Goal: Task Accomplishment & Management: Manage account settings

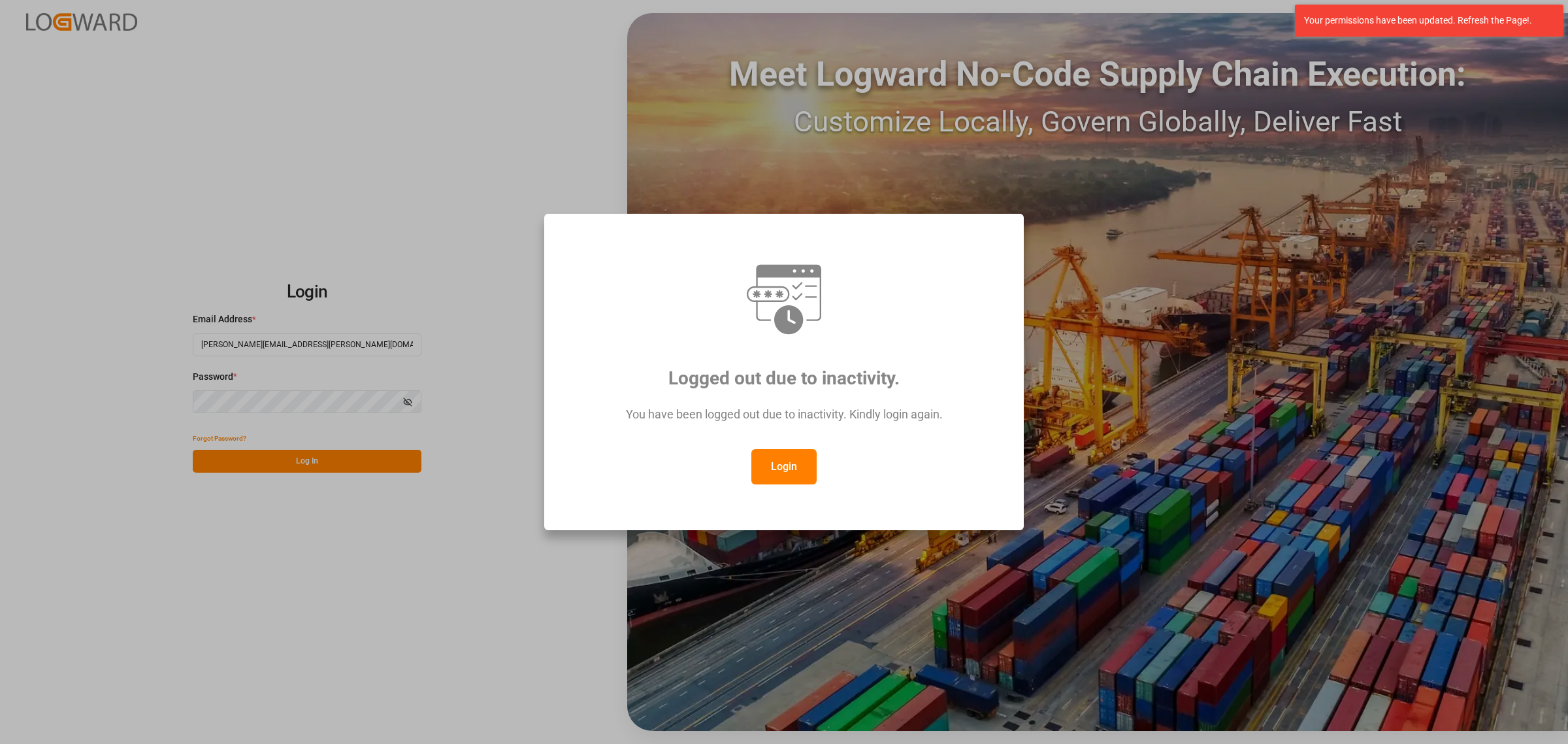
drag, startPoint x: 778, startPoint y: 461, endPoint x: 606, endPoint y: 439, distance: 173.4
click at [778, 461] on button "Login" at bounding box center [784, 467] width 65 height 35
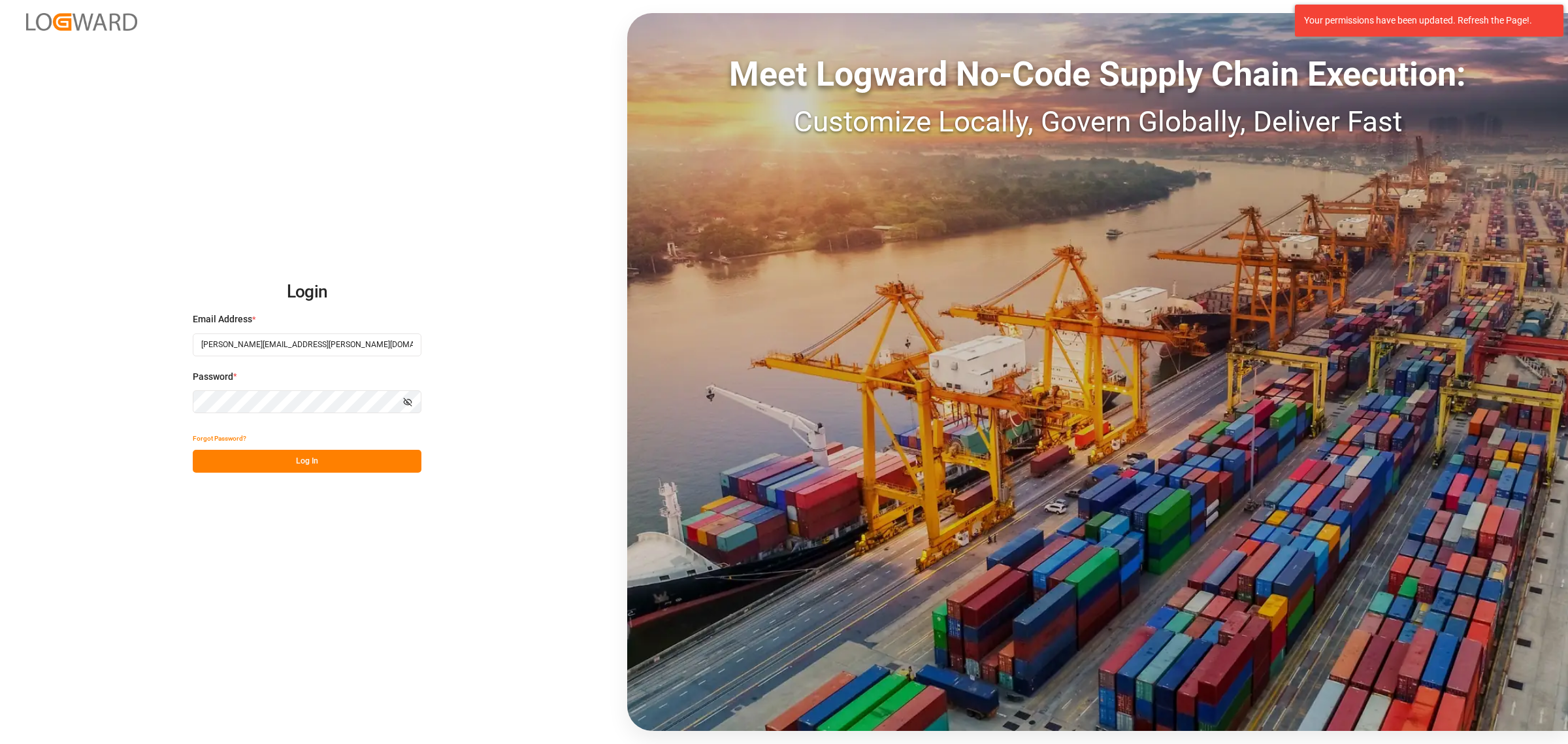
click at [329, 458] on button "Log In" at bounding box center [307, 461] width 229 height 23
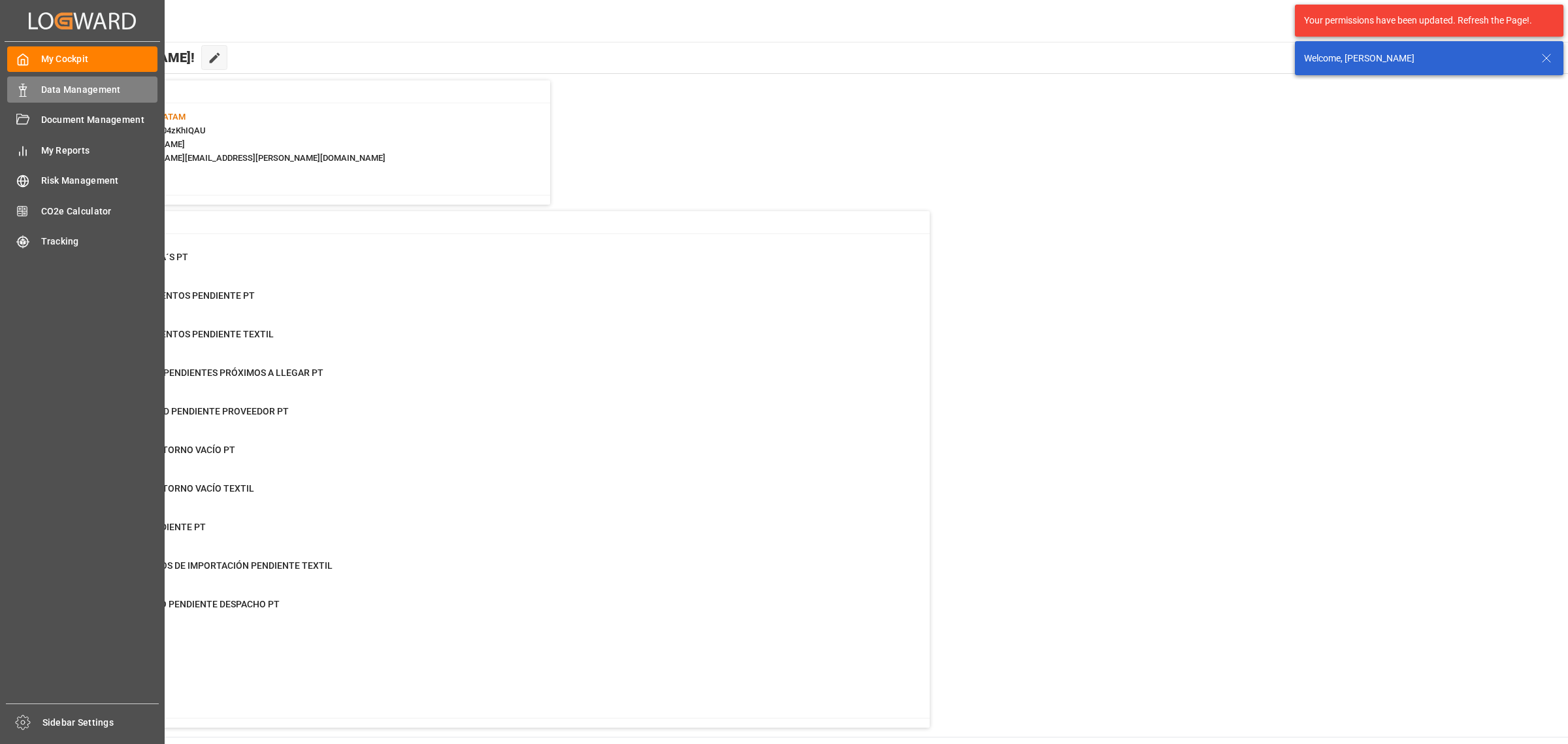
click at [90, 87] on span "Data Management" at bounding box center [99, 90] width 117 height 14
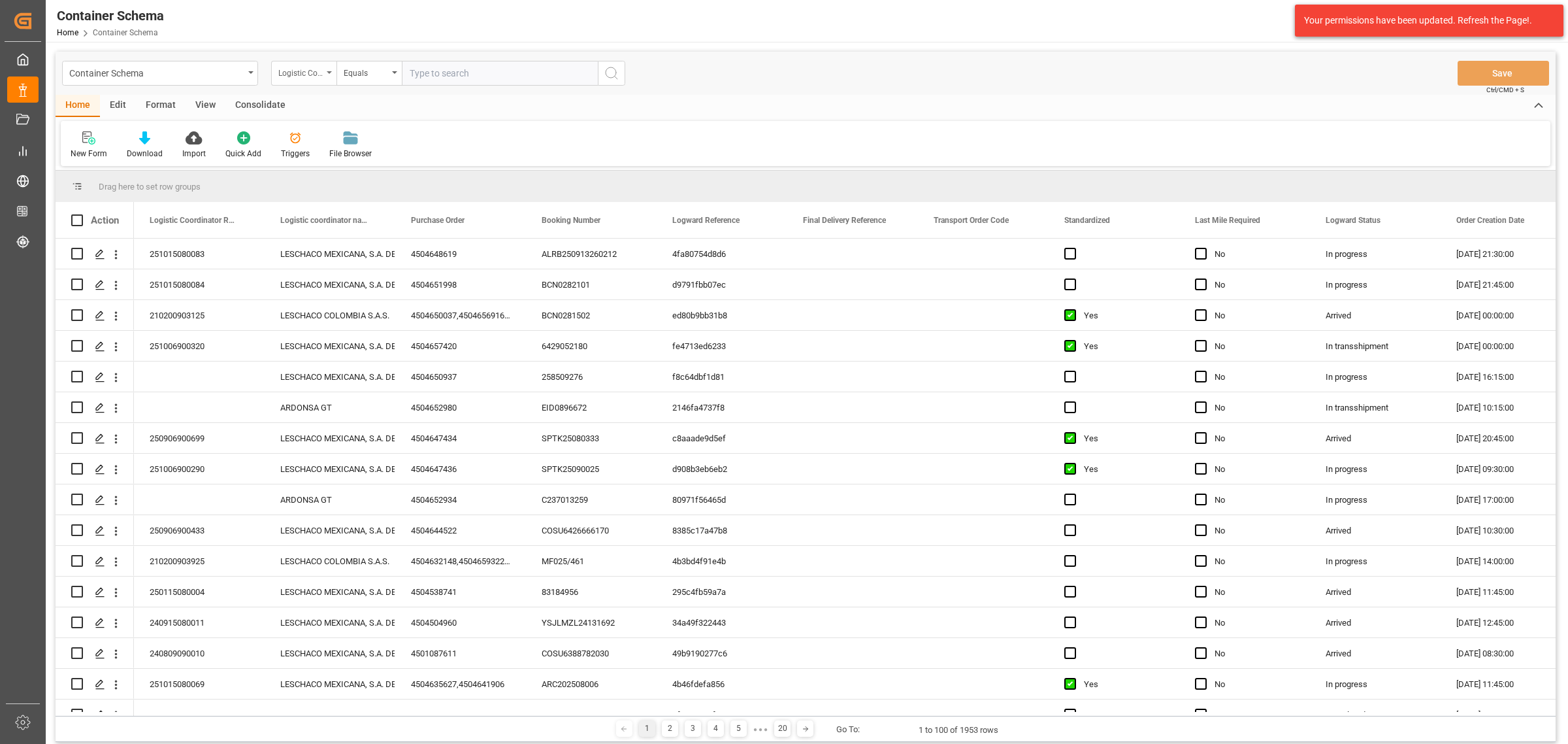
click at [294, 70] on div "Logistic Coordinator Reference Number" at bounding box center [301, 71] width 44 height 15
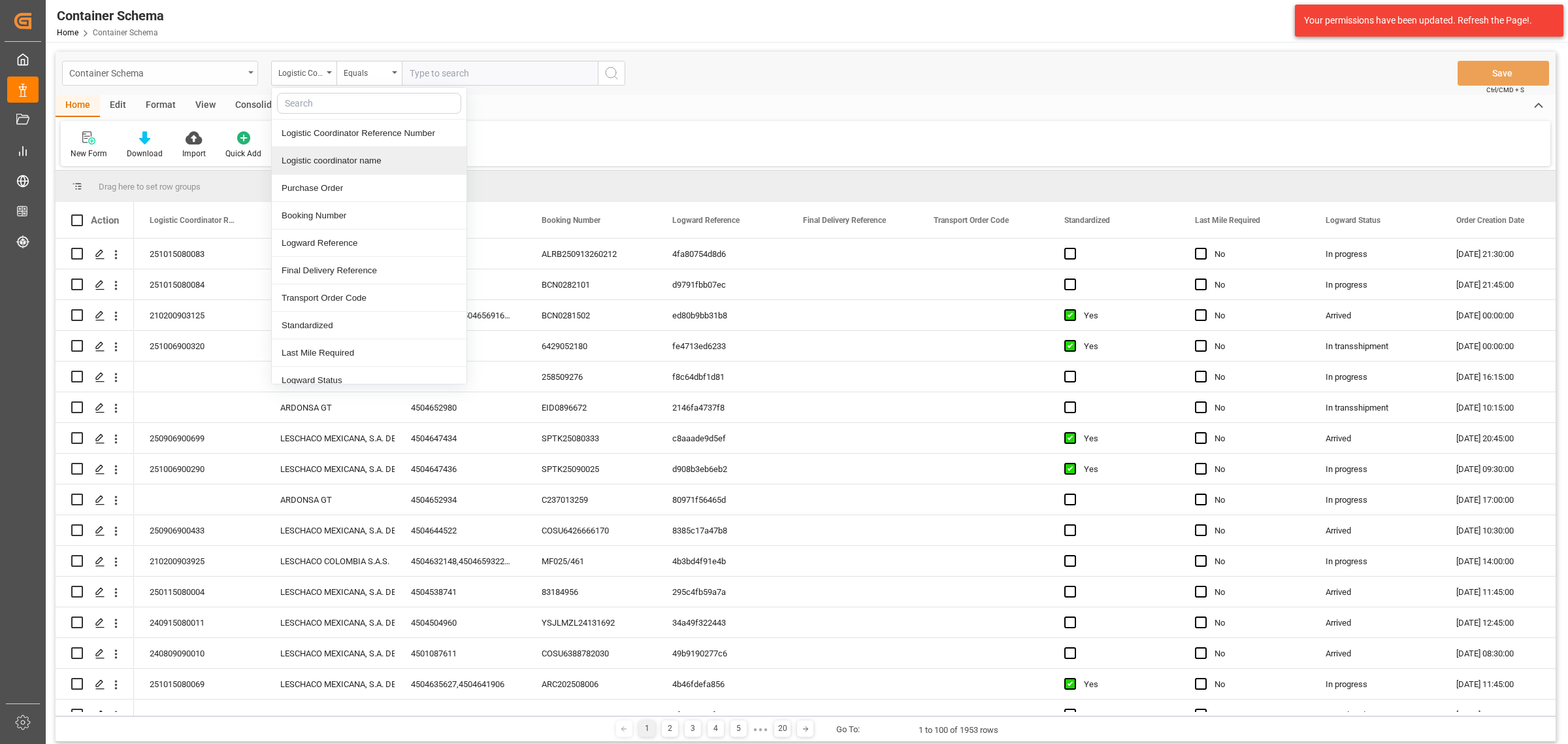
click at [122, 56] on div "Container Schema Logistic Coordinator Reference Number Logistic Coordinator Ref…" at bounding box center [805, 468] width 1519 height 854
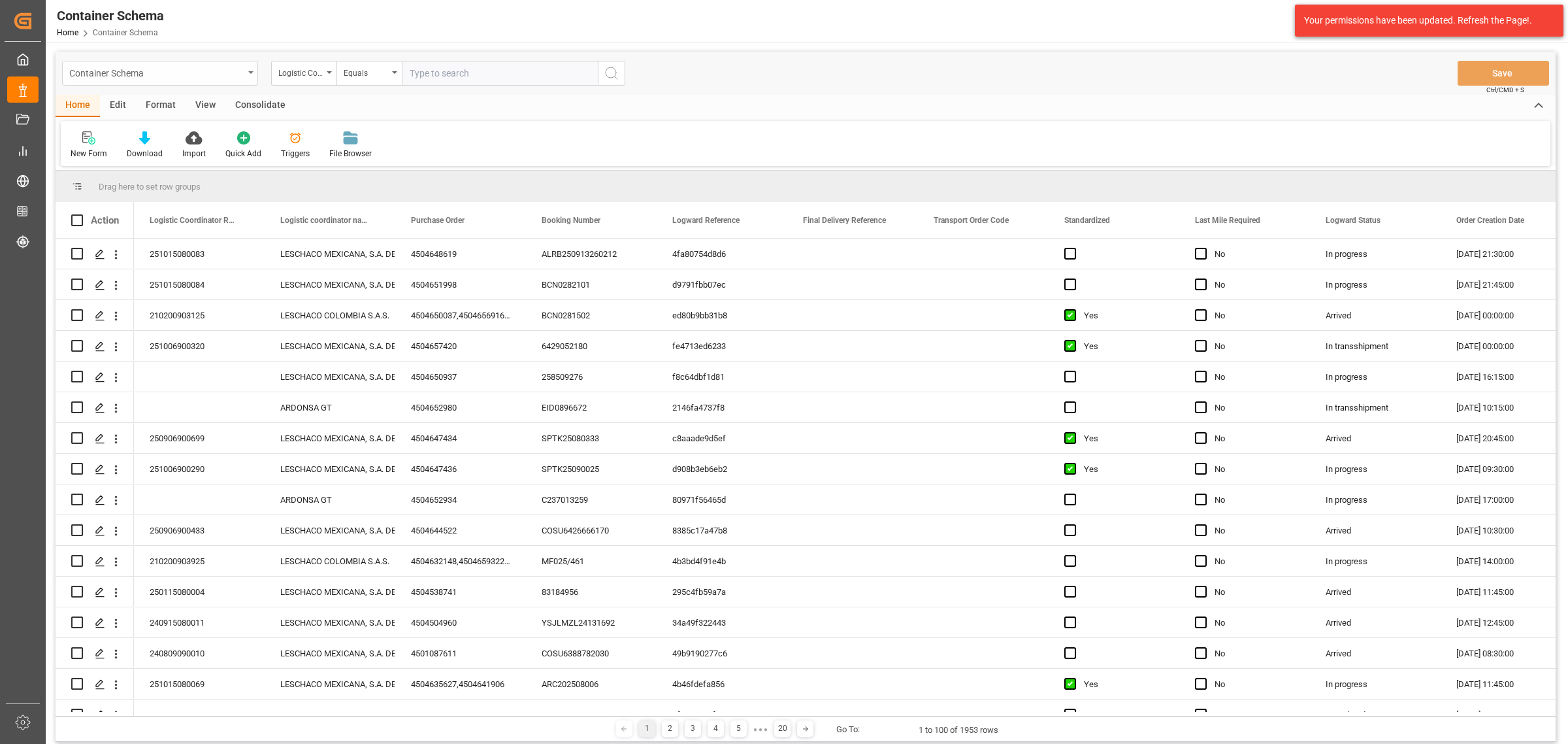
click at [118, 72] on div "Container Schema" at bounding box center [157, 72] width 175 height 16
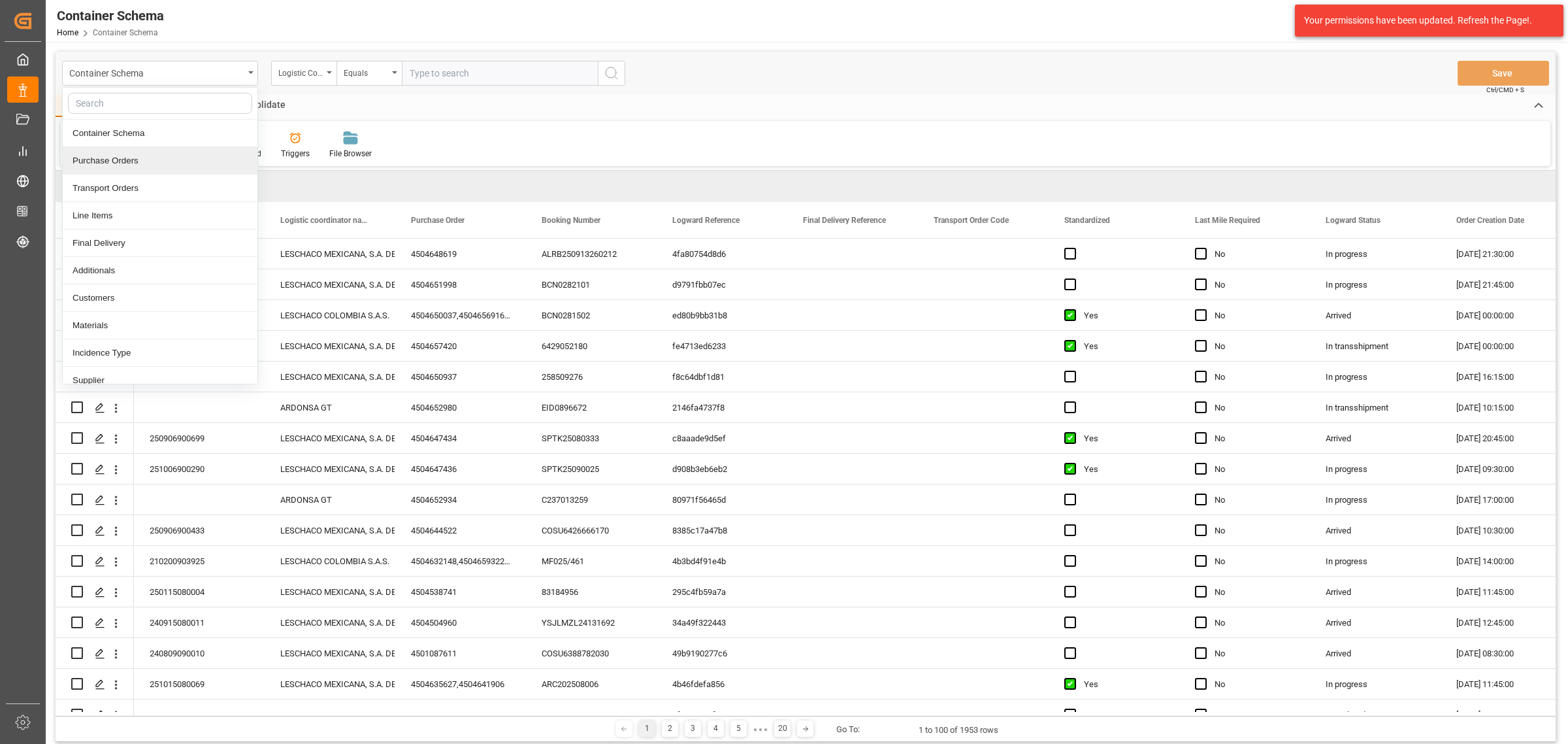
click at [117, 153] on div "Purchase Orders" at bounding box center [160, 161] width 195 height 27
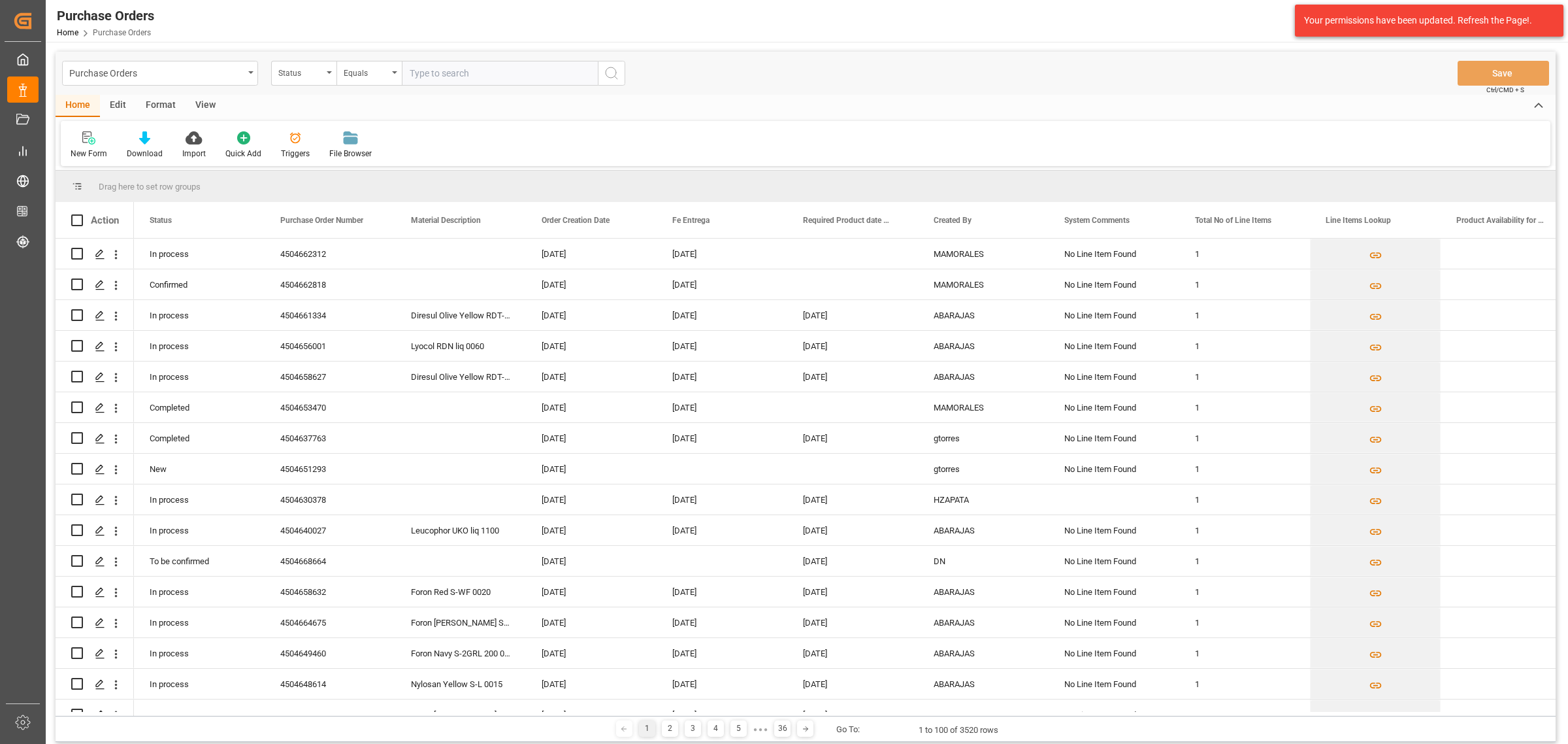
click at [299, 80] on div "Status" at bounding box center [303, 73] width 65 height 25
click at [342, 166] on div "Purchase Order Number" at bounding box center [369, 161] width 195 height 27
click at [377, 57] on div "Purchase Orders Purchase Order Number Equals Save Ctrl/CMD + S" at bounding box center [806, 73] width 1500 height 43
click at [374, 80] on div "Equals" at bounding box center [369, 73] width 65 height 25
click at [400, 159] on div "Fuzzy search" at bounding box center [435, 161] width 195 height 27
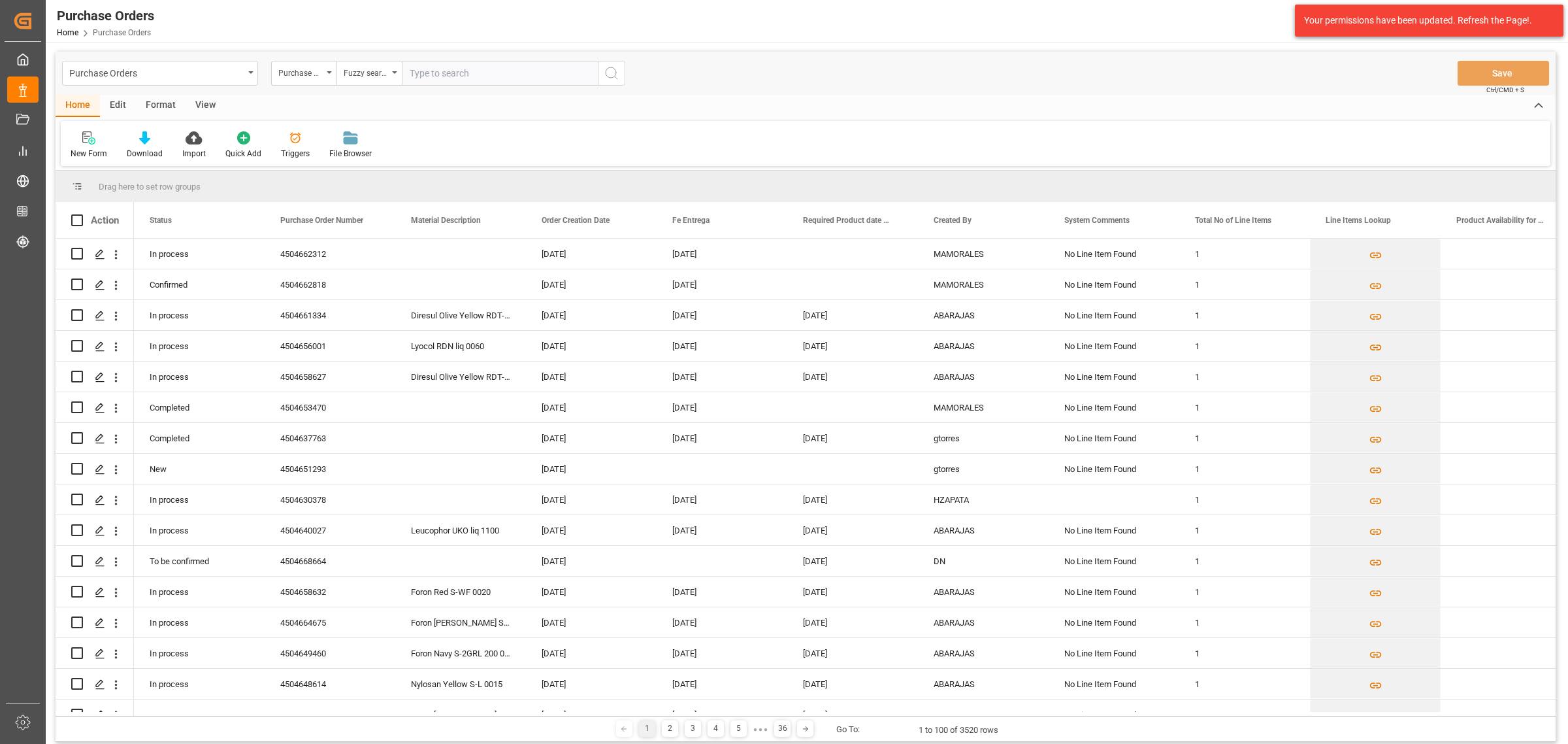
click at [439, 63] on input "text" at bounding box center [500, 73] width 196 height 25
paste input "4504667194"
type input "4504667194"
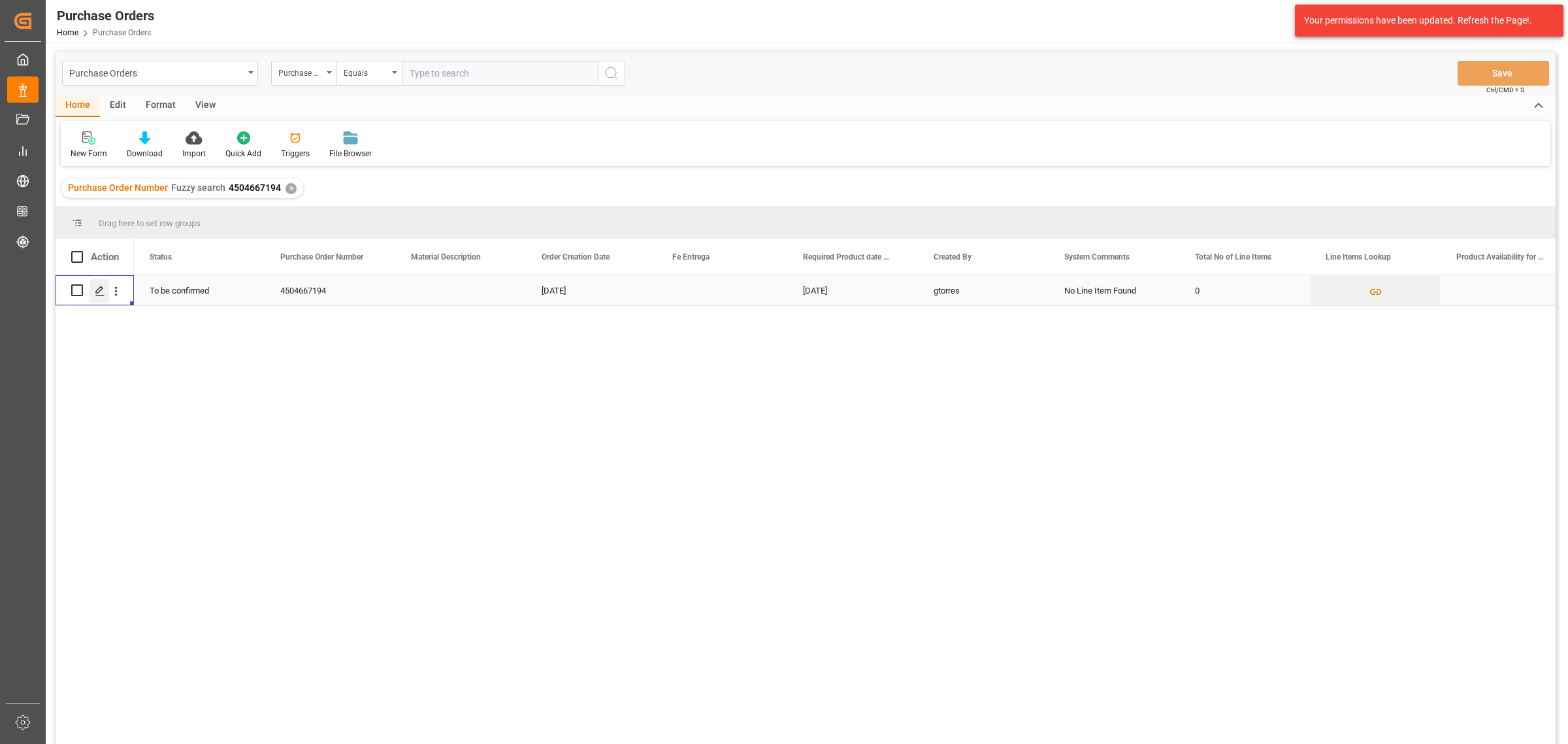
click at [100, 299] on div "Press SPACE to select this row." at bounding box center [99, 291] width 19 height 24
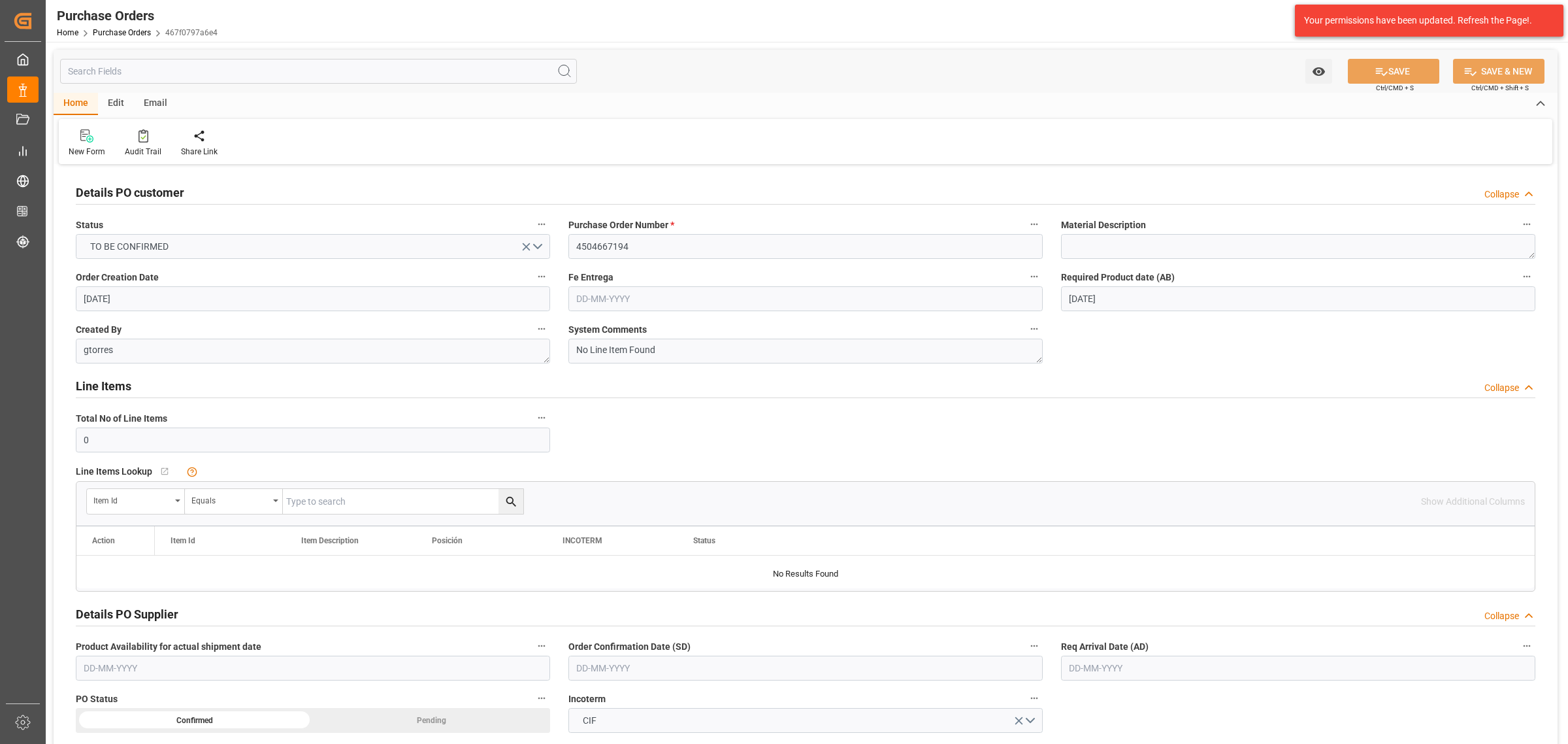
scroll to position [327, 0]
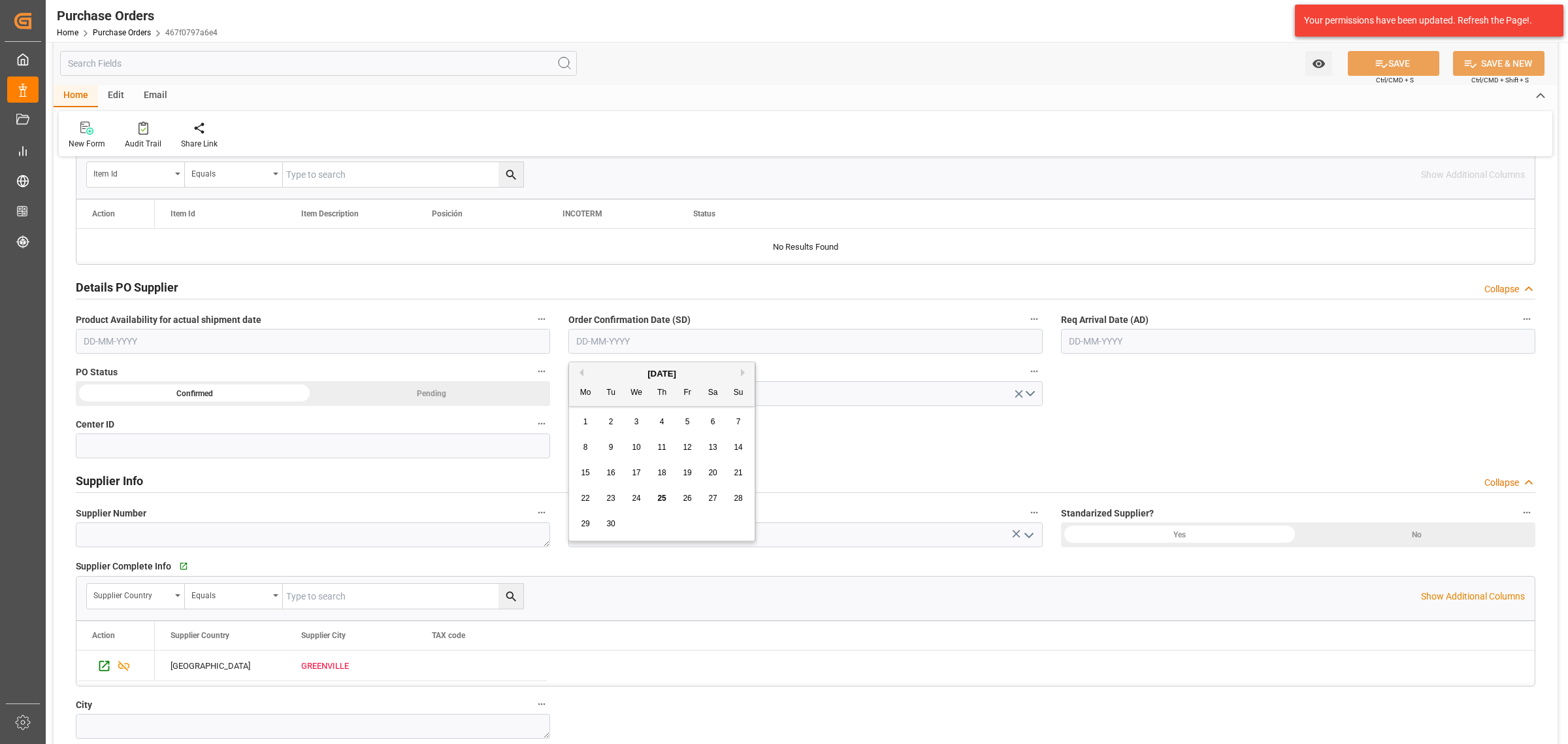
drag, startPoint x: 683, startPoint y: 340, endPoint x: 676, endPoint y: 342, distance: 7.3
click at [683, 341] on input "text" at bounding box center [805, 341] width 474 height 25
click at [614, 523] on span "30" at bounding box center [610, 523] width 9 height 9
type input "[DATE]"
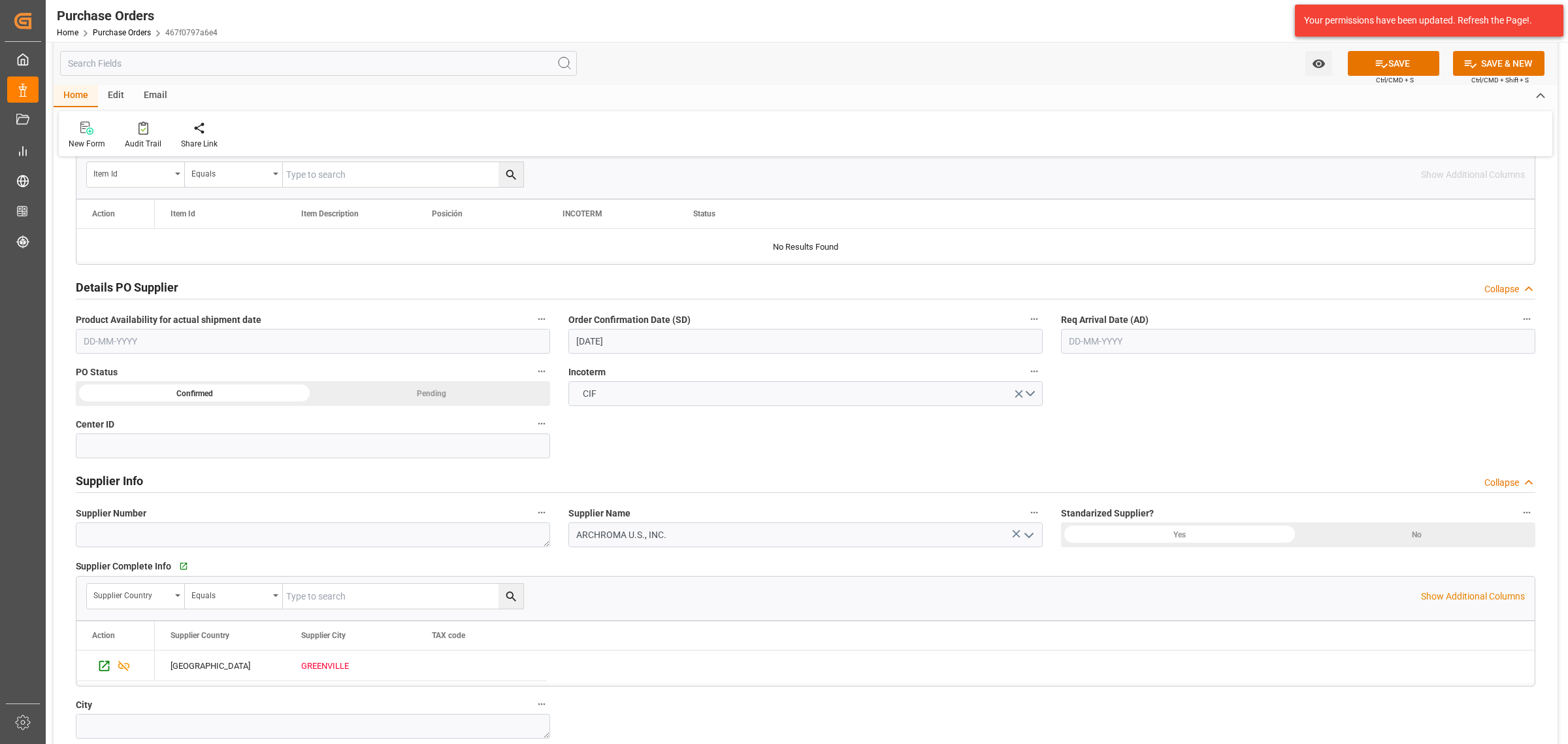
drag, startPoint x: 1155, startPoint y: 341, endPoint x: 774, endPoint y: 242, distance: 393.7
click at [1155, 341] on input "text" at bounding box center [1298, 341] width 474 height 25
click at [1160, 422] on div "4" at bounding box center [1155, 422] width 16 height 16
click at [1190, 347] on input "[DATE]" at bounding box center [1298, 341] width 474 height 25
click at [1233, 376] on button "Next Month" at bounding box center [1237, 372] width 8 height 8
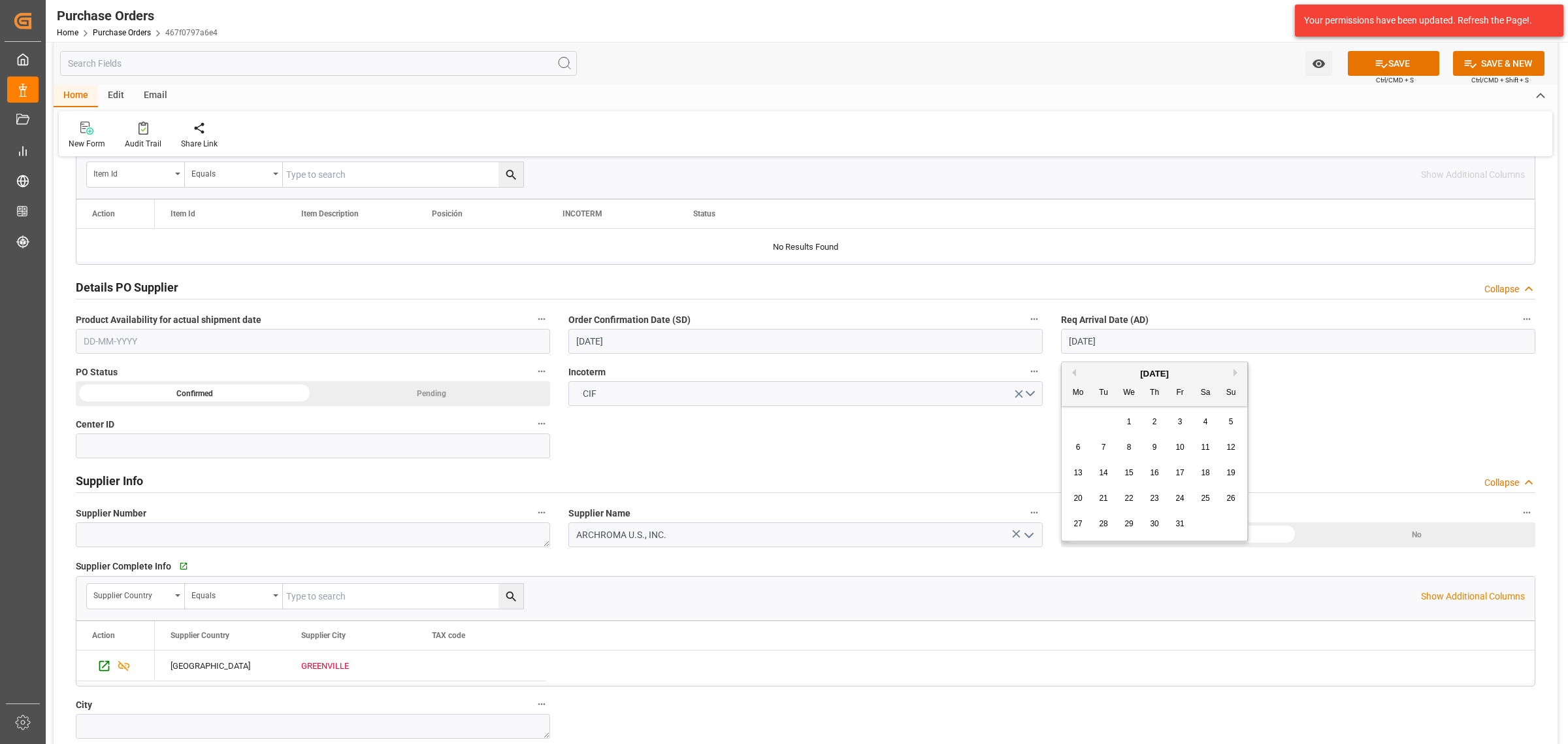
click at [1207, 423] on span "4" at bounding box center [1206, 421] width 4 height 9
type input "[DATE]"
click at [1405, 59] on button "SAVE" at bounding box center [1394, 63] width 92 height 25
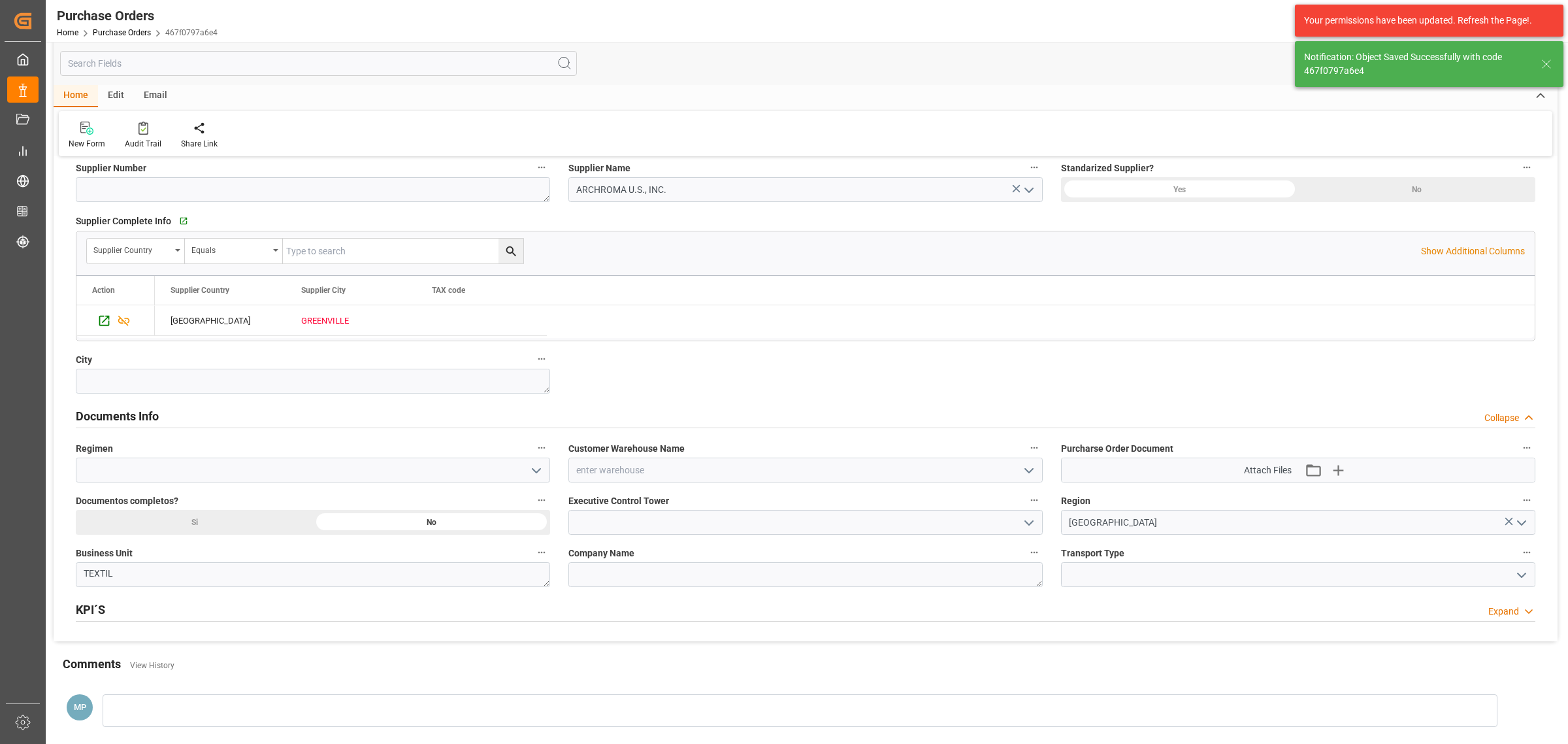
scroll to position [735, 0]
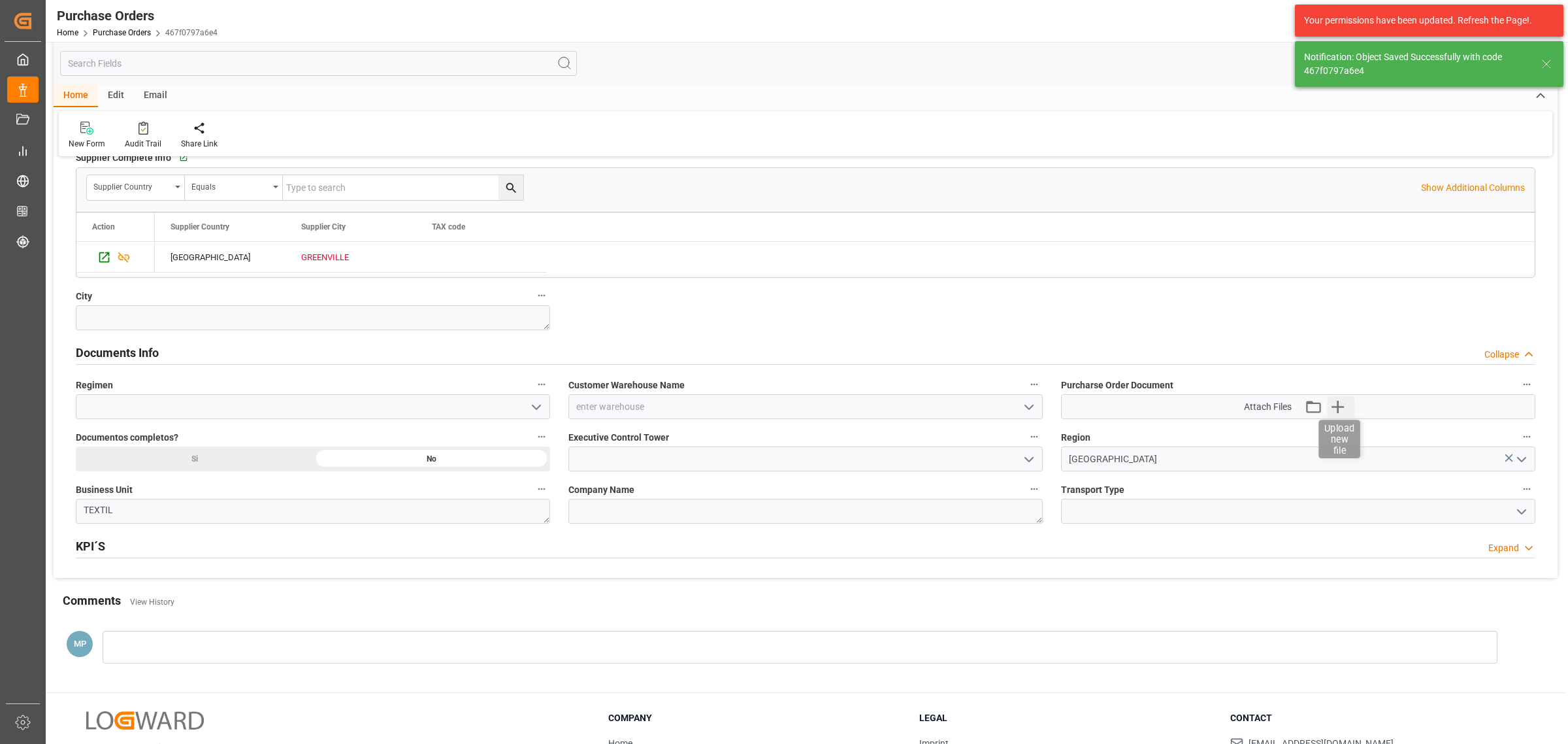
click at [1340, 406] on icon "button" at bounding box center [1337, 406] width 21 height 21
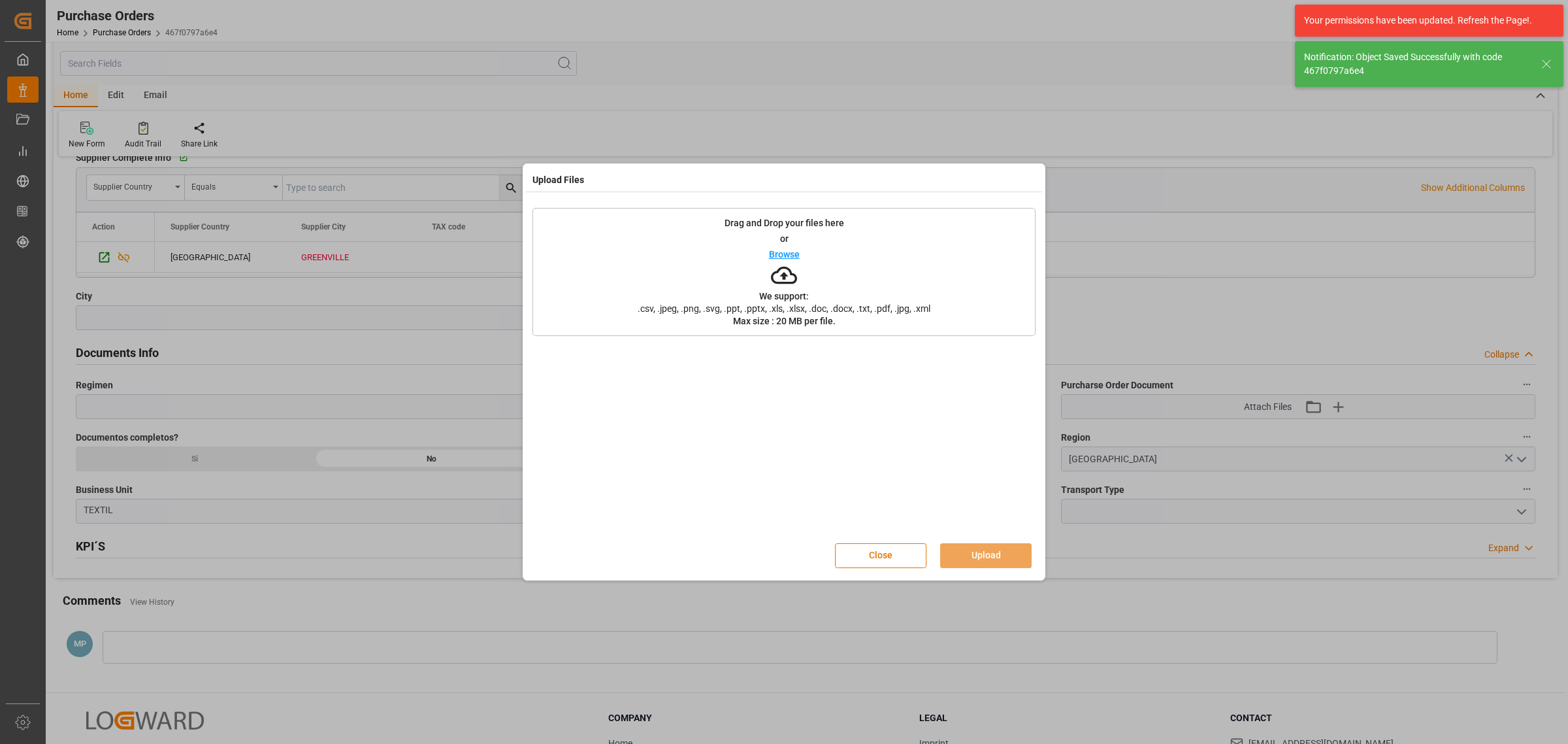
click at [781, 253] on p "Browse" at bounding box center [784, 254] width 31 height 9
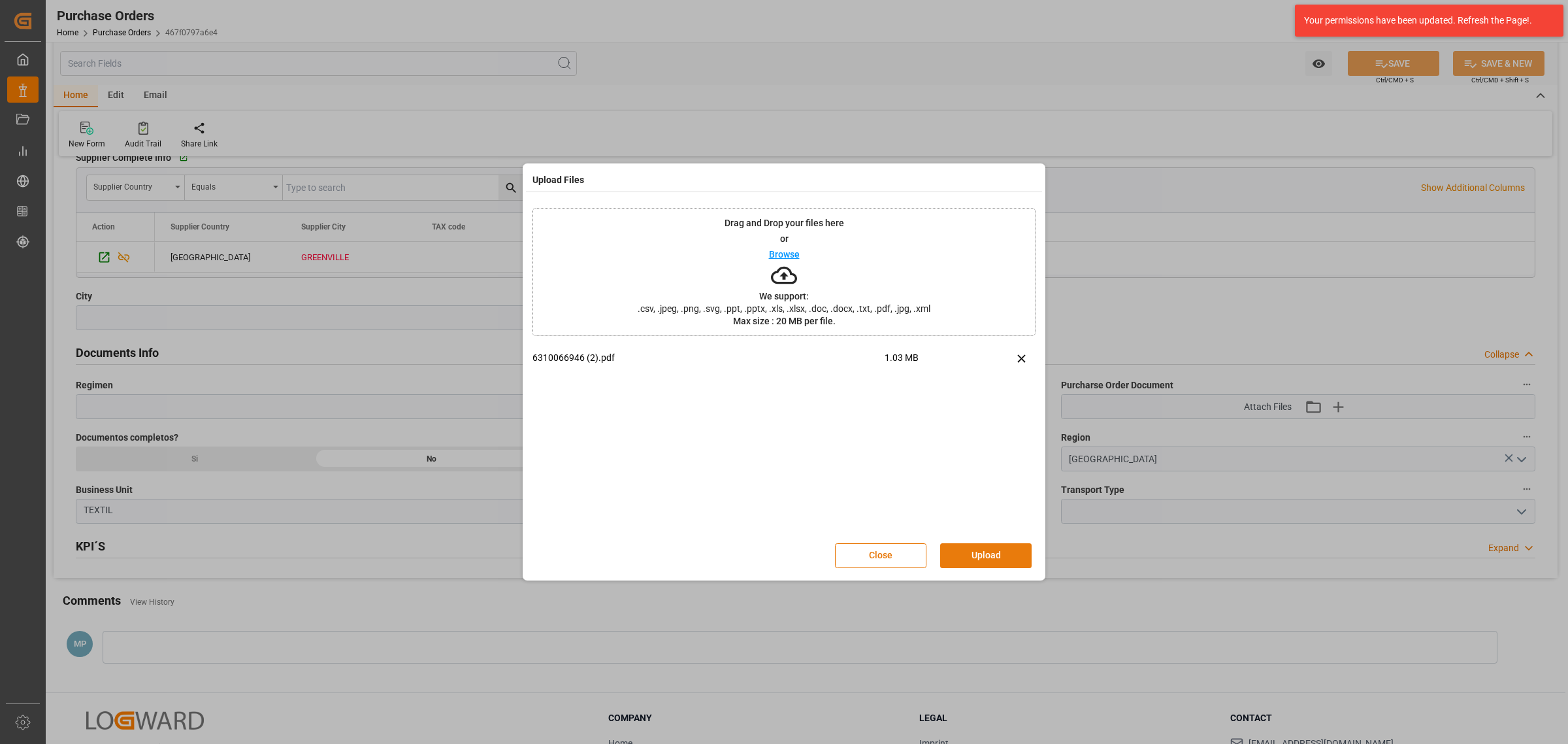
click at [980, 558] on button "Upload" at bounding box center [986, 555] width 92 height 25
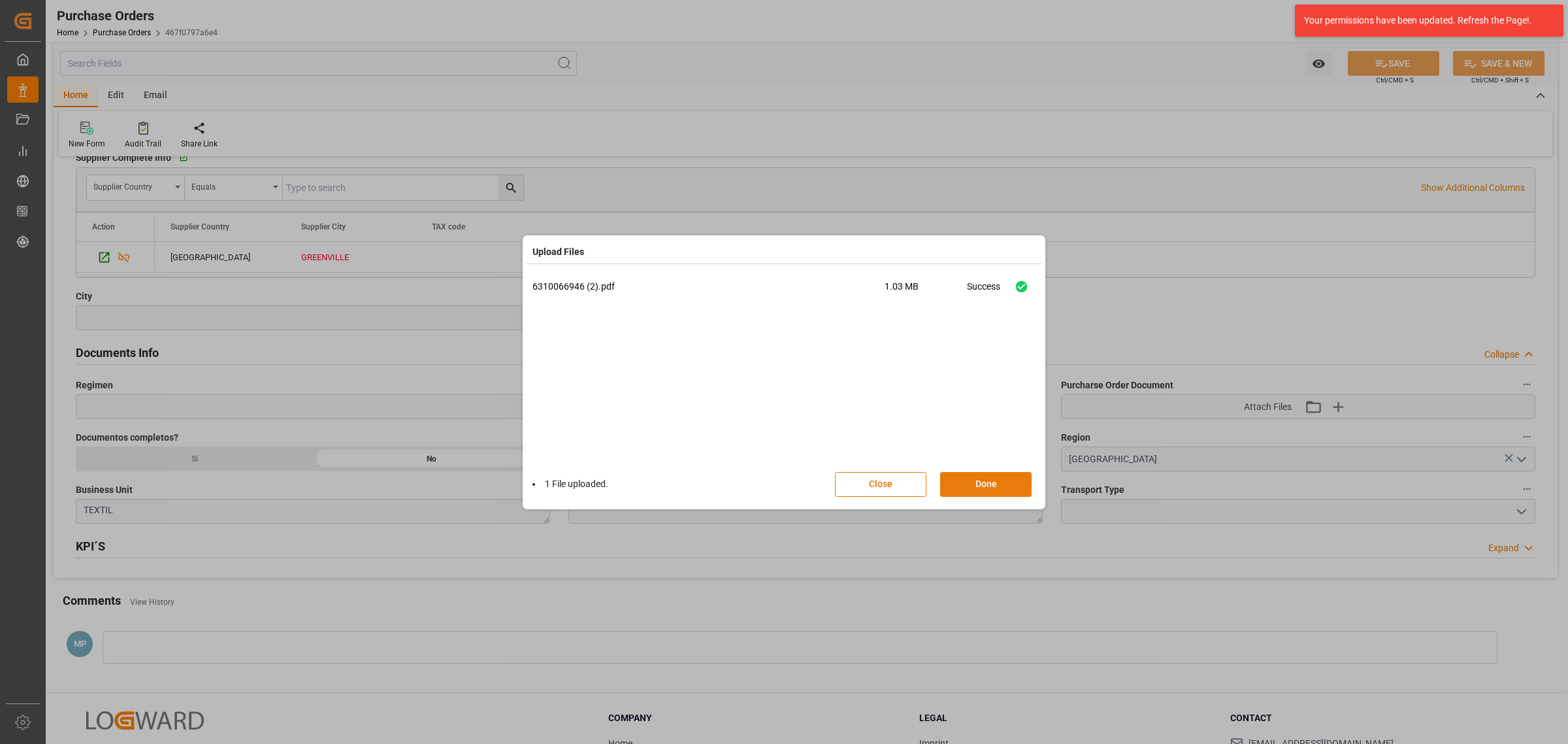
click at [1000, 489] on button "Done" at bounding box center [986, 484] width 92 height 25
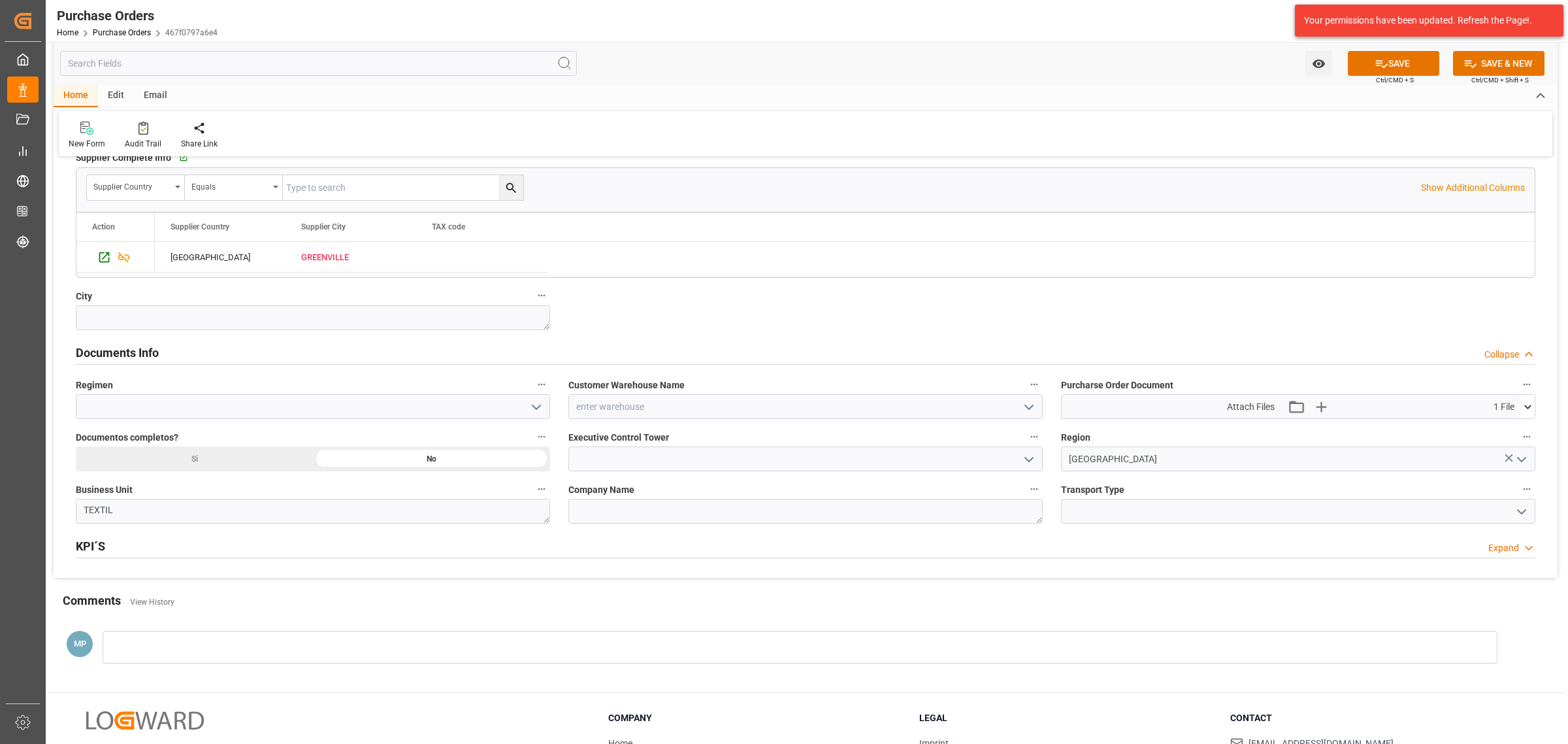
click at [314, 619] on div "MP" at bounding box center [805, 650] width 1504 height 68
click at [250, 664] on div at bounding box center [799, 647] width 1395 height 33
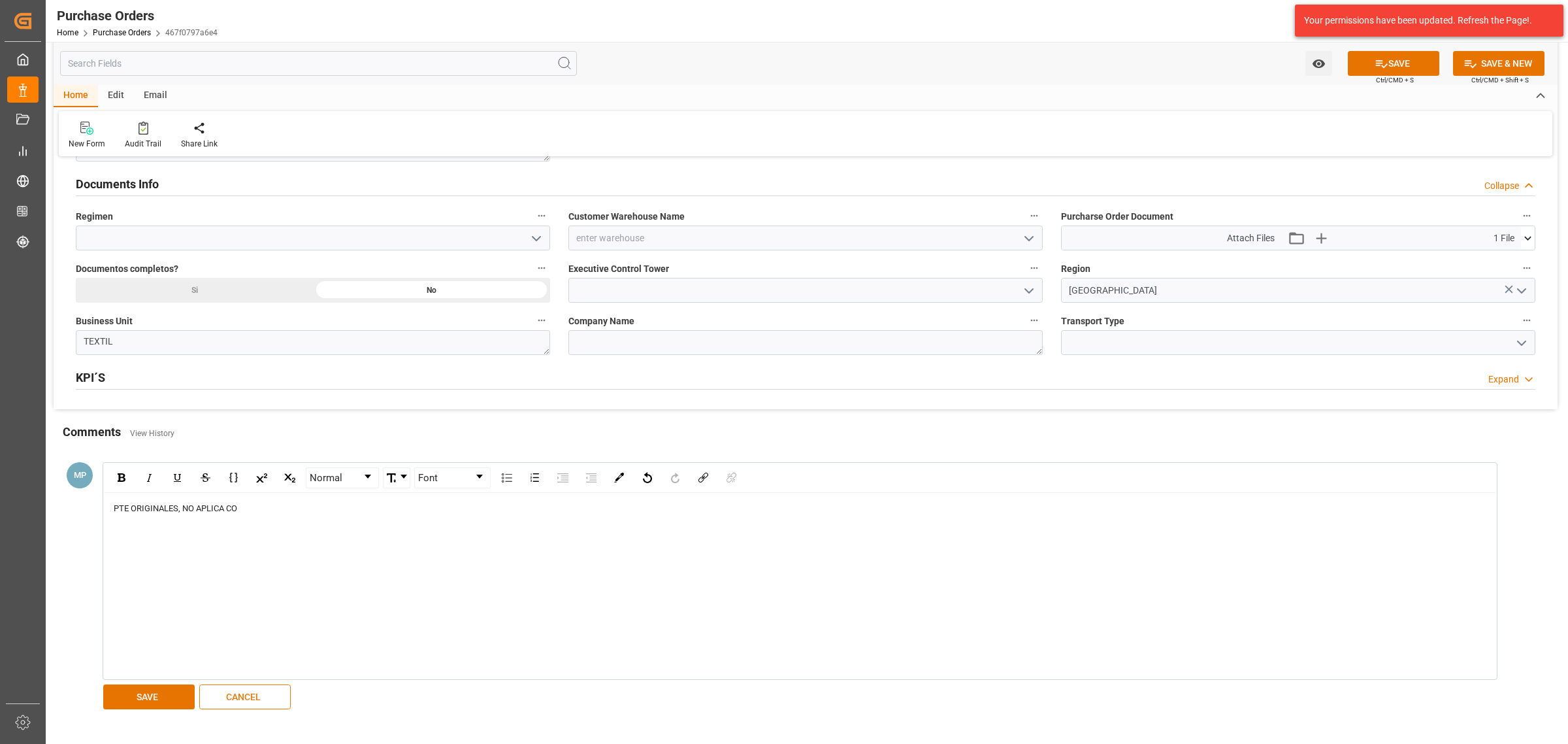
scroll to position [981, 0]
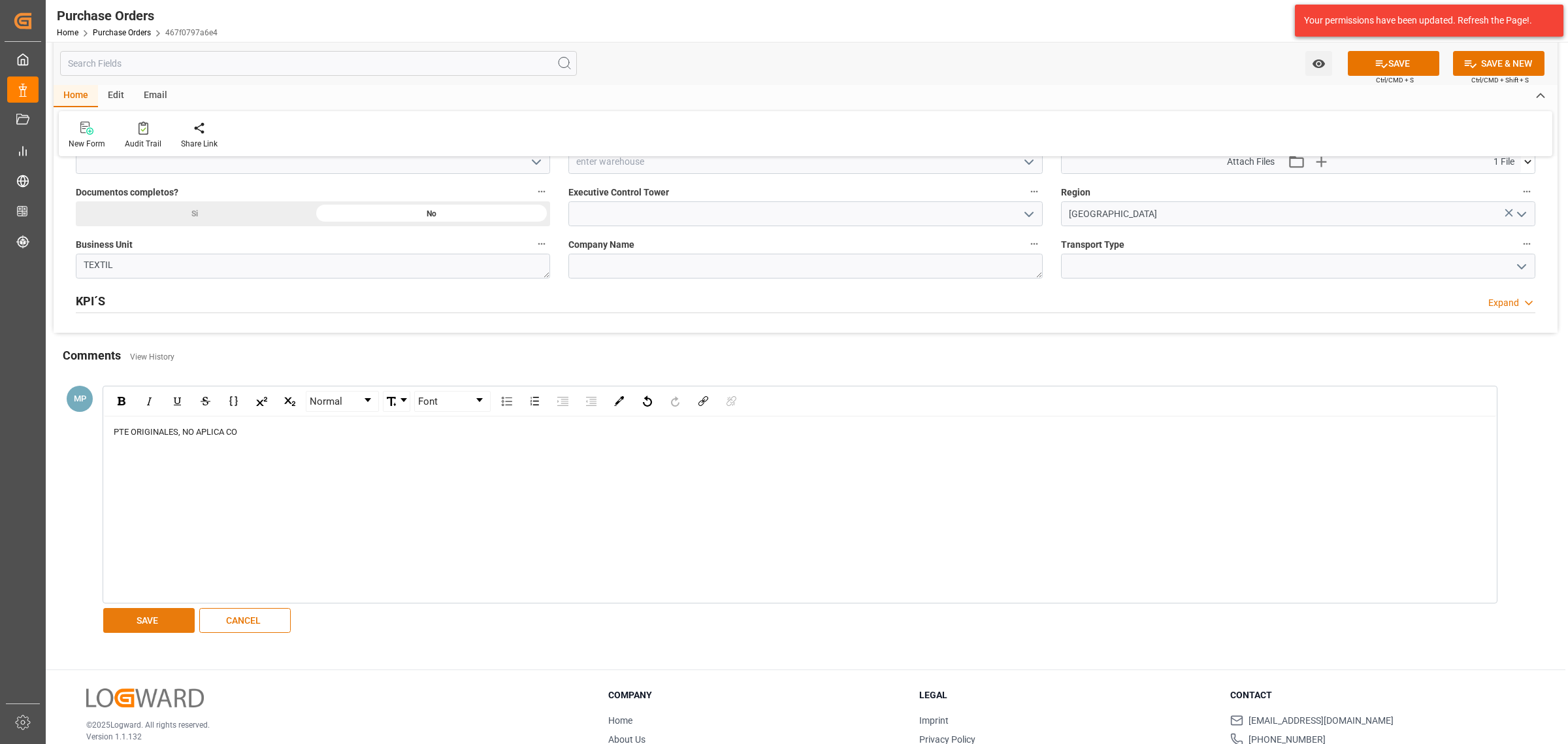
click at [155, 618] on button "SAVE" at bounding box center [149, 620] width 92 height 25
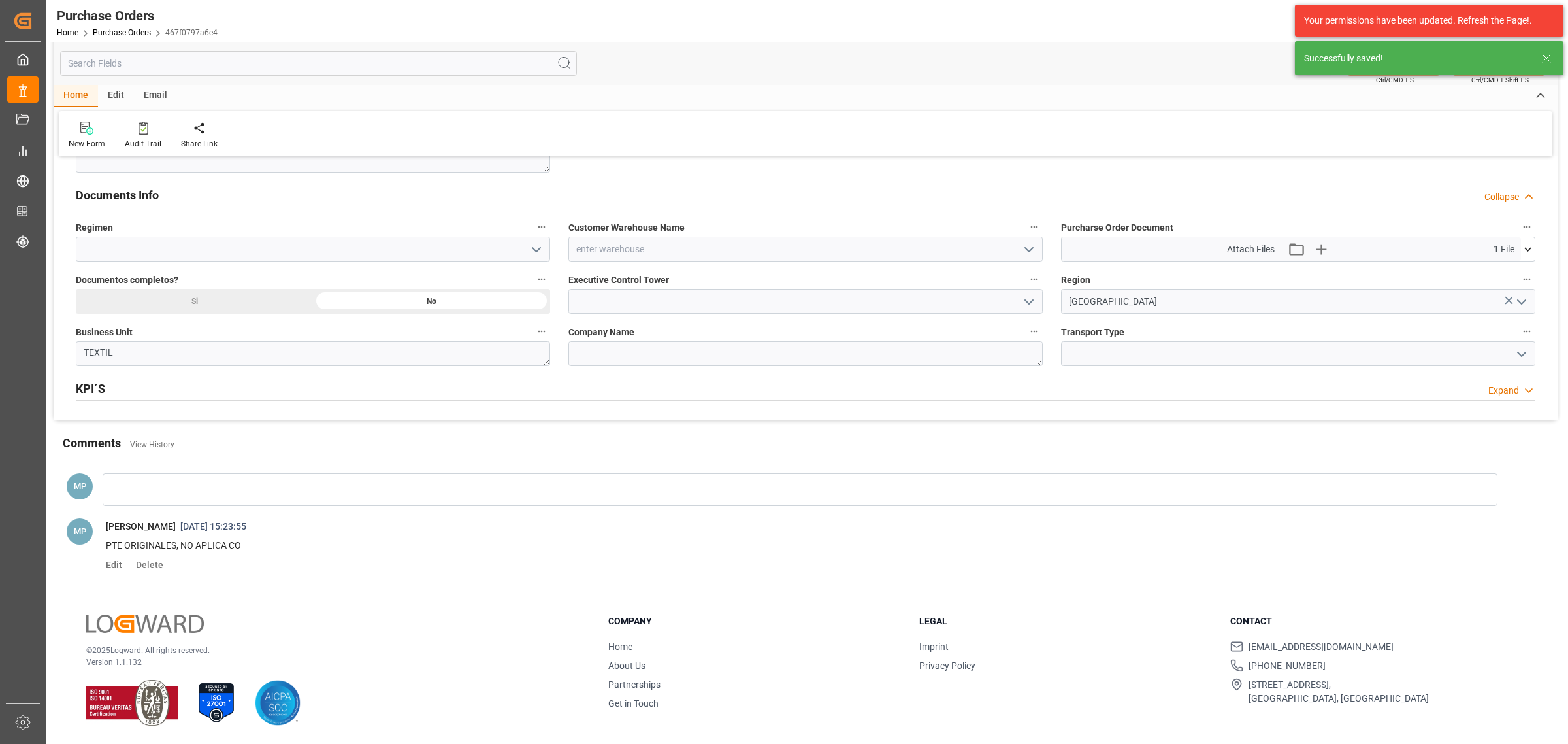
scroll to position [895, 0]
click at [537, 249] on icon "open menu" at bounding box center [537, 249] width 16 height 16
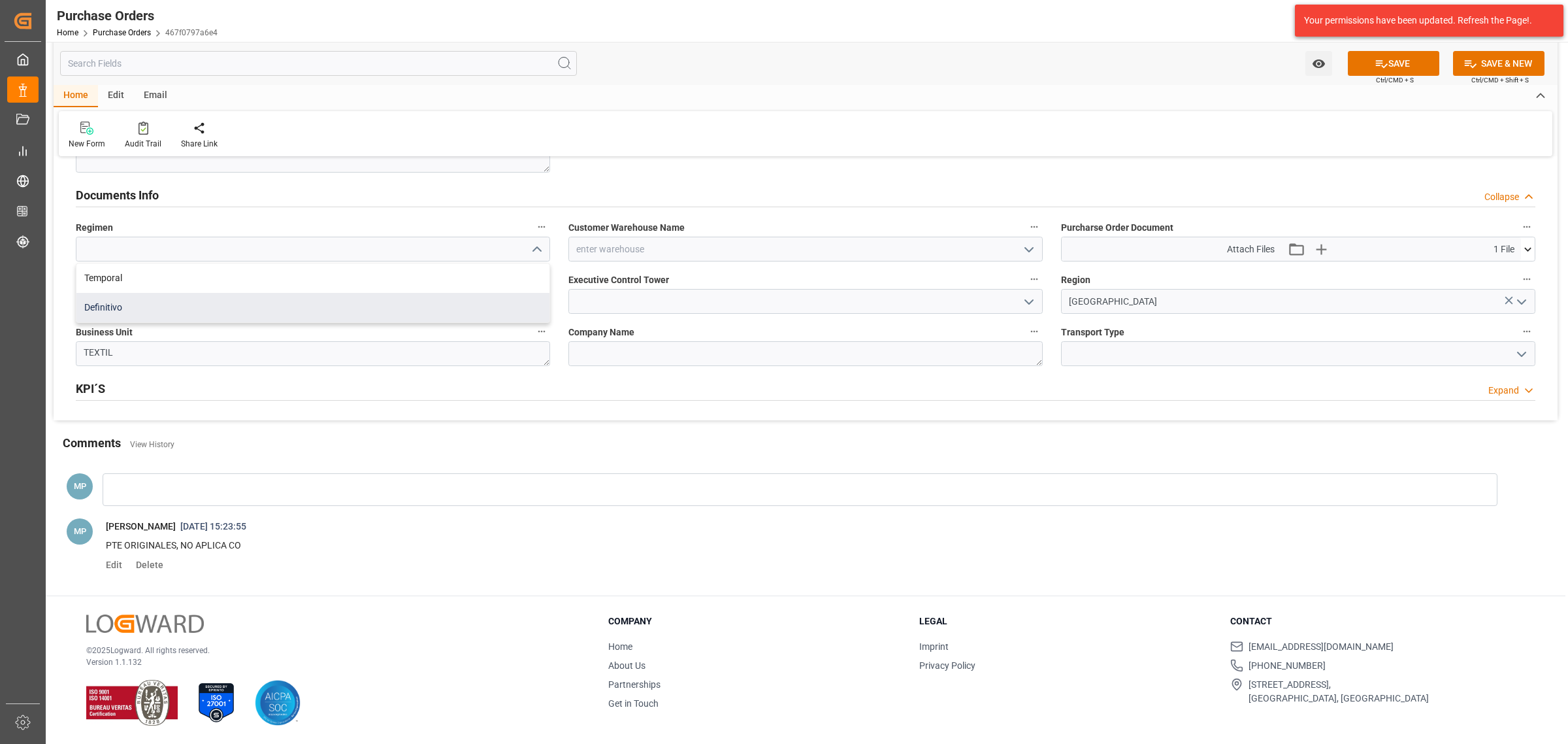
click at [367, 295] on div "Definitivo" at bounding box center [313, 307] width 473 height 29
type input "Definitivo"
click at [1029, 257] on button "open menu" at bounding box center [1028, 249] width 19 height 20
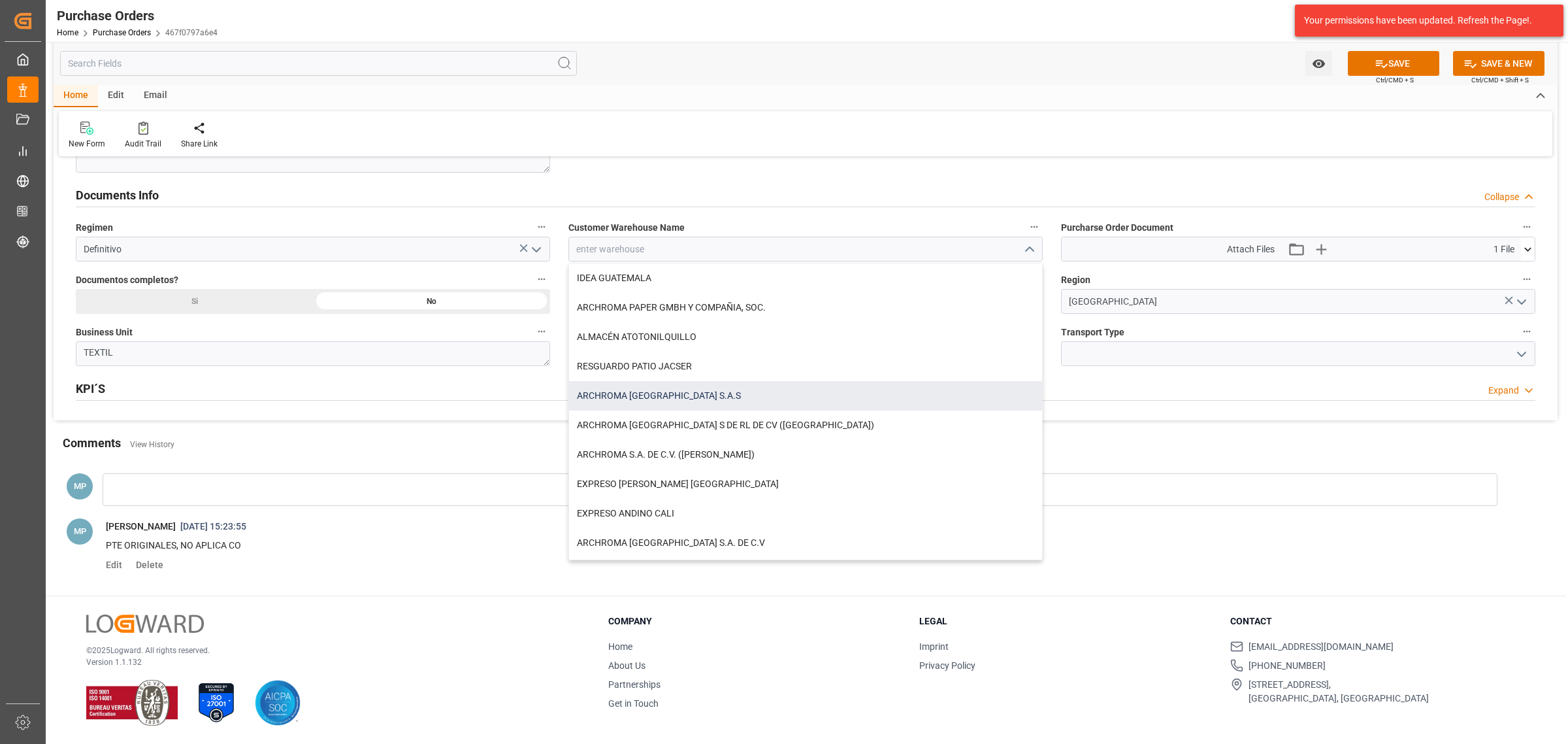
click at [775, 390] on div "ARCHROMA [GEOGRAPHIC_DATA] S.A.S" at bounding box center [805, 396] width 473 height 29
type input "ARCHROMA [GEOGRAPHIC_DATA] S.A.S"
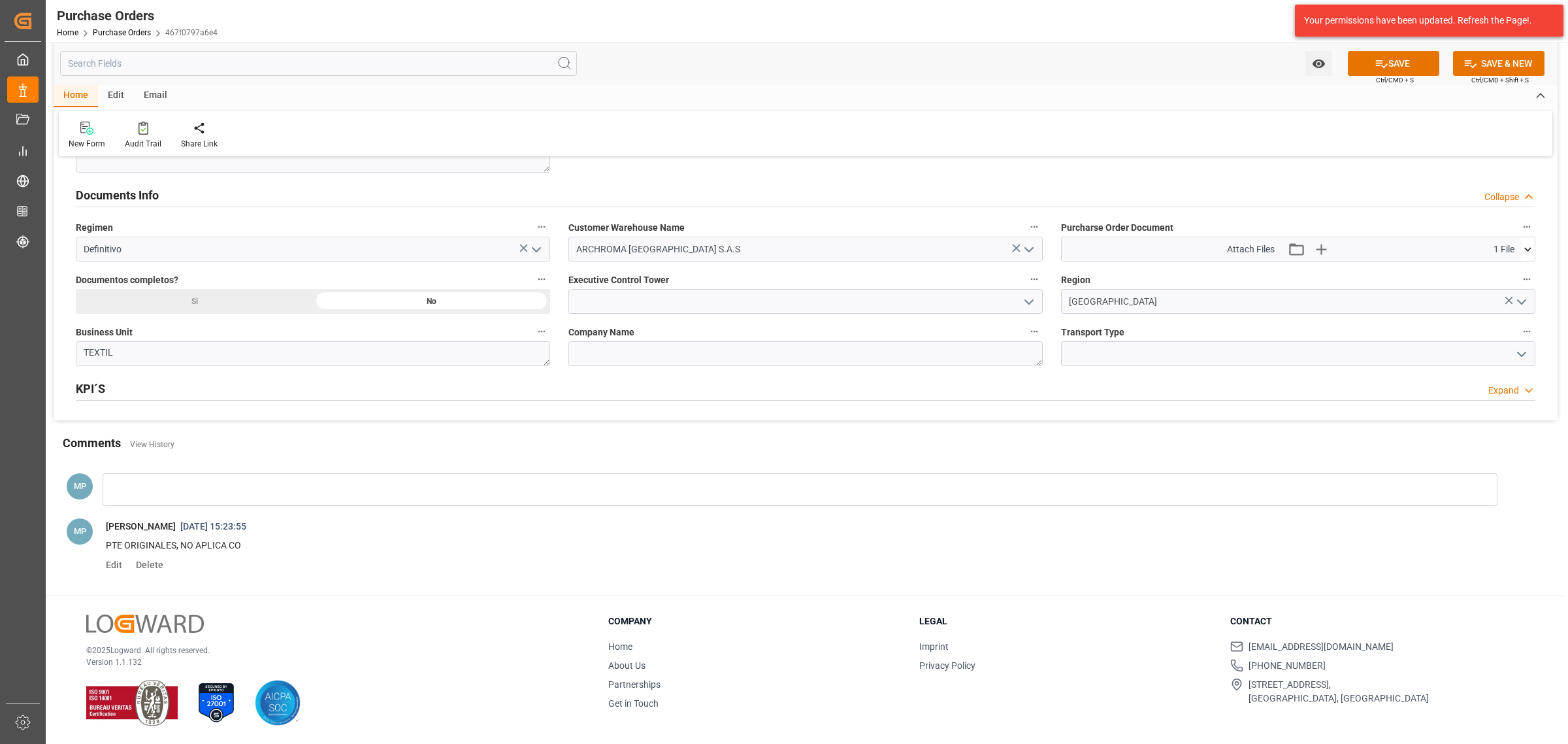
click at [1027, 295] on icon "open menu" at bounding box center [1029, 302] width 16 height 16
click at [769, 358] on div "[PERSON_NAME]" at bounding box center [805, 360] width 473 height 29
type input "[PERSON_NAME]"
click at [1524, 351] on icon "open menu" at bounding box center [1521, 354] width 16 height 16
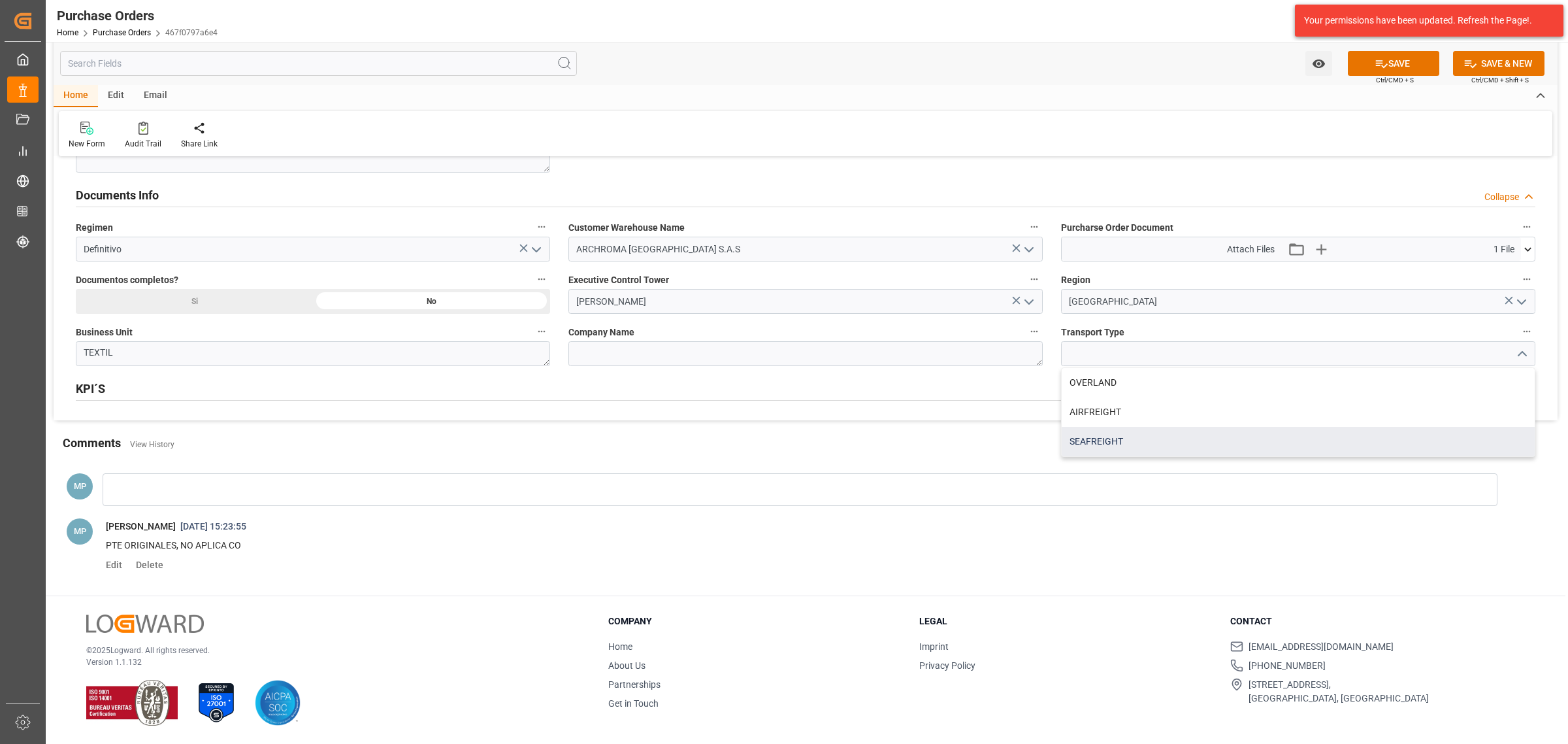
click at [1132, 439] on div "SEAFREIGHT" at bounding box center [1298, 442] width 473 height 29
type input "SEAFREIGHT"
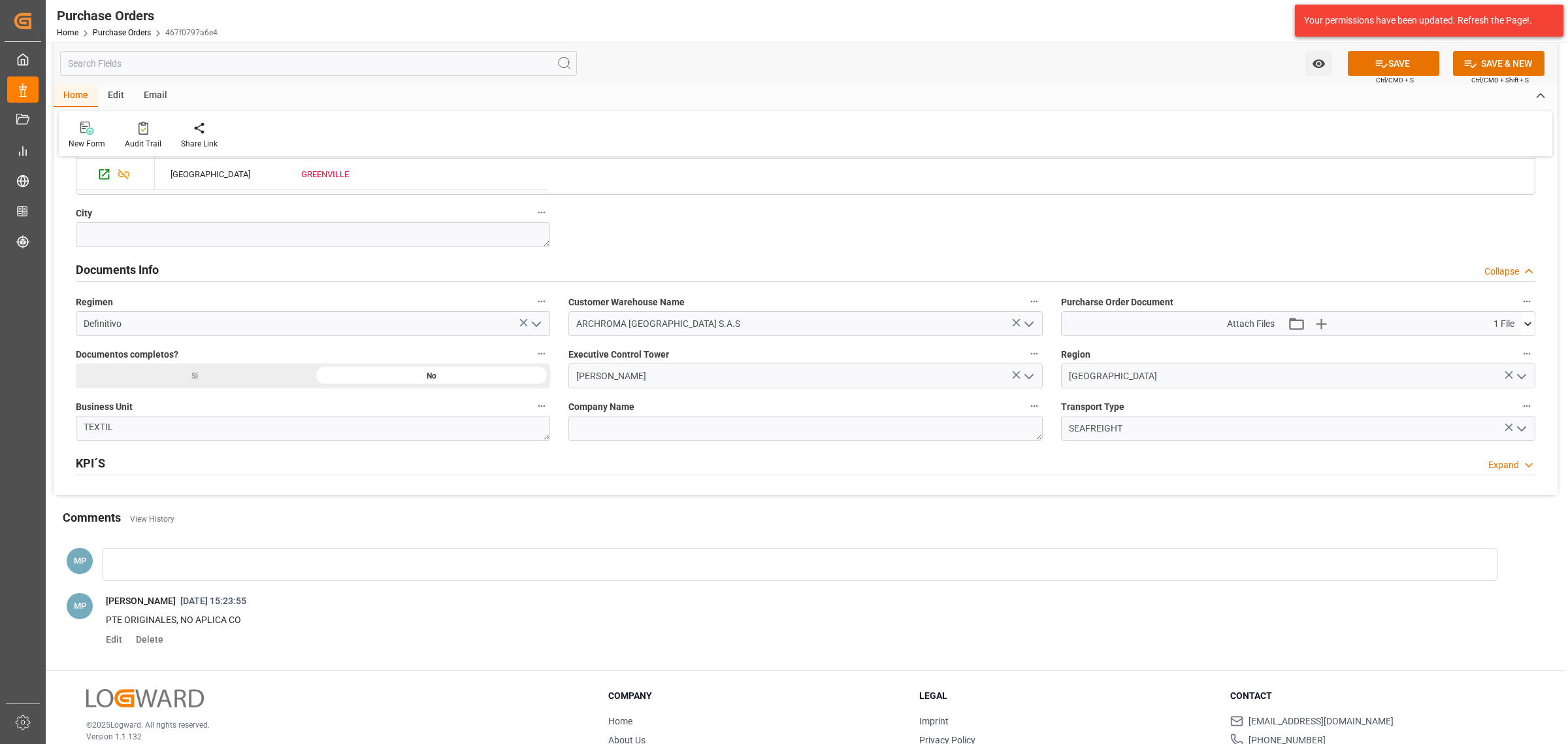
scroll to position [731, 0]
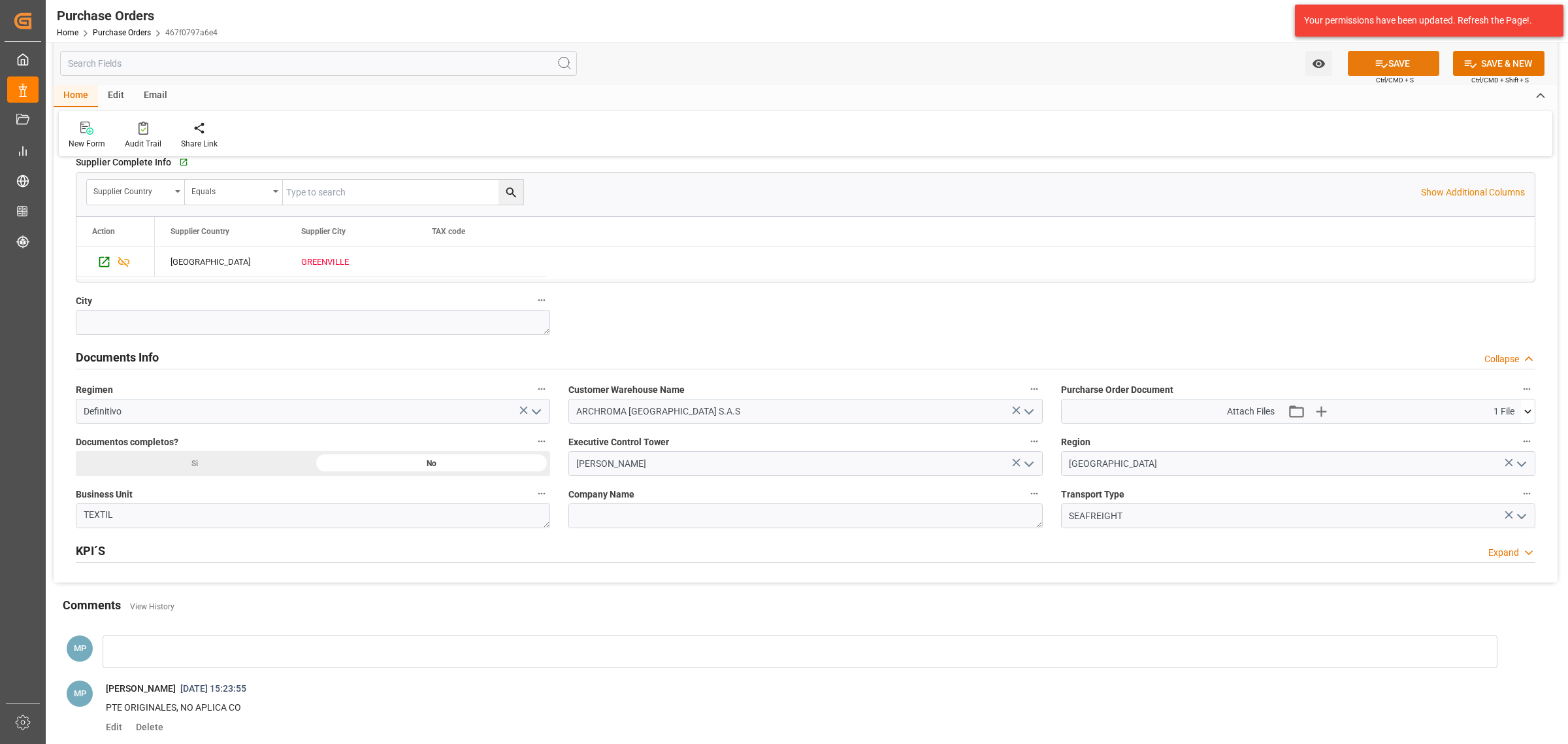
click at [1382, 56] on button "SAVE" at bounding box center [1394, 63] width 92 height 25
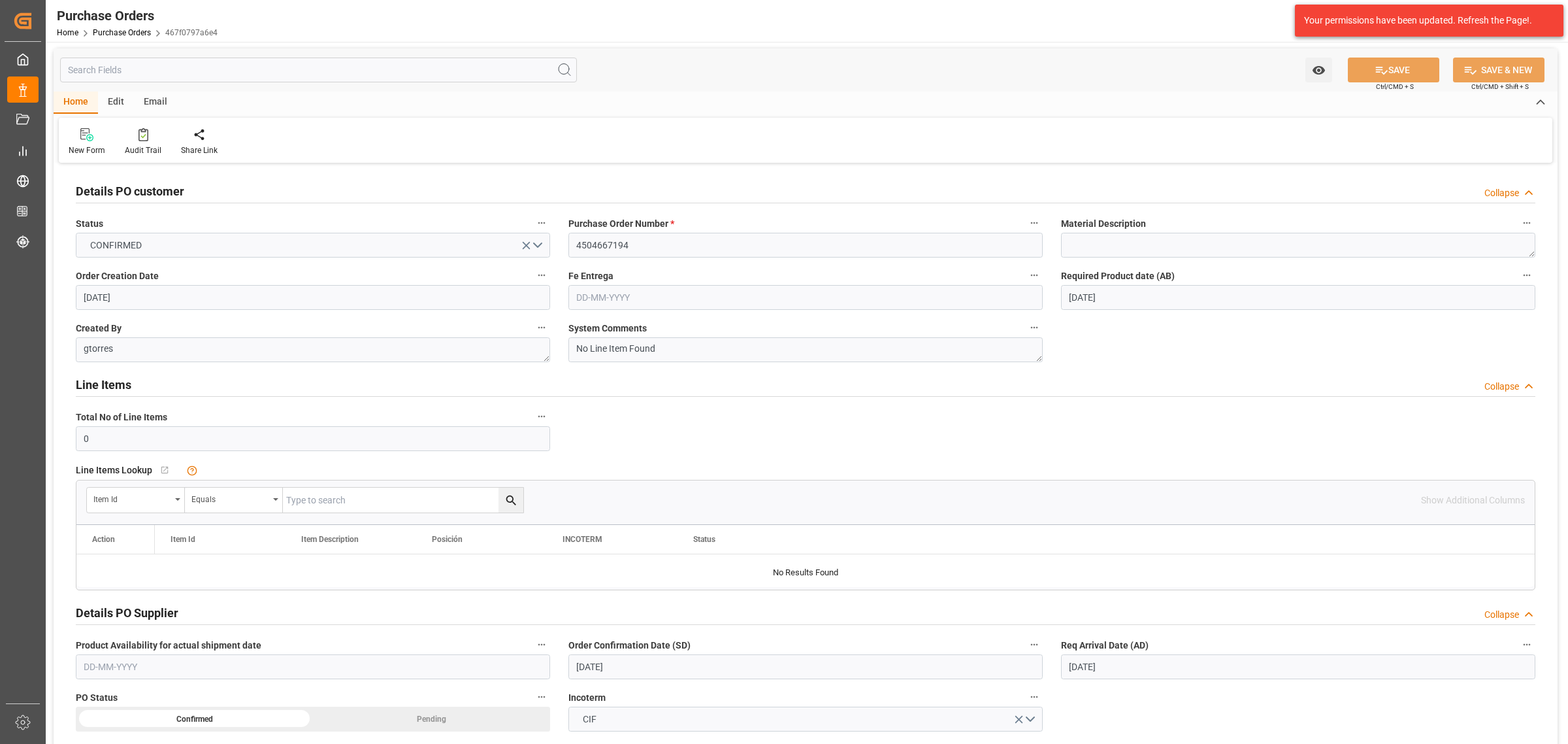
scroll to position [0, 0]
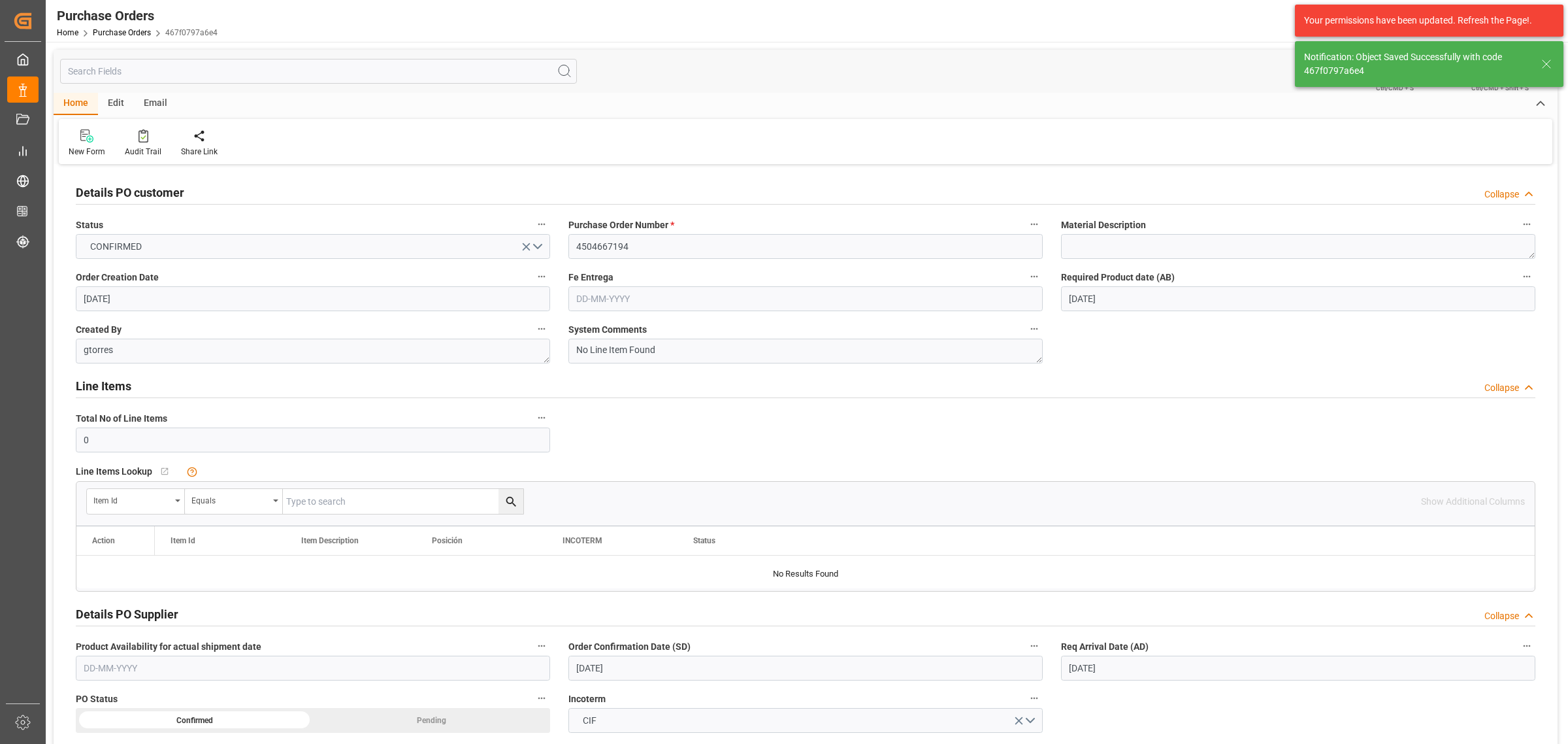
click at [174, 96] on div "Email" at bounding box center [155, 104] width 43 height 22
click at [95, 148] on div "Send Email" at bounding box center [89, 151] width 40 height 11
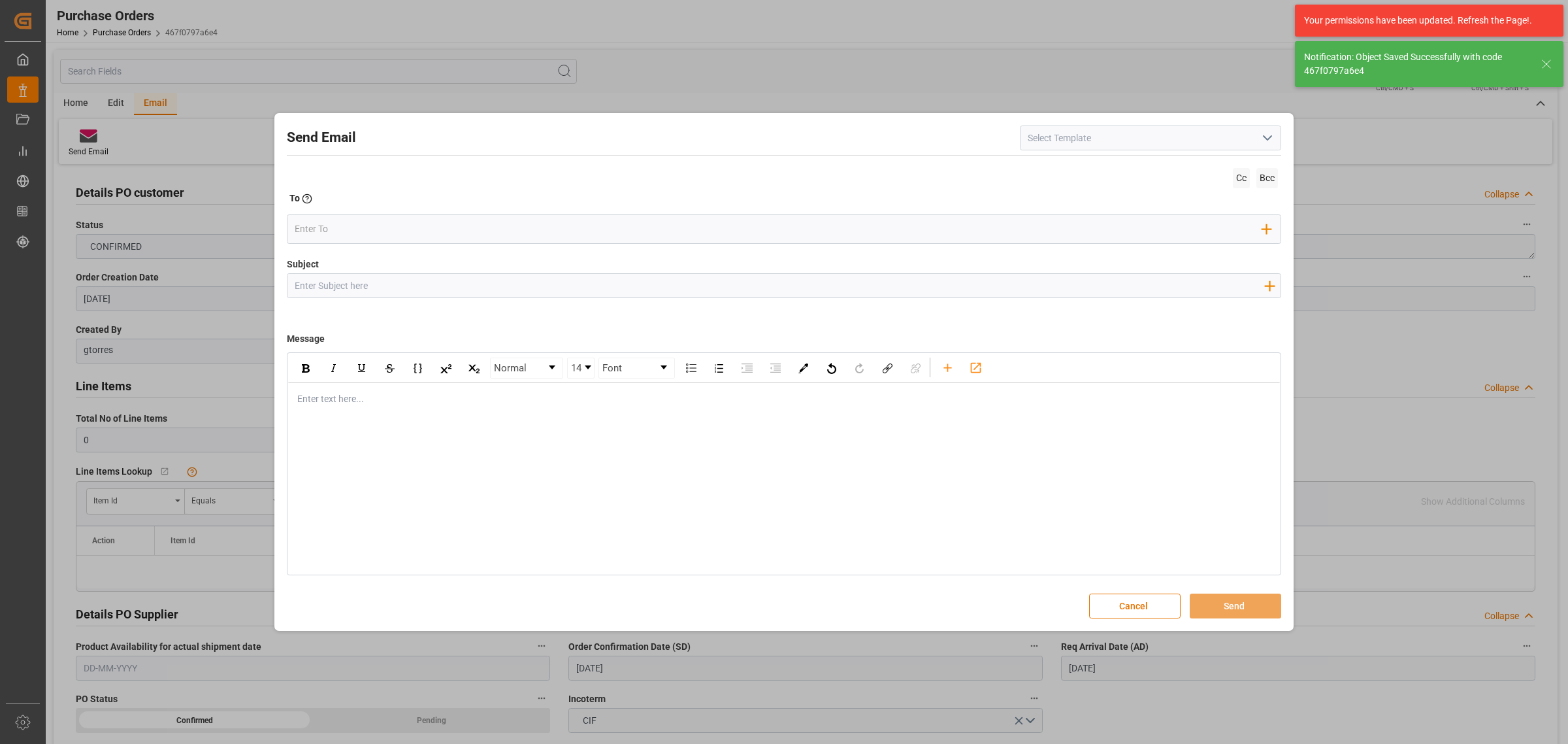
click at [567, 277] on input "Subject" at bounding box center [779, 285] width 983 height 23
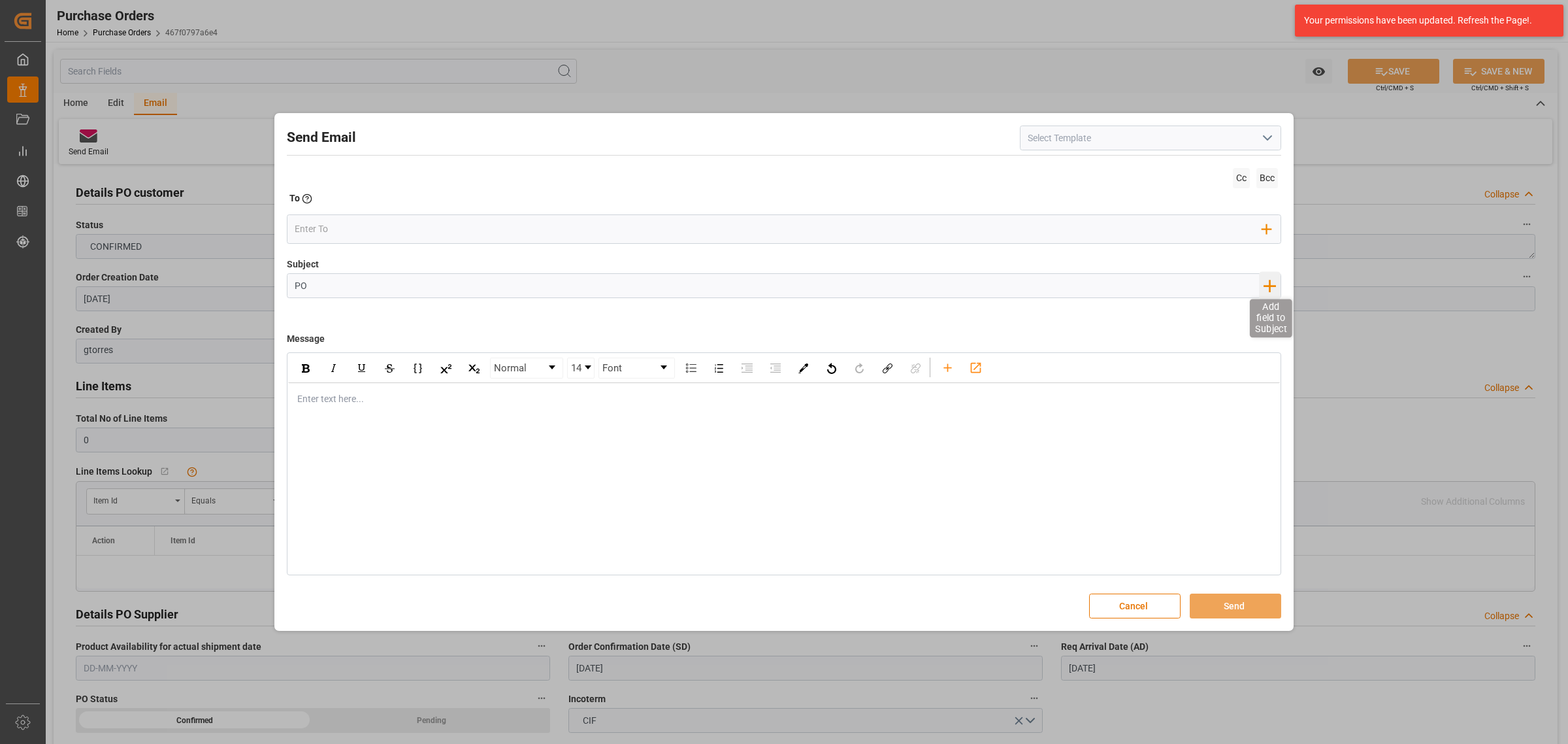
click at [1273, 290] on icon "button" at bounding box center [1269, 285] width 21 height 21
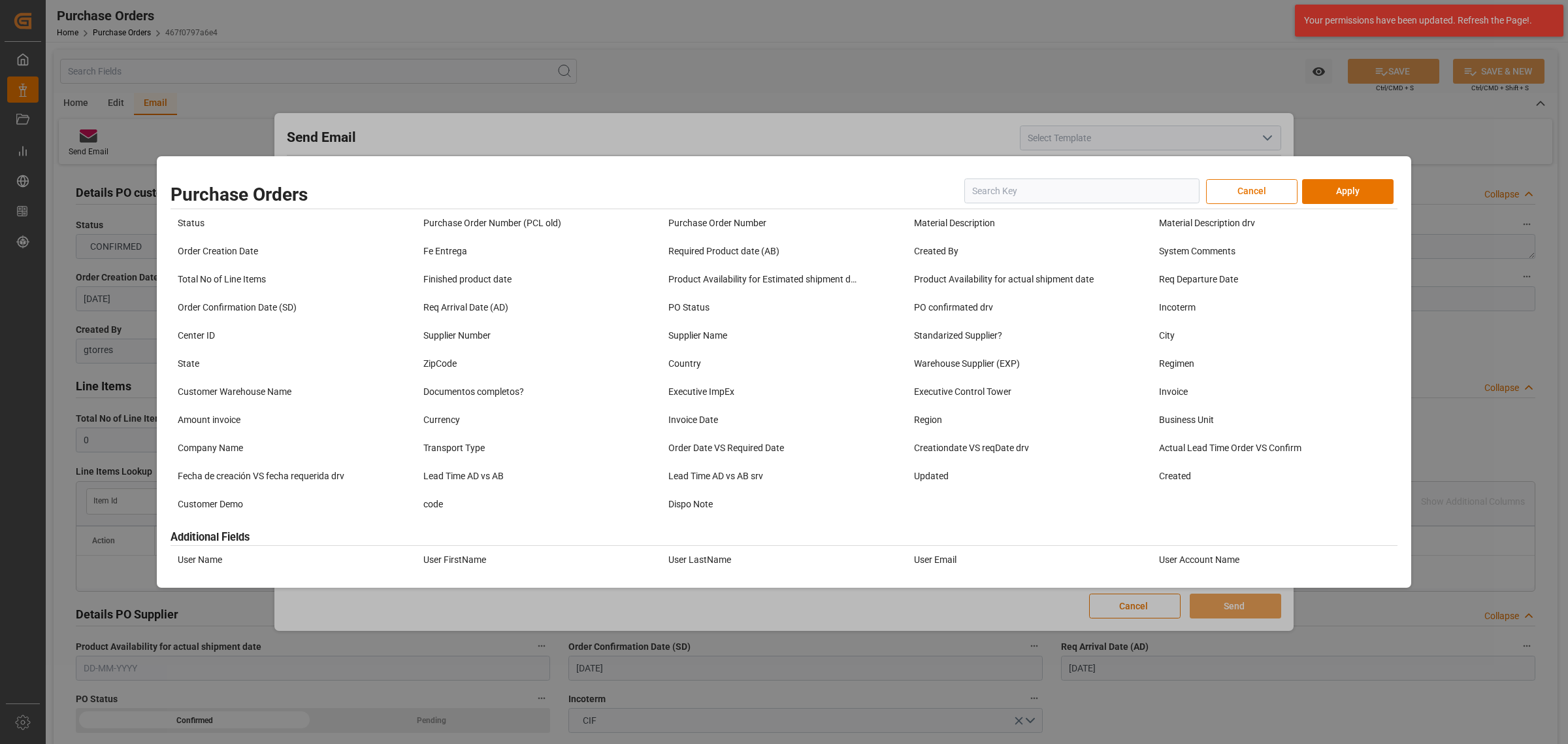
click at [366, 128] on div "Purchase Orders Cancel Apply Status Purchase Order Number (PCL old) Purchase Or…" at bounding box center [784, 372] width 1568 height 744
click at [1246, 198] on button "Cancel" at bounding box center [1252, 191] width 92 height 25
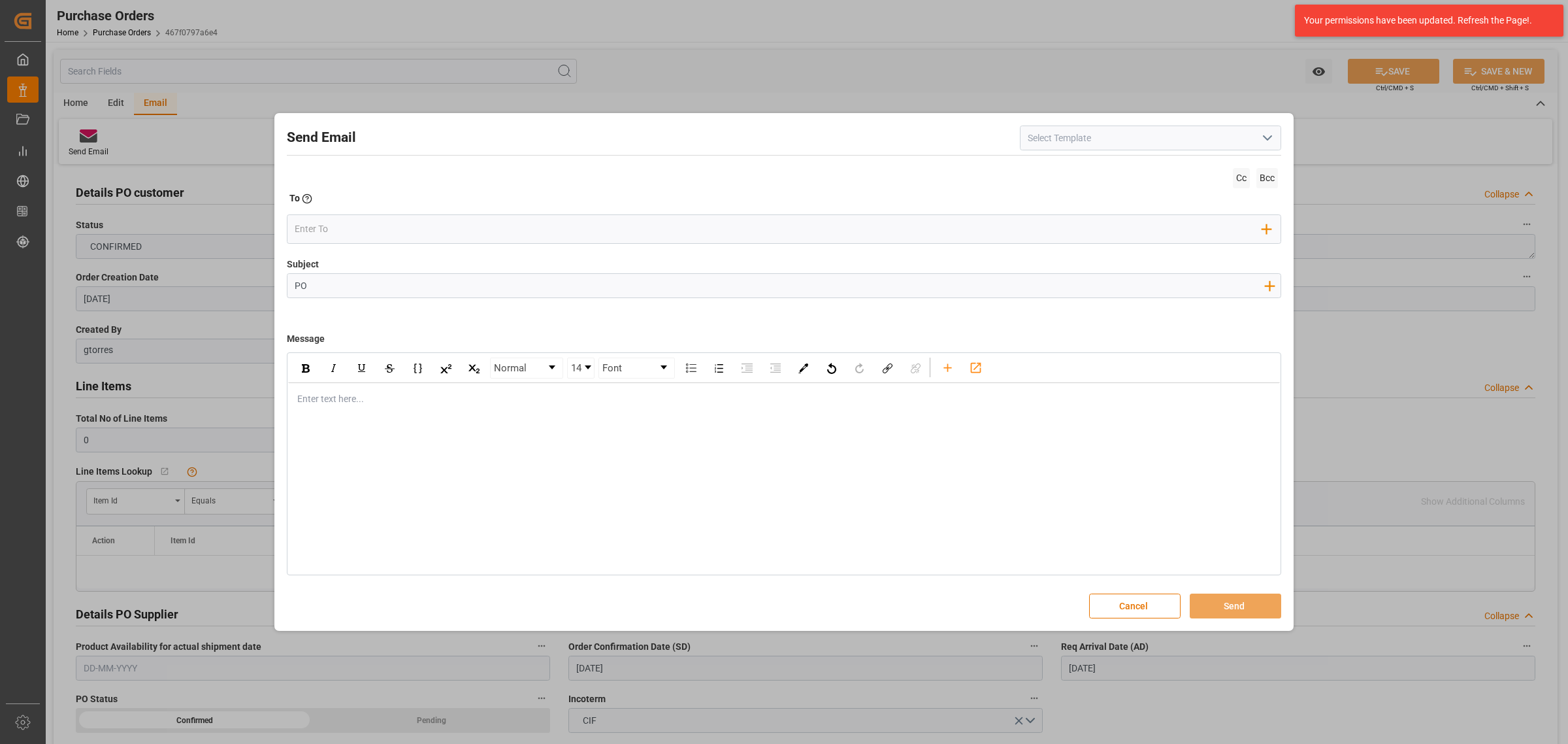
click at [480, 285] on input "PO" at bounding box center [779, 285] width 983 height 23
paste input "4504667194"
click at [312, 286] on input "PO 4504667194" at bounding box center [779, 285] width 983 height 23
click at [363, 288] on input "PO 4504667194" at bounding box center [779, 285] width 983 height 23
type input "PO 4504667194// TE//DOCUMENTOS//ARCHROMA US,INC//ARCHROMA [GEOGRAPHIC_DATA]//LC…"
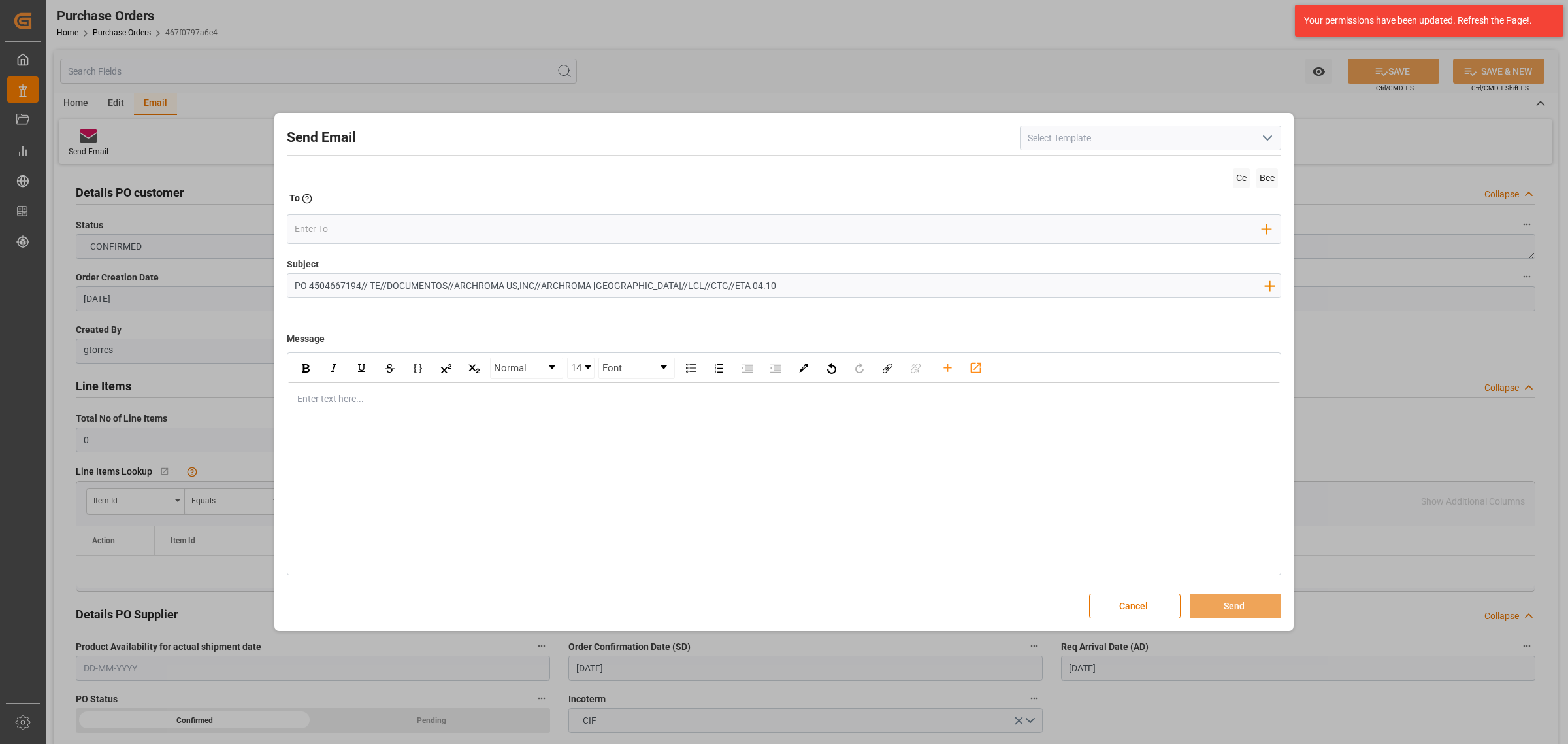
click at [334, 399] on div "rdw-editor" at bounding box center [784, 399] width 973 height 14
click at [448, 400] on div "Buen dia," at bounding box center [784, 399] width 973 height 14
drag, startPoint x: 648, startPoint y: 426, endPoint x: 635, endPoint y: 428, distance: 13.2
click at [635, 428] on div "Enviamos adjunto documentos para este nuevo embarque, el cual estima arribar el…" at bounding box center [784, 426] width 973 height 14
click at [335, 471] on div "rdw-editor" at bounding box center [784, 467] width 973 height 14
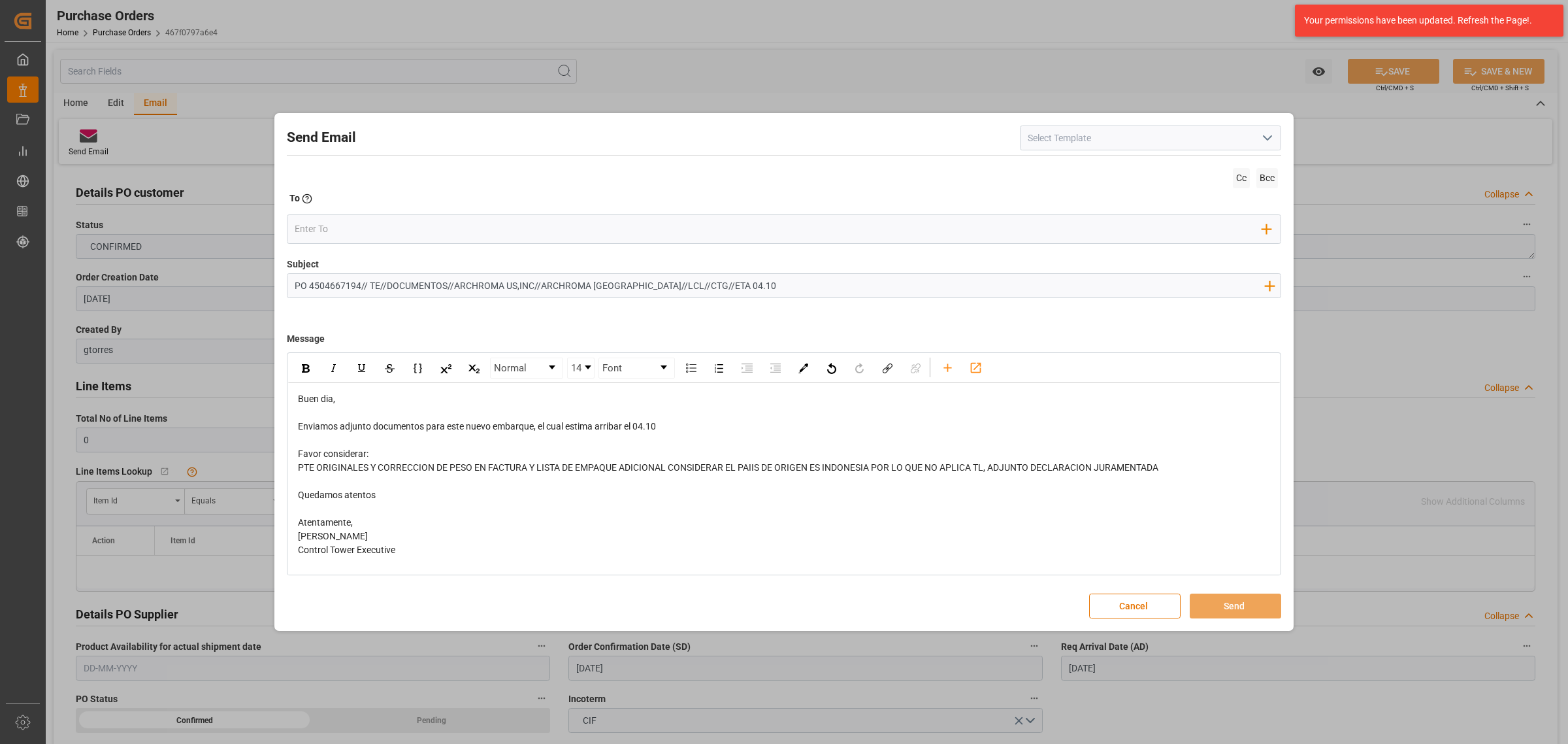
click at [983, 469] on span "PTE ORIGINALES Y CORRECCION DE PESO EN FACTURA Y LISTA DE EMPAQUE ADICIONAL CON…" at bounding box center [728, 467] width 860 height 11
click at [875, 467] on span "PTE ORIGINALES Y CORRECCION DE PESO EN FACTURA Y LISTA DE EMPAQUE ADICIONAL CON…" at bounding box center [731, 467] width 866 height 11
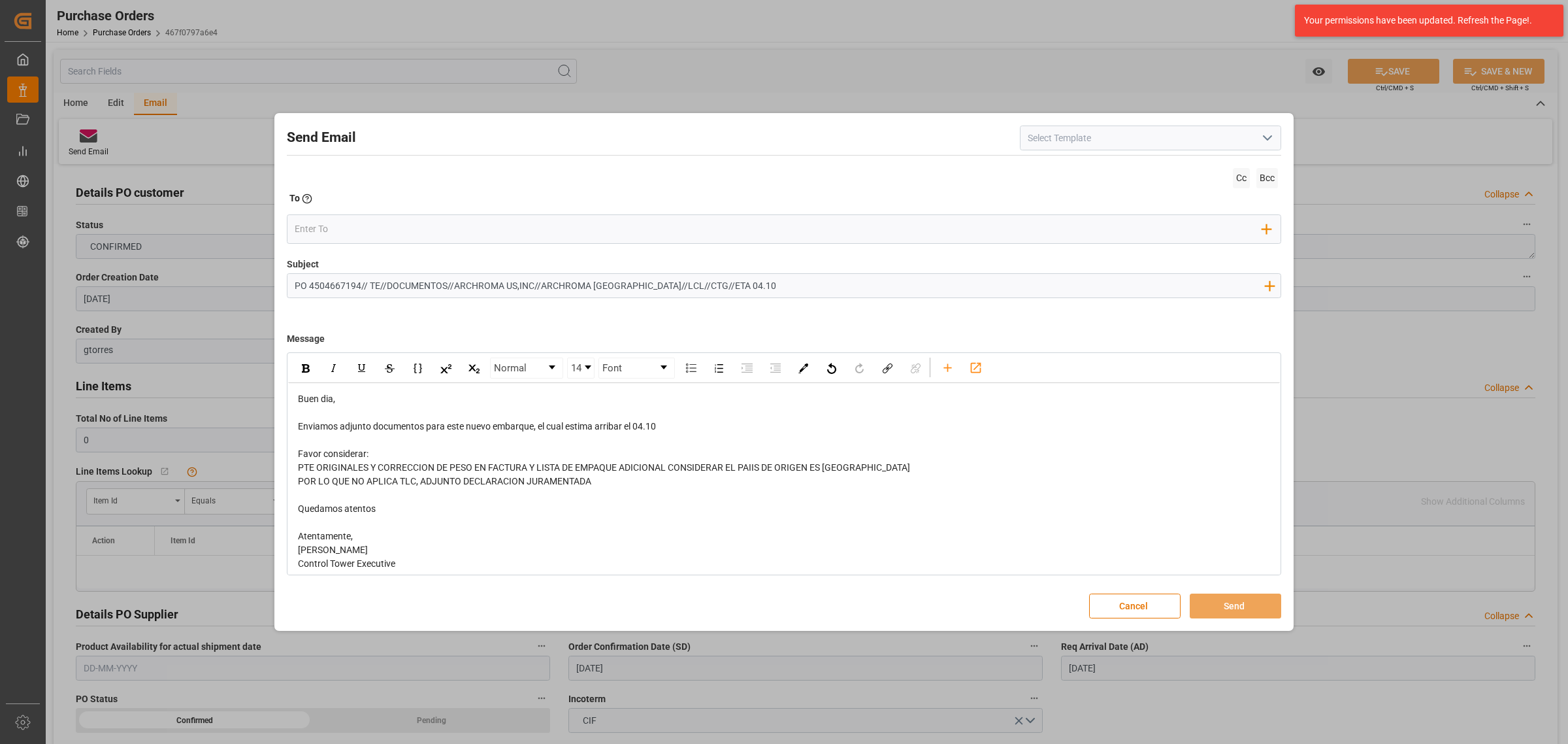
click at [663, 481] on div "POR LO QUE NO APLICA TLC, ADJUNTO DECLARACION JURAMENTADA" at bounding box center [784, 481] width 973 height 14
click at [627, 485] on span "POR LO QUE NO APLICA TLC, ADJUNTO DECLARACION JURAMENTADA DE ESTEPAIS." at bounding box center [473, 481] width 351 height 11
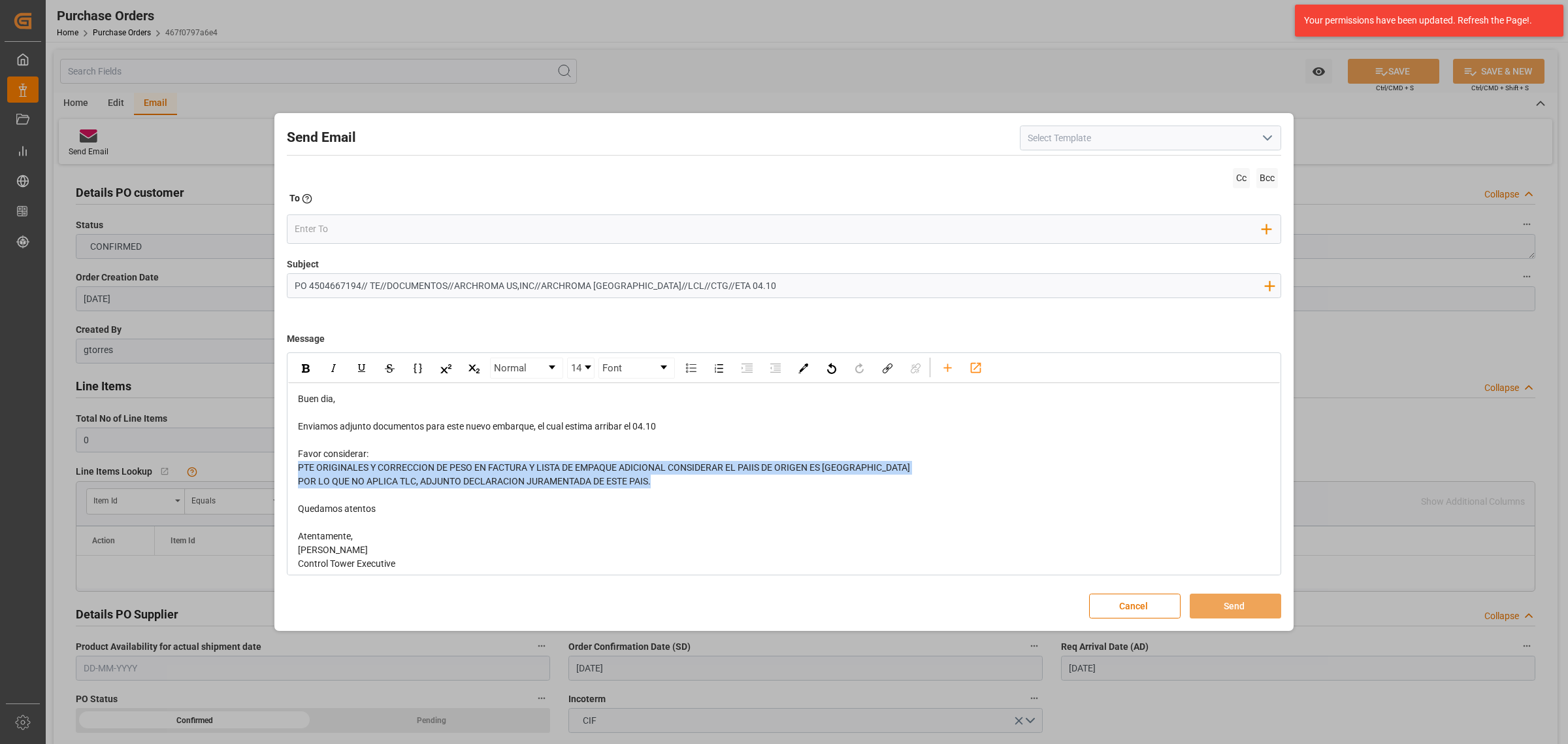
drag, startPoint x: 694, startPoint y: 488, endPoint x: 285, endPoint y: 464, distance: 409.7
click at [285, 464] on div "Send Email Cc Bcc To Enter the TO Email address Add Field to To Subject PO 4504…" at bounding box center [784, 372] width 1013 height 512
click at [312, 370] on div "rdw-inline-control" at bounding box center [305, 368] width 23 height 19
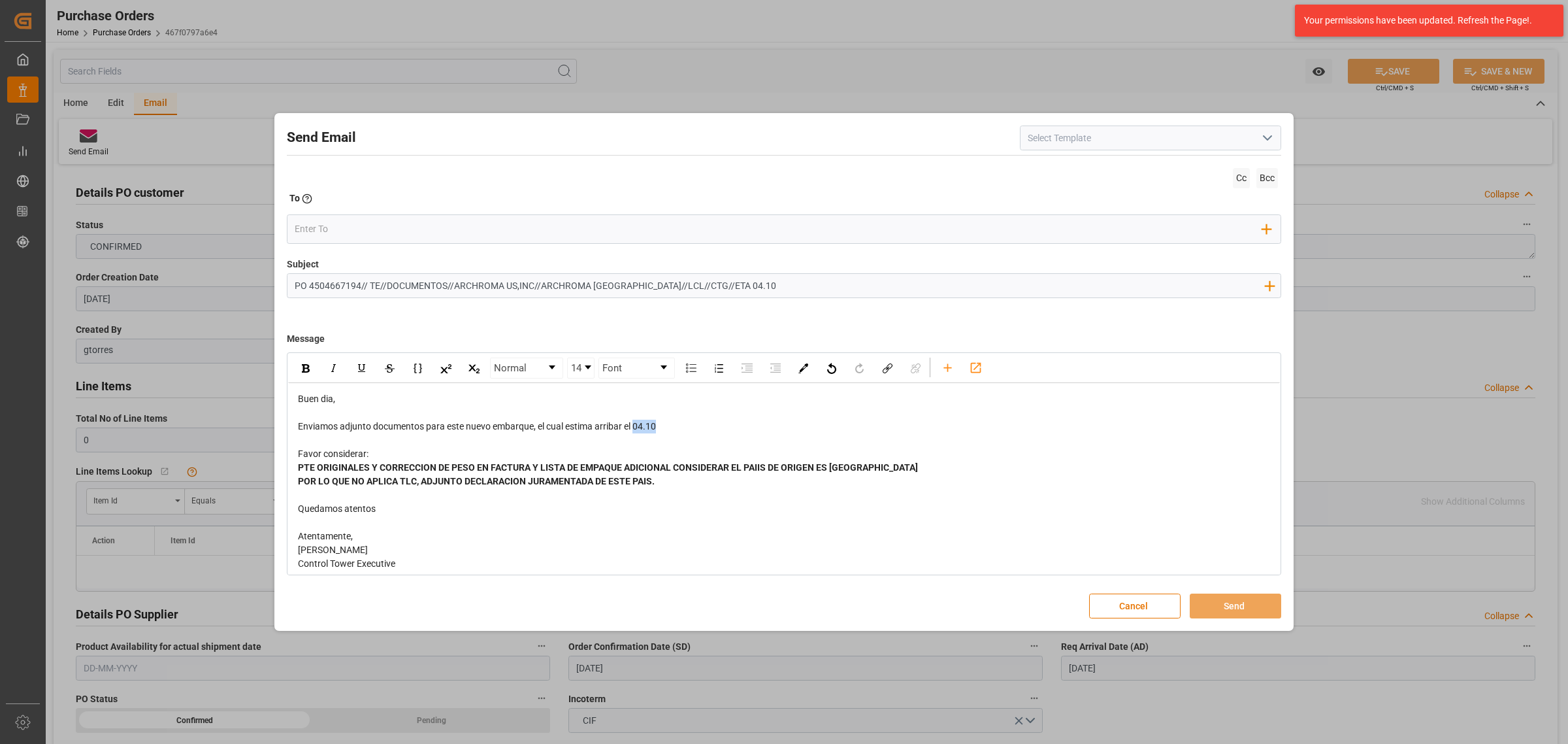
drag, startPoint x: 667, startPoint y: 426, endPoint x: 637, endPoint y: 430, distance: 30.3
click at [637, 430] on div "Enviamos adjunto documentos para este nuevo embarque, el cual estima arribar el…" at bounding box center [784, 426] width 973 height 14
click at [312, 366] on div "rdw-inline-control" at bounding box center [305, 368] width 23 height 19
click at [954, 370] on icon "rdw-toolbar" at bounding box center [947, 367] width 14 height 14
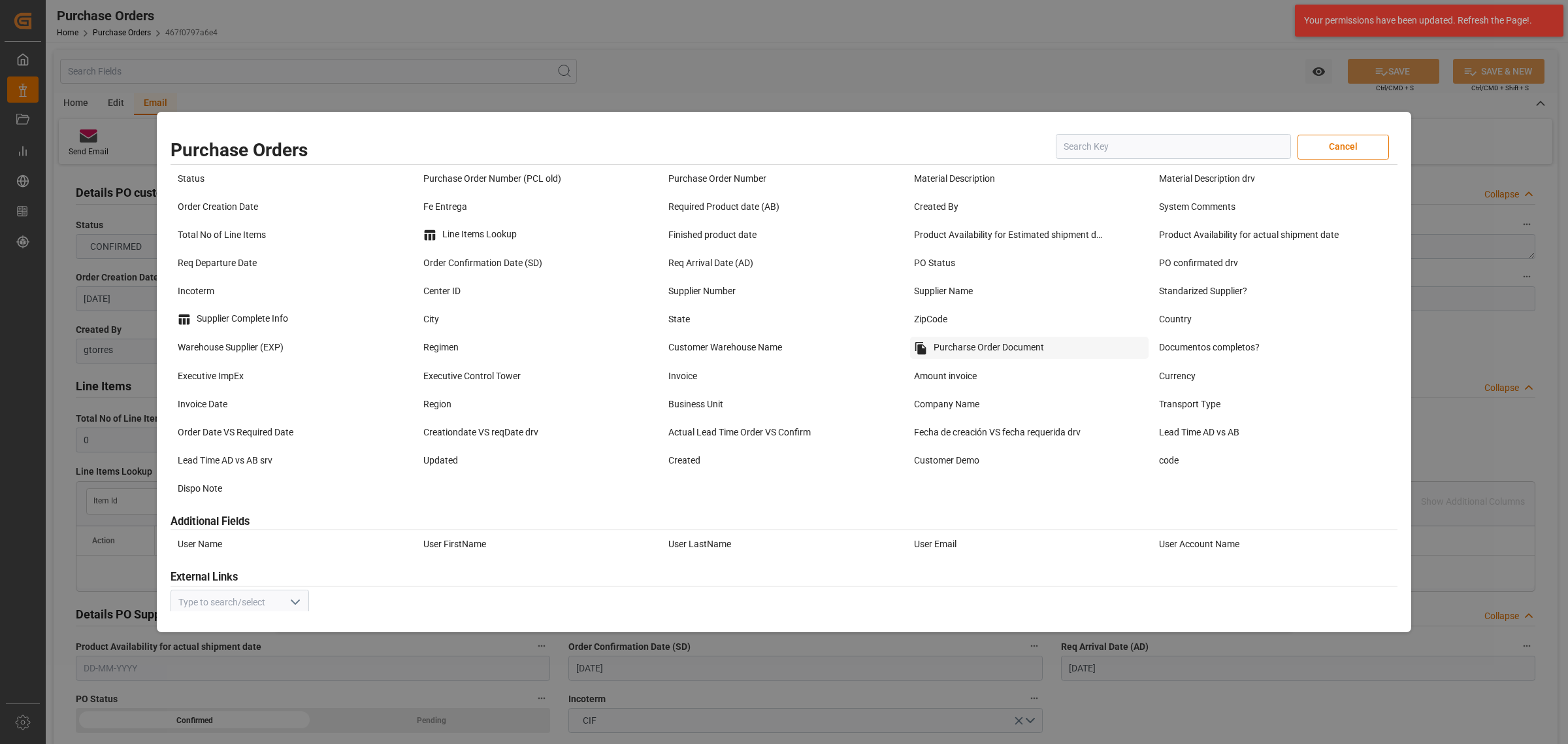
click at [985, 350] on div "Purcharse Order Document" at bounding box center [1029, 348] width 239 height 22
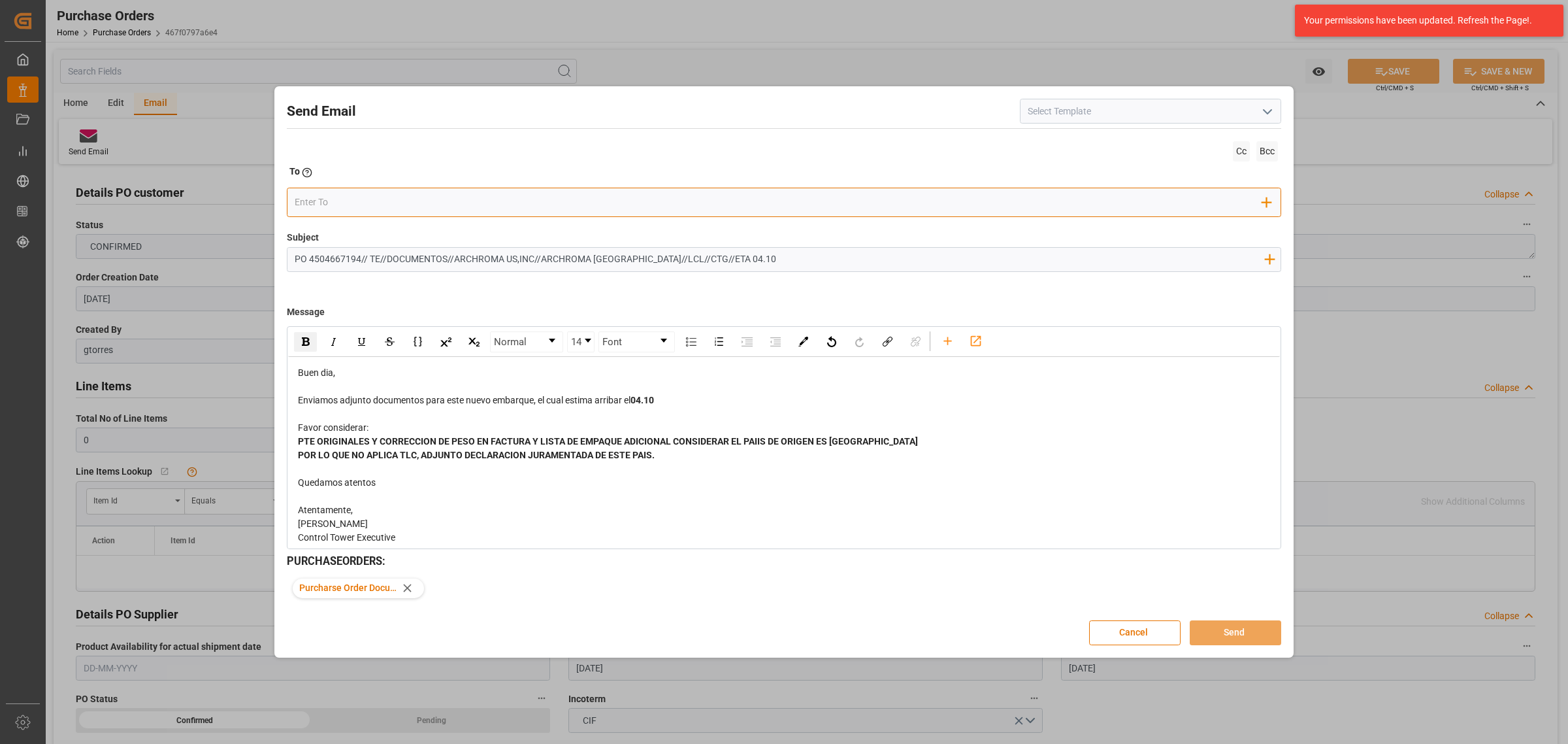
click at [388, 196] on input "email" at bounding box center [779, 202] width 968 height 19
type input "[PERSON_NAME][EMAIL_ADDRESS][PERSON_NAME][DOMAIN_NAME]"
click at [400, 231] on span "[PERSON_NAME][EMAIL_ADDRESS][PERSON_NAME][DOMAIN_NAME]" at bounding box center [418, 235] width 192 height 27
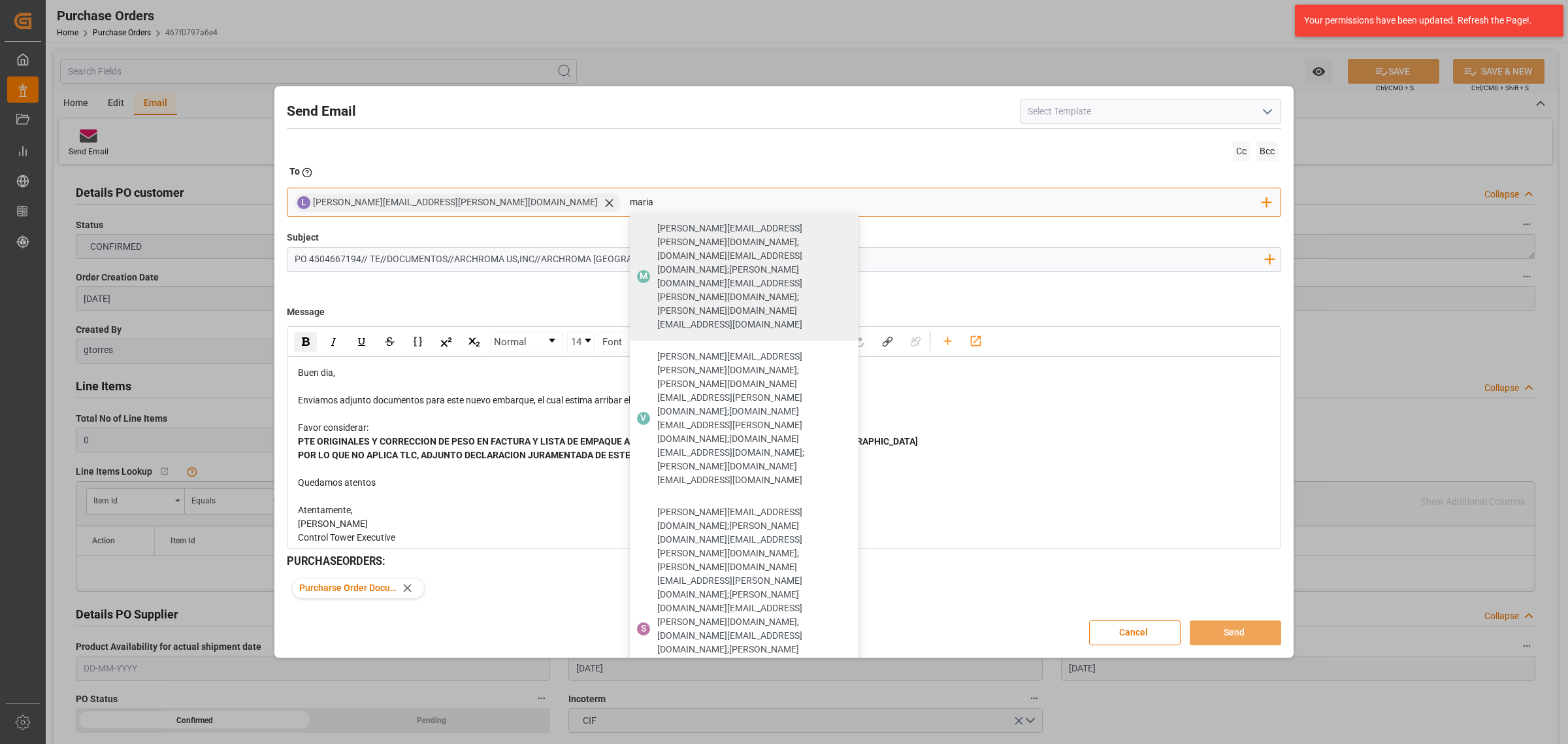
type input "maria"
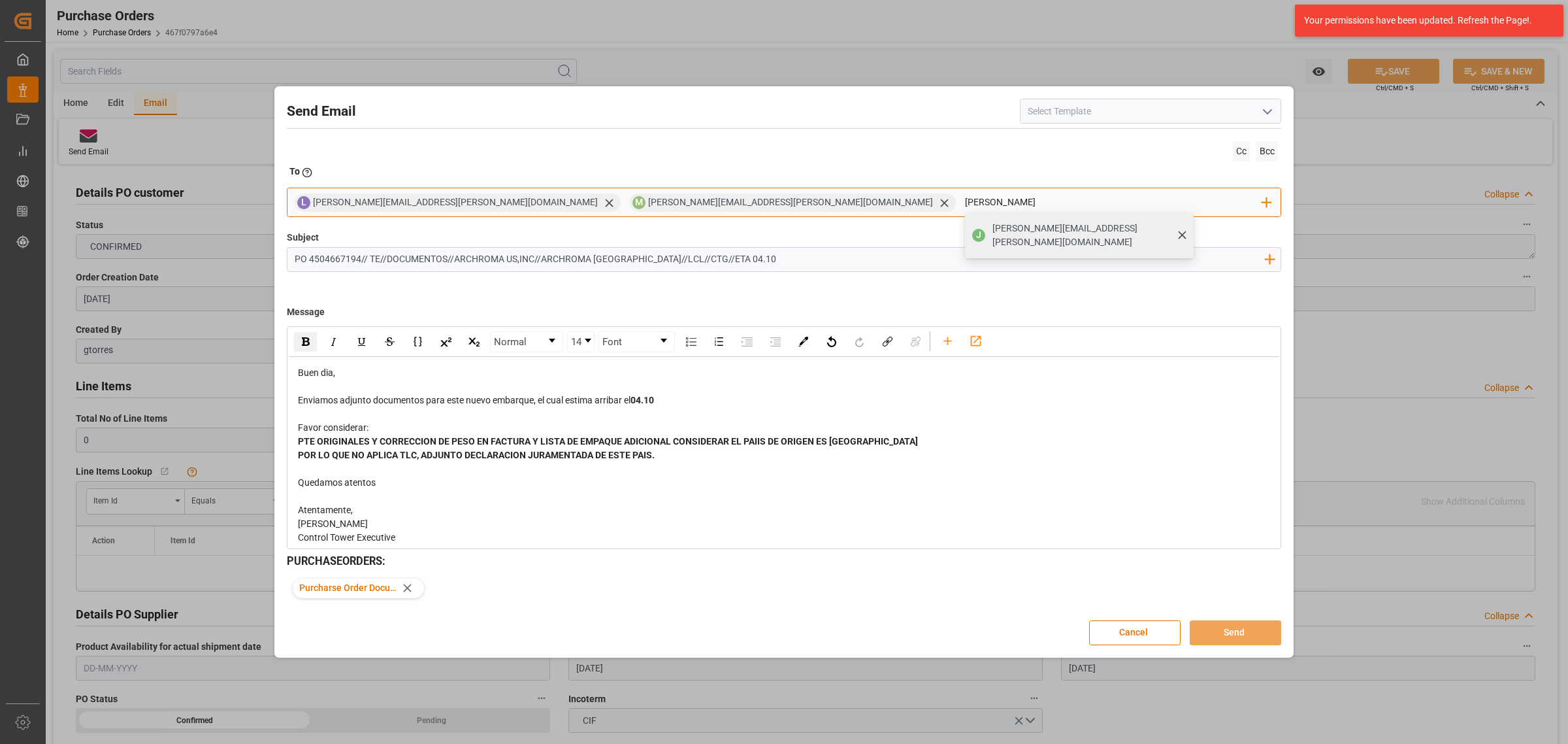
type input "[PERSON_NAME]"
click at [965, 240] on div "[PERSON_NAME] [PERSON_NAME][EMAIL_ADDRESS][PERSON_NAME][DOMAIN_NAME]" at bounding box center [1079, 235] width 229 height 46
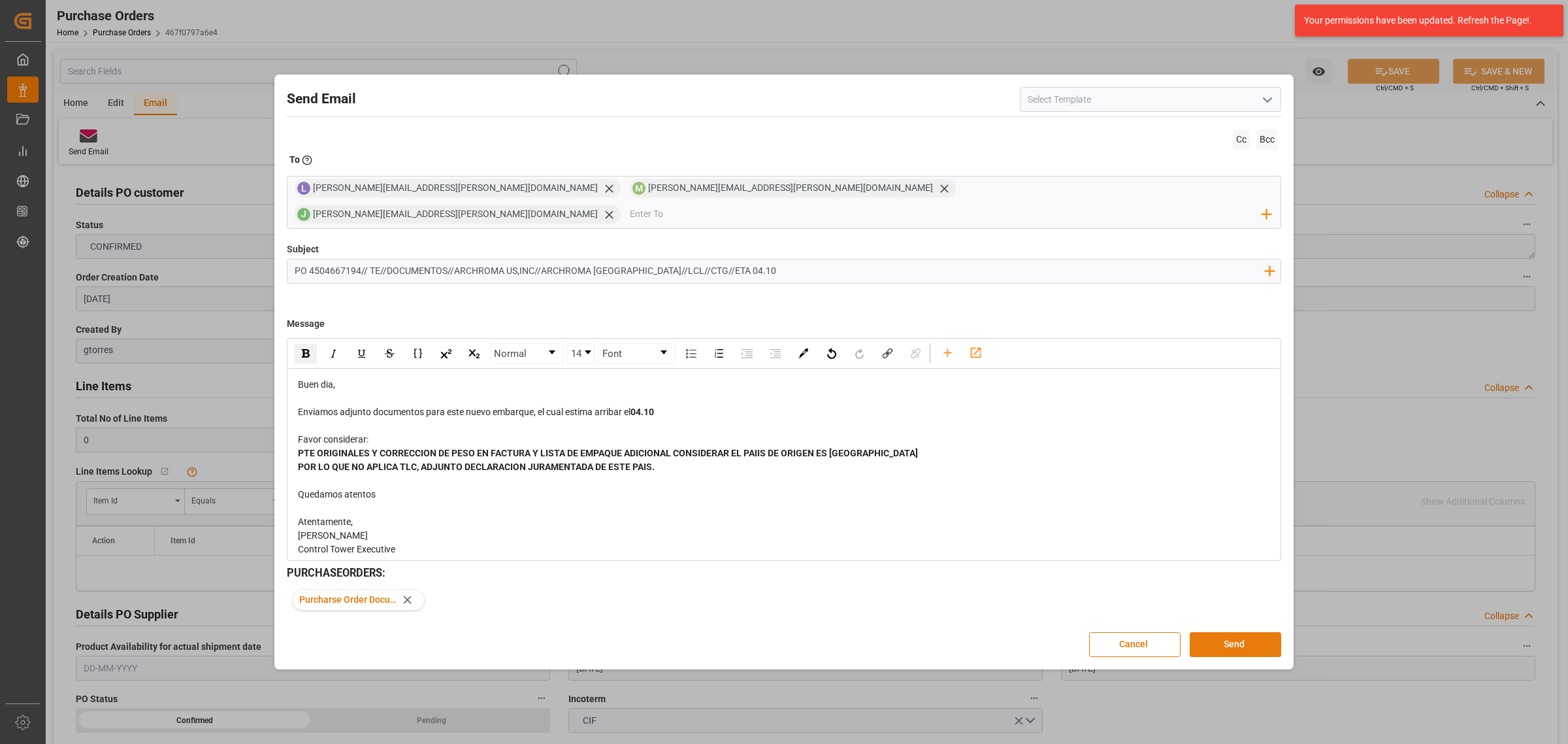
click at [1233, 632] on button "Send" at bounding box center [1236, 644] width 92 height 25
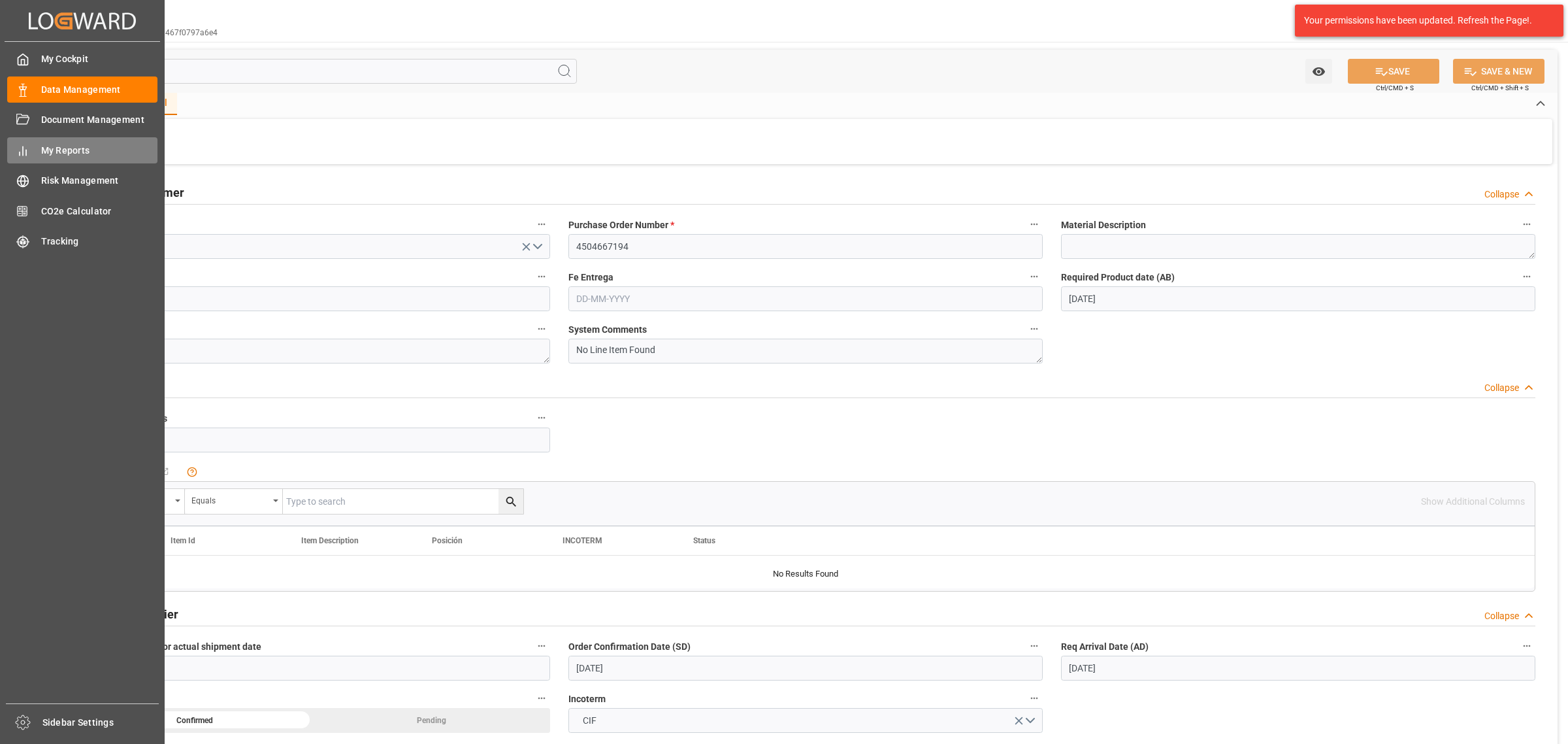
click at [85, 144] on span "My Reports" at bounding box center [99, 151] width 117 height 14
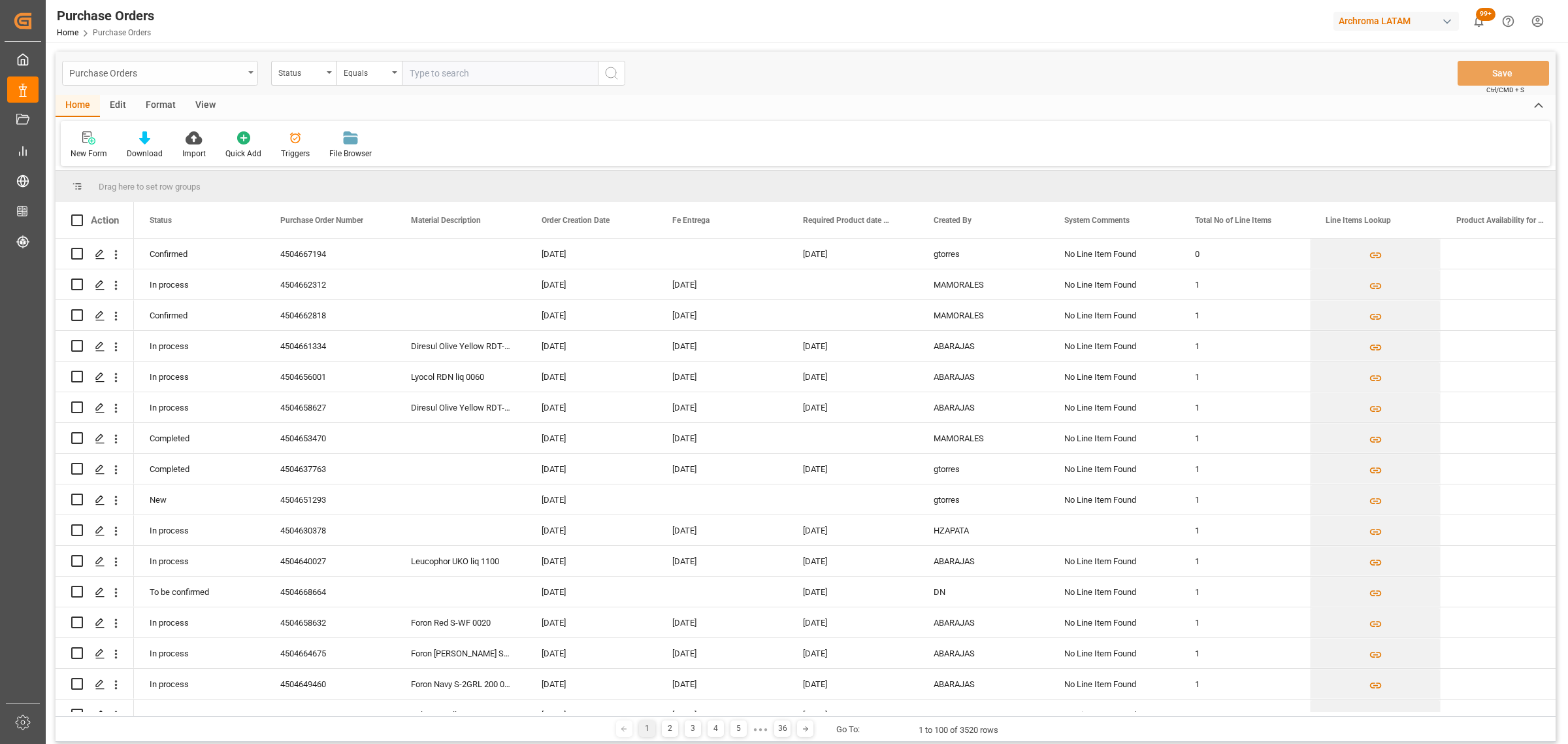
click at [240, 75] on div "Purchase Orders" at bounding box center [157, 72] width 175 height 16
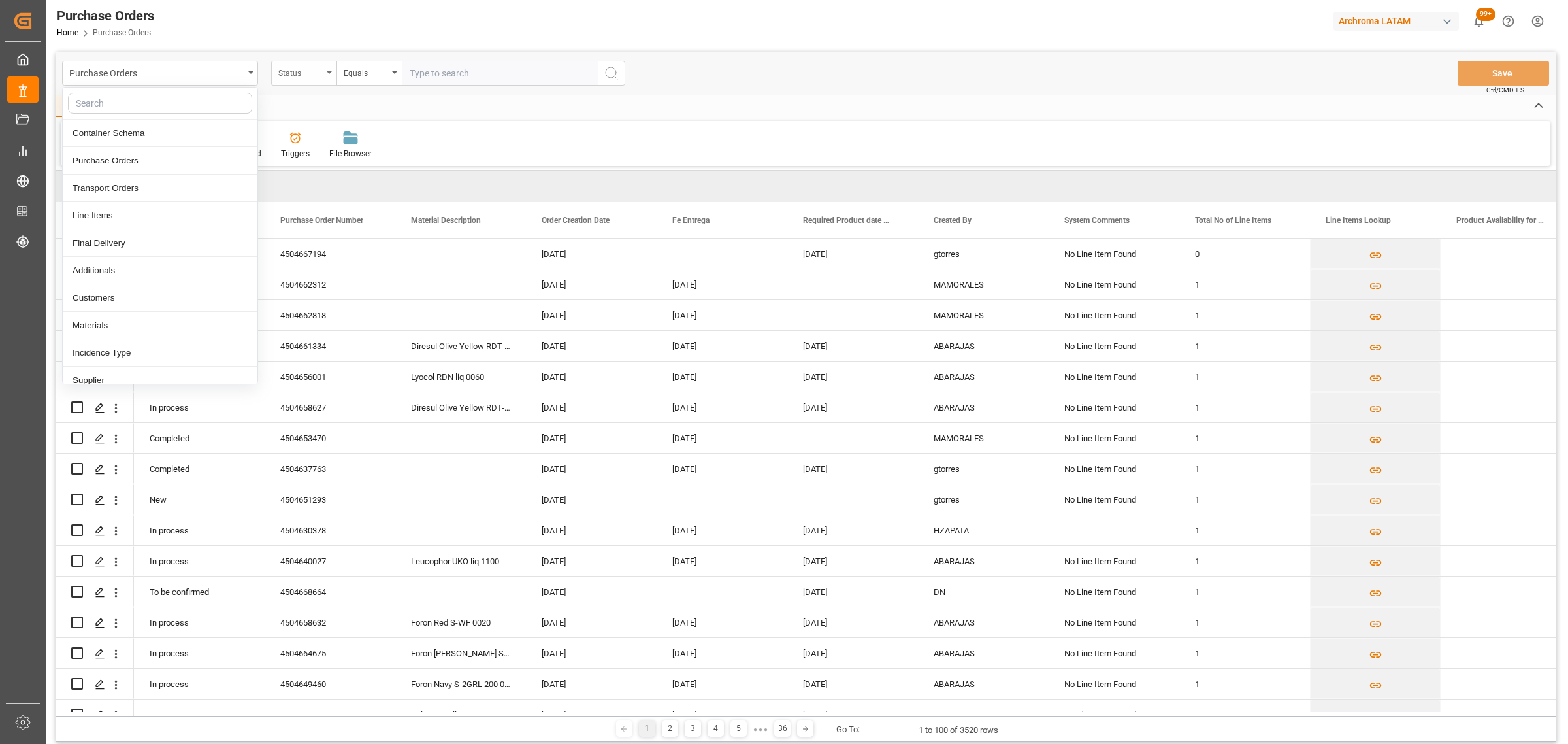
click at [328, 73] on icon "open menu" at bounding box center [329, 72] width 5 height 3
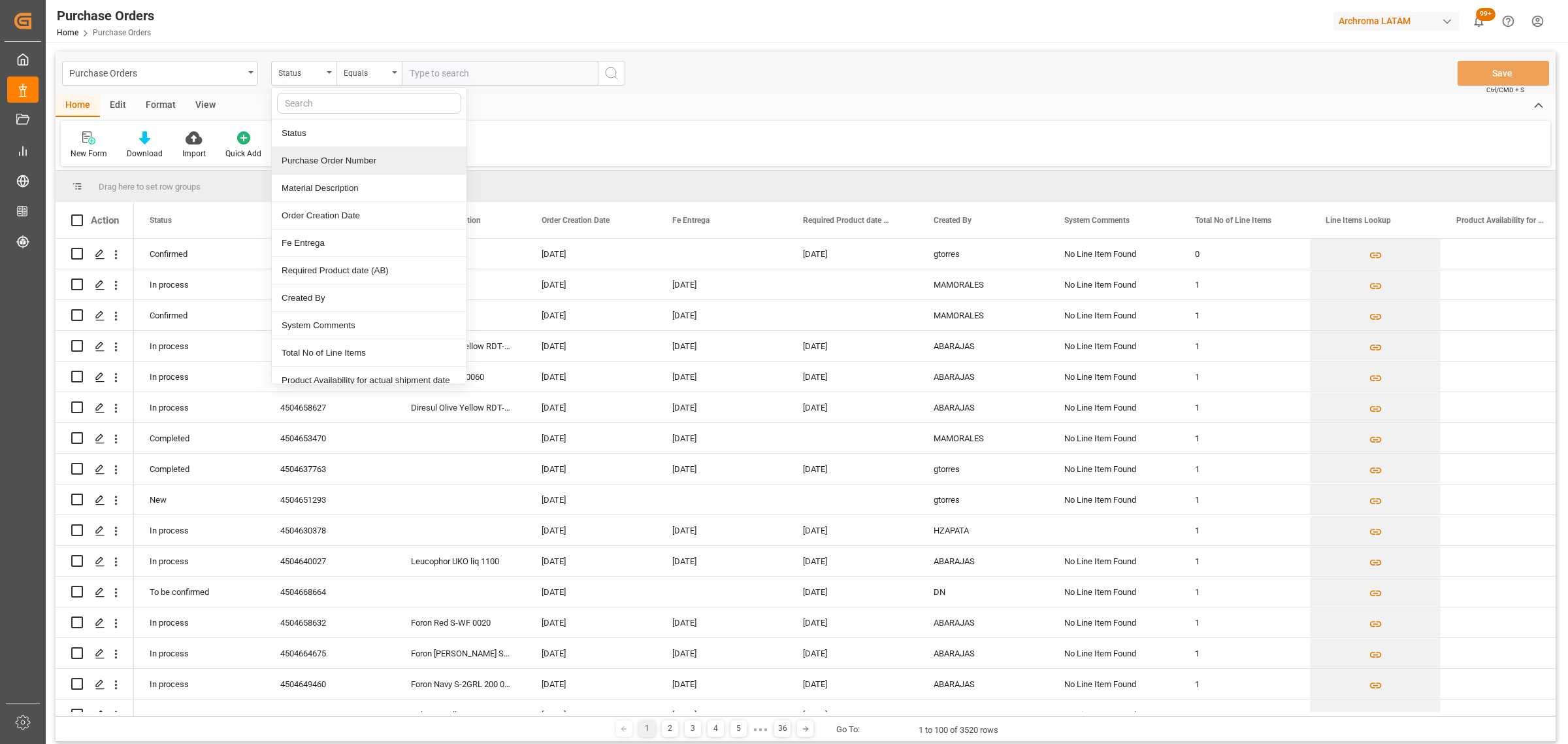
drag, startPoint x: 322, startPoint y: 171, endPoint x: 333, endPoint y: 152, distance: 22.0
click at [328, 162] on div "Purchase Order Number" at bounding box center [369, 161] width 195 height 27
click at [315, 72] on div "Purchase Order Number" at bounding box center [301, 71] width 44 height 15
click at [367, 158] on div "Purchase Order Number" at bounding box center [369, 161] width 195 height 27
click at [375, 75] on div "Equals" at bounding box center [366, 71] width 44 height 15
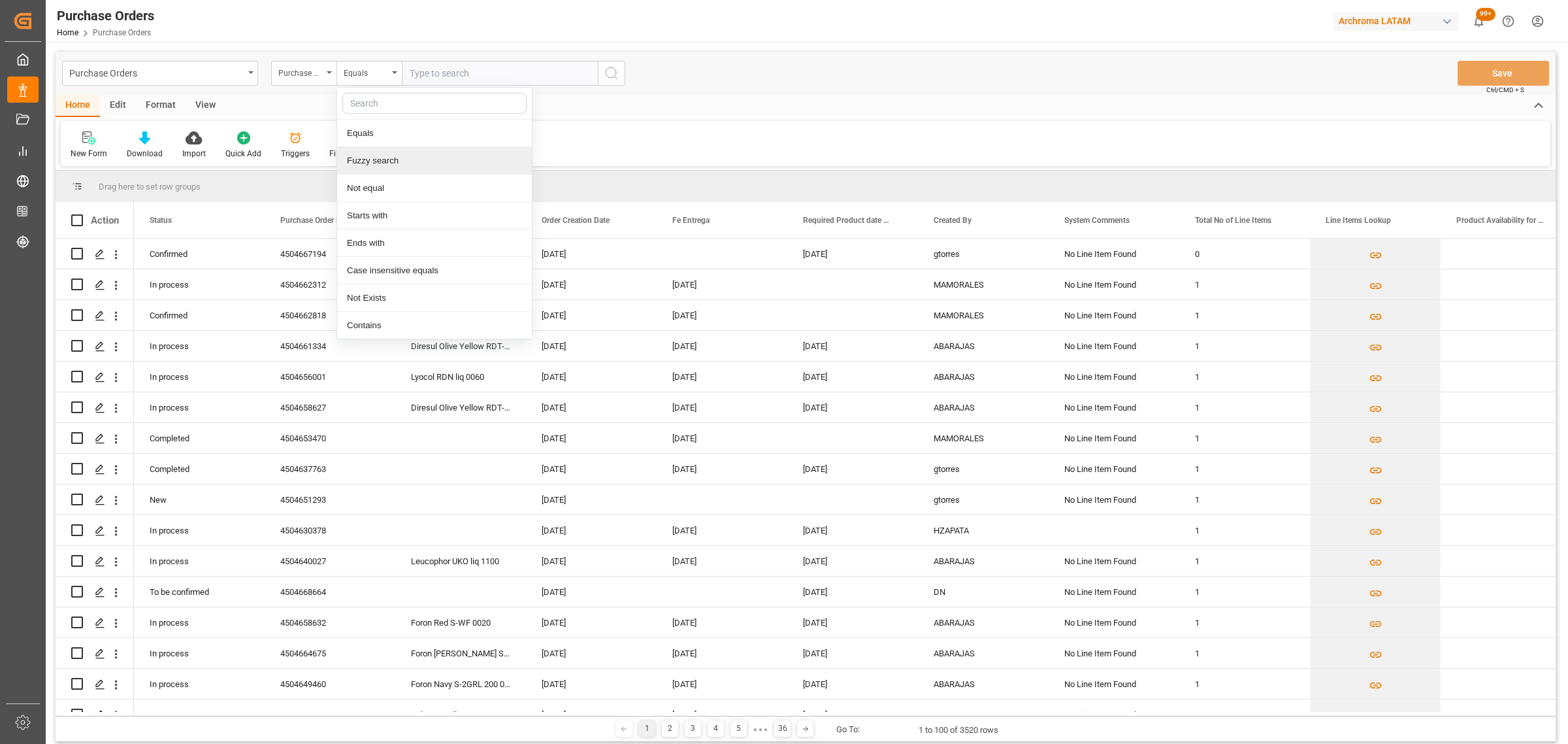
drag, startPoint x: 400, startPoint y: 161, endPoint x: 451, endPoint y: 85, distance: 91.5
click at [402, 160] on div "Fuzzy search" at bounding box center [435, 161] width 195 height 27
click at [458, 78] on input "text" at bounding box center [500, 73] width 196 height 25
paste input "4504648015"
type input "4504648015"
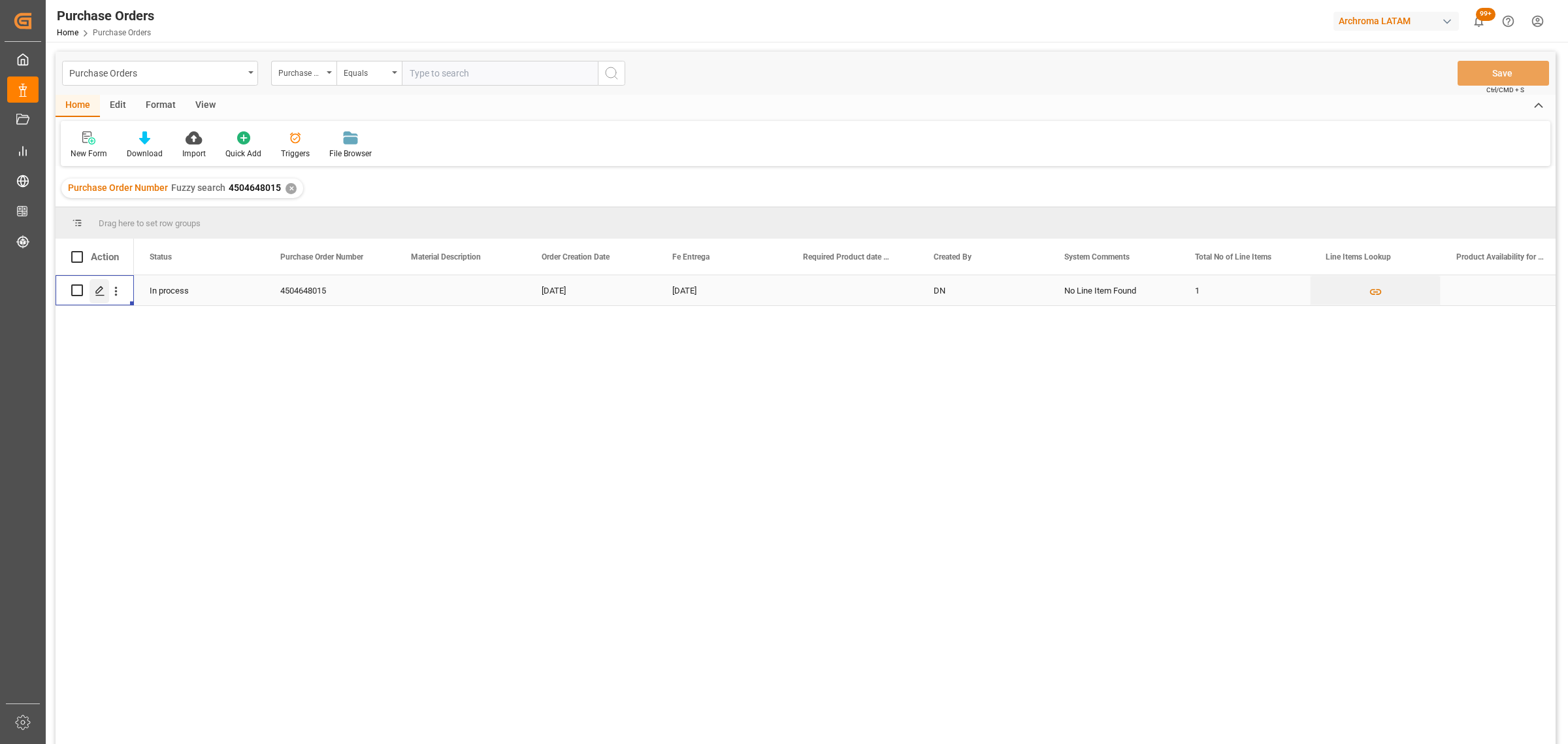
click at [95, 292] on icon "Press SPACE to select this row." at bounding box center [100, 291] width 11 height 11
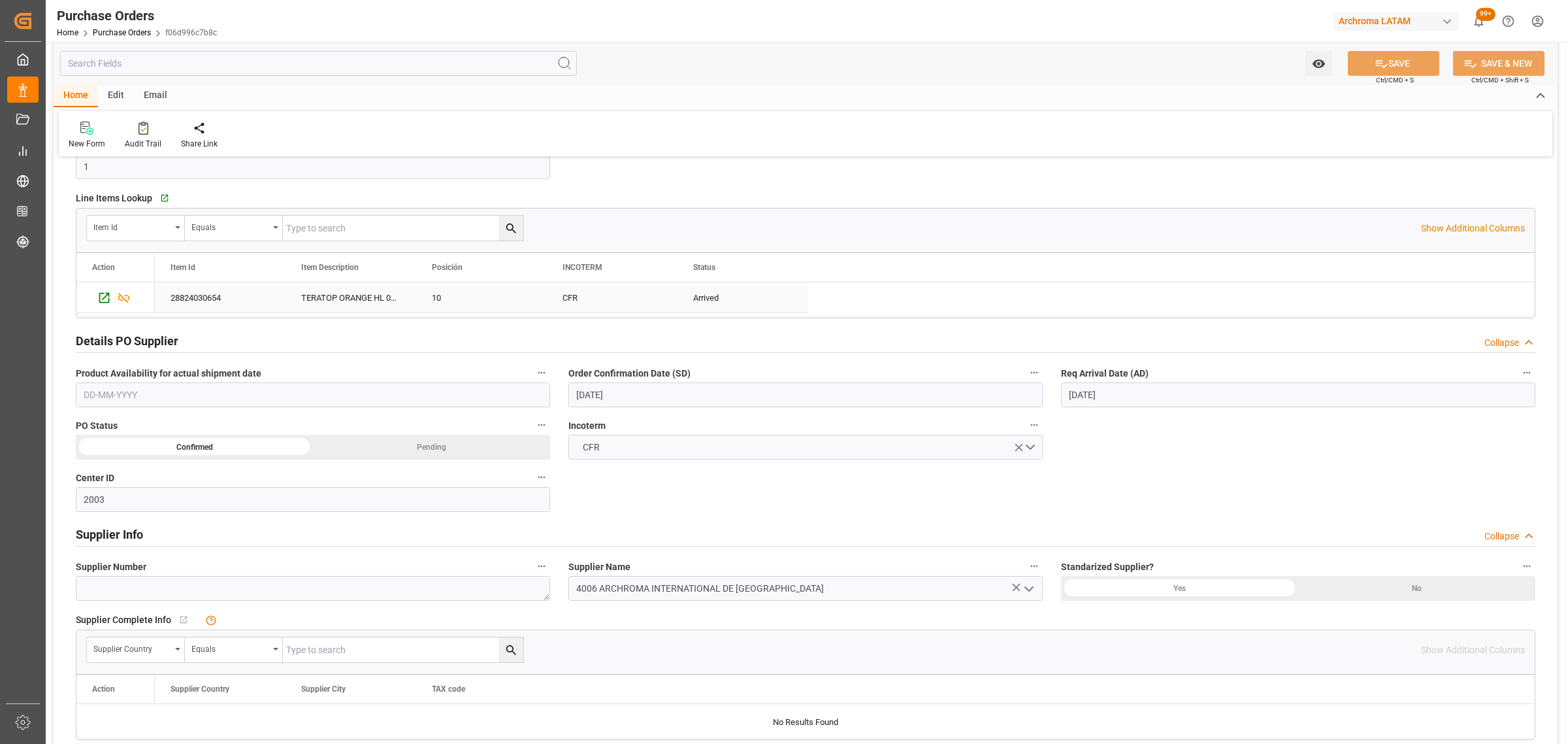
scroll to position [245, 0]
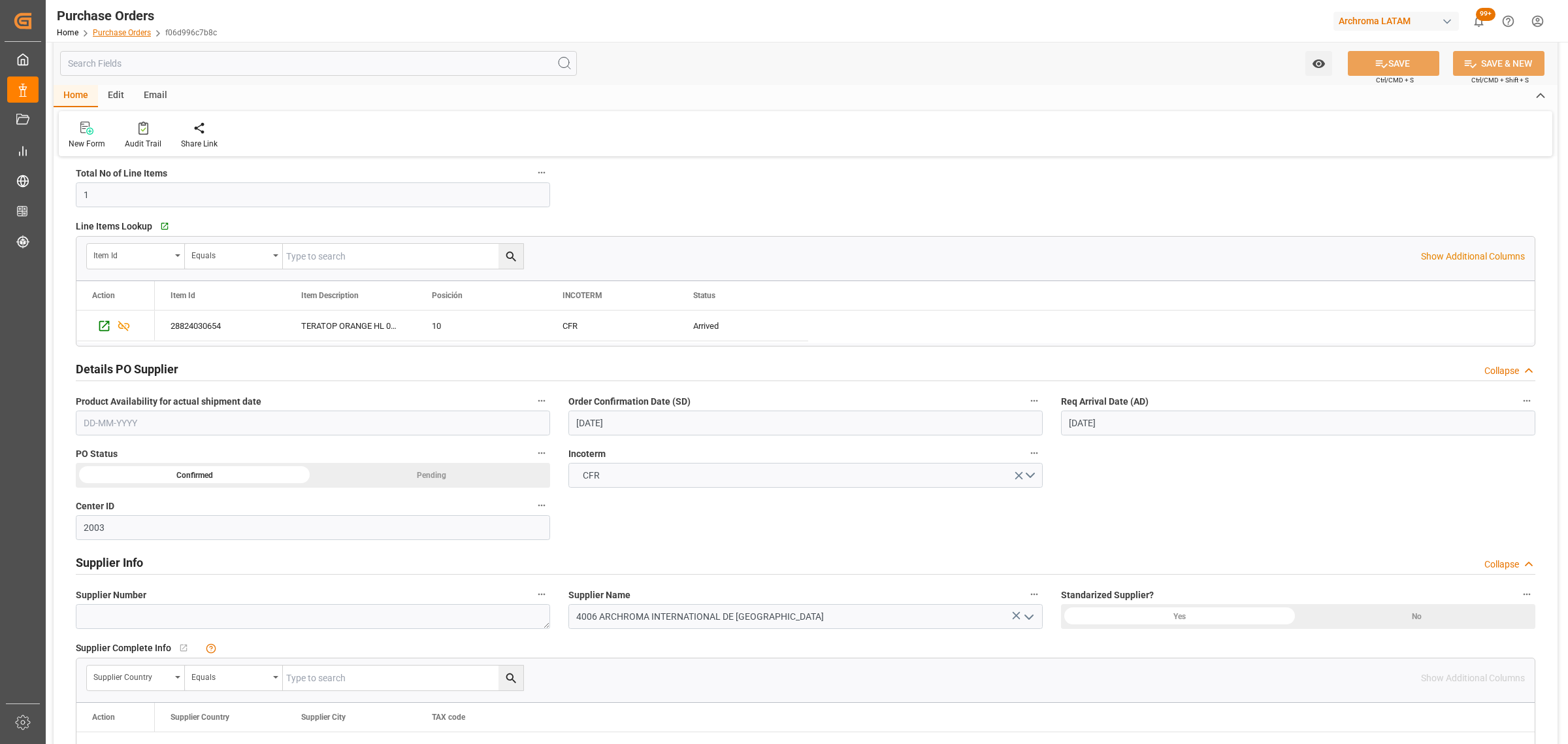
click at [112, 36] on link "Purchase Orders" at bounding box center [122, 32] width 58 height 9
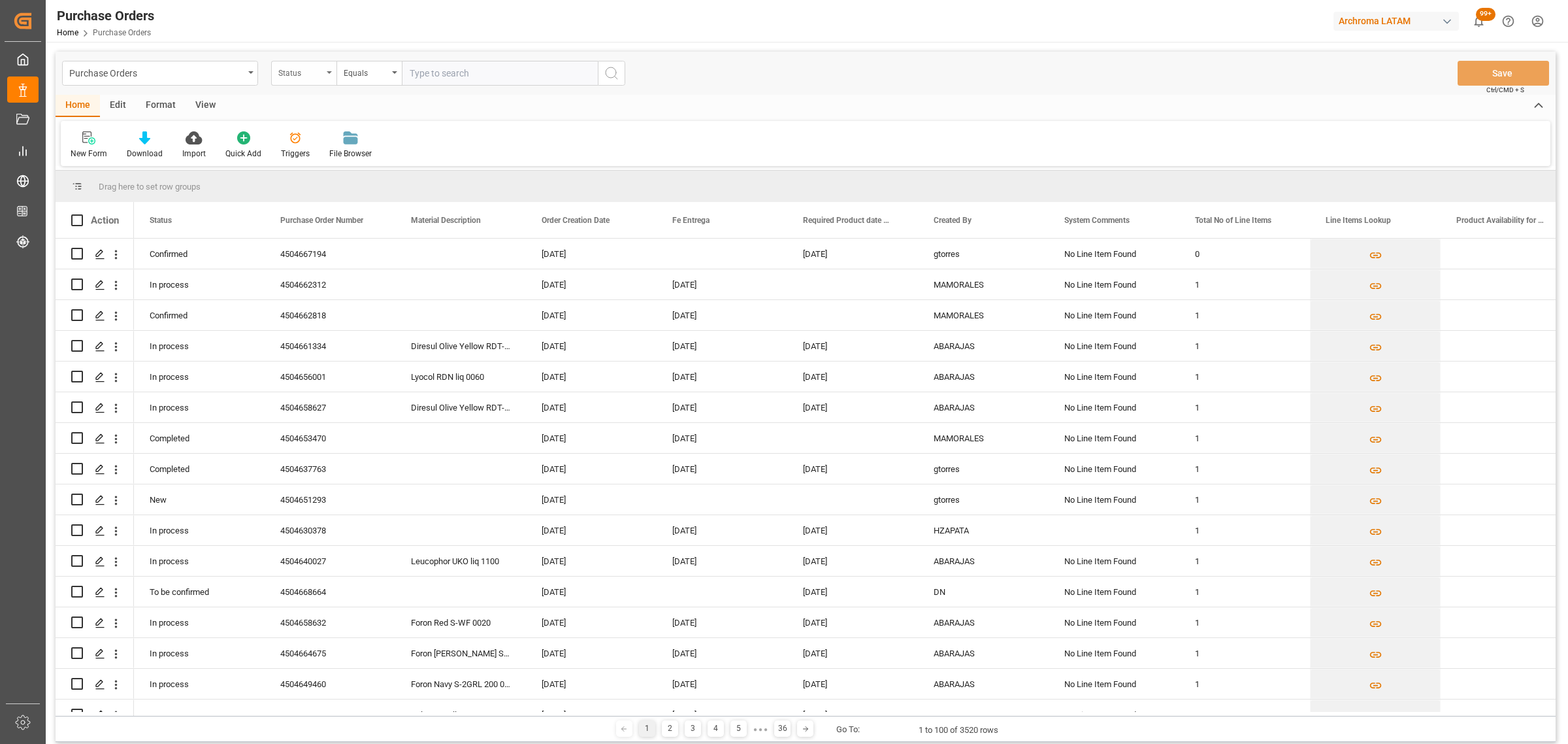
click at [289, 69] on div "Status" at bounding box center [301, 71] width 44 height 15
click at [345, 160] on div "Purchase Order Number" at bounding box center [369, 161] width 195 height 27
click at [375, 74] on div "Equals" at bounding box center [366, 71] width 44 height 15
drag, startPoint x: 409, startPoint y: 166, endPoint x: 415, endPoint y: 148, distance: 19.0
click at [412, 156] on div "Fuzzy search" at bounding box center [435, 161] width 195 height 27
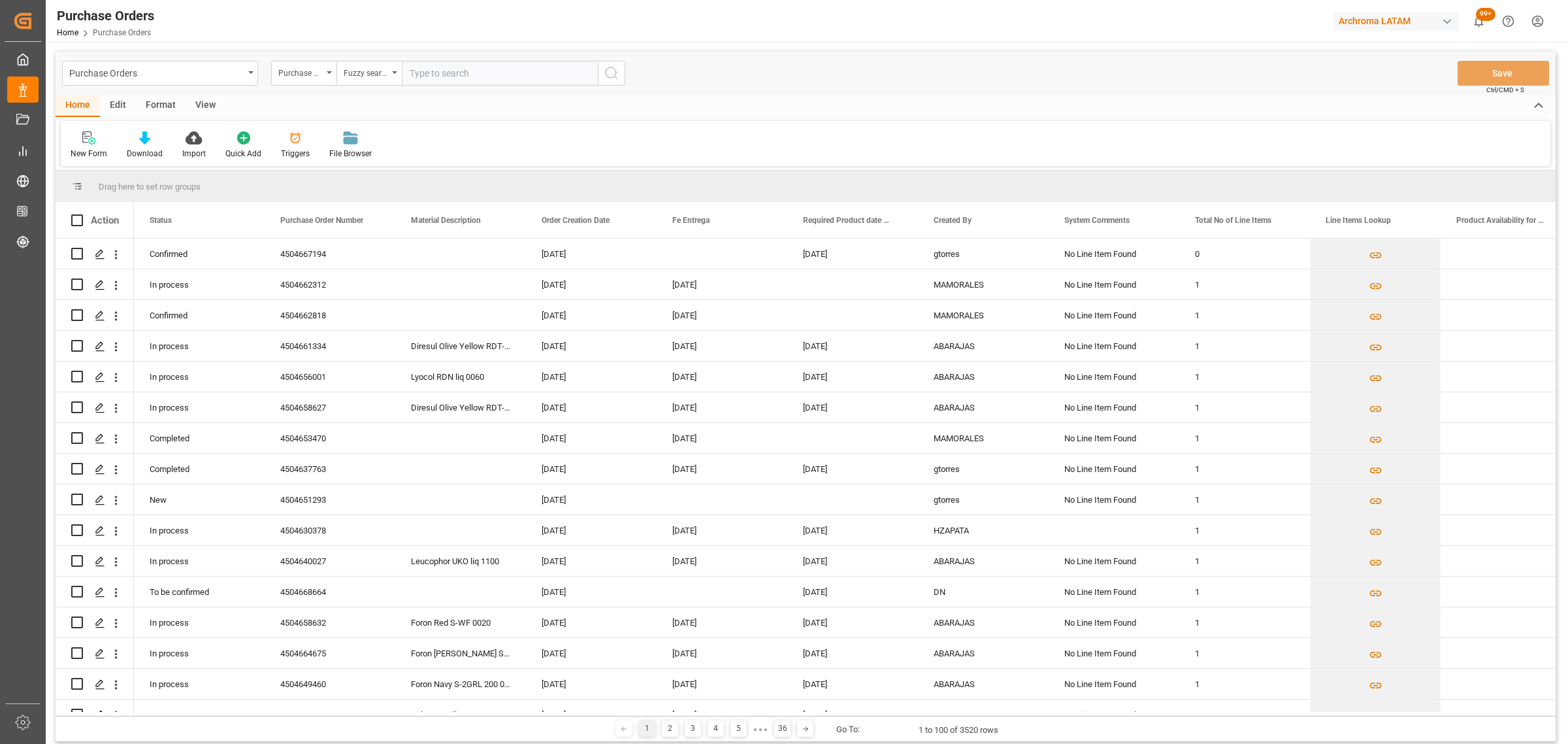
click at [474, 56] on div "Purchase Orders Purchase Order Number Fuzzy search Save Ctrl/CMD + S" at bounding box center [806, 73] width 1500 height 43
click at [480, 74] on input "text" at bounding box center [500, 73] width 196 height 25
paste input "4504634914"
type input "4504634914"
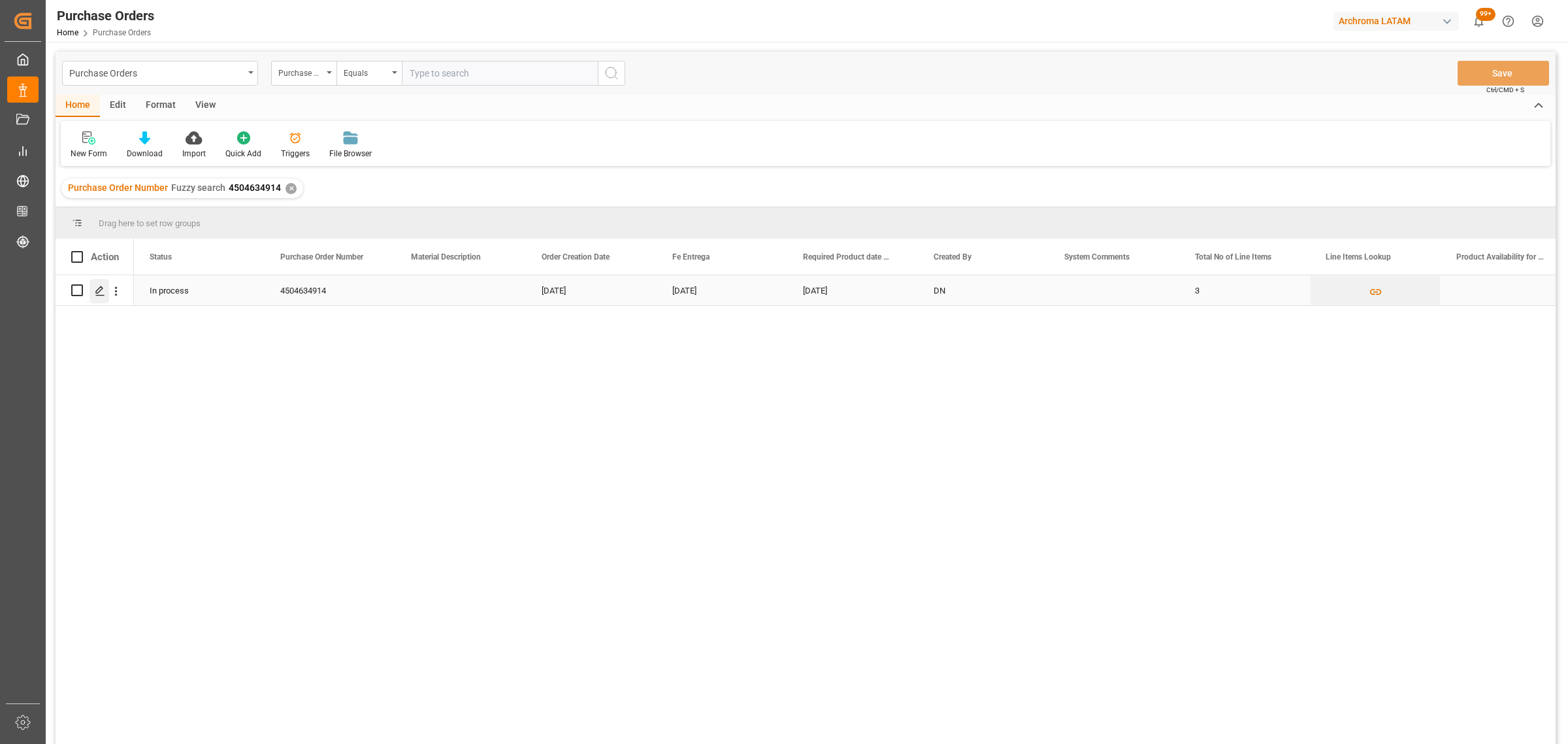
click at [107, 296] on div "Press SPACE to select this row." at bounding box center [99, 291] width 19 height 24
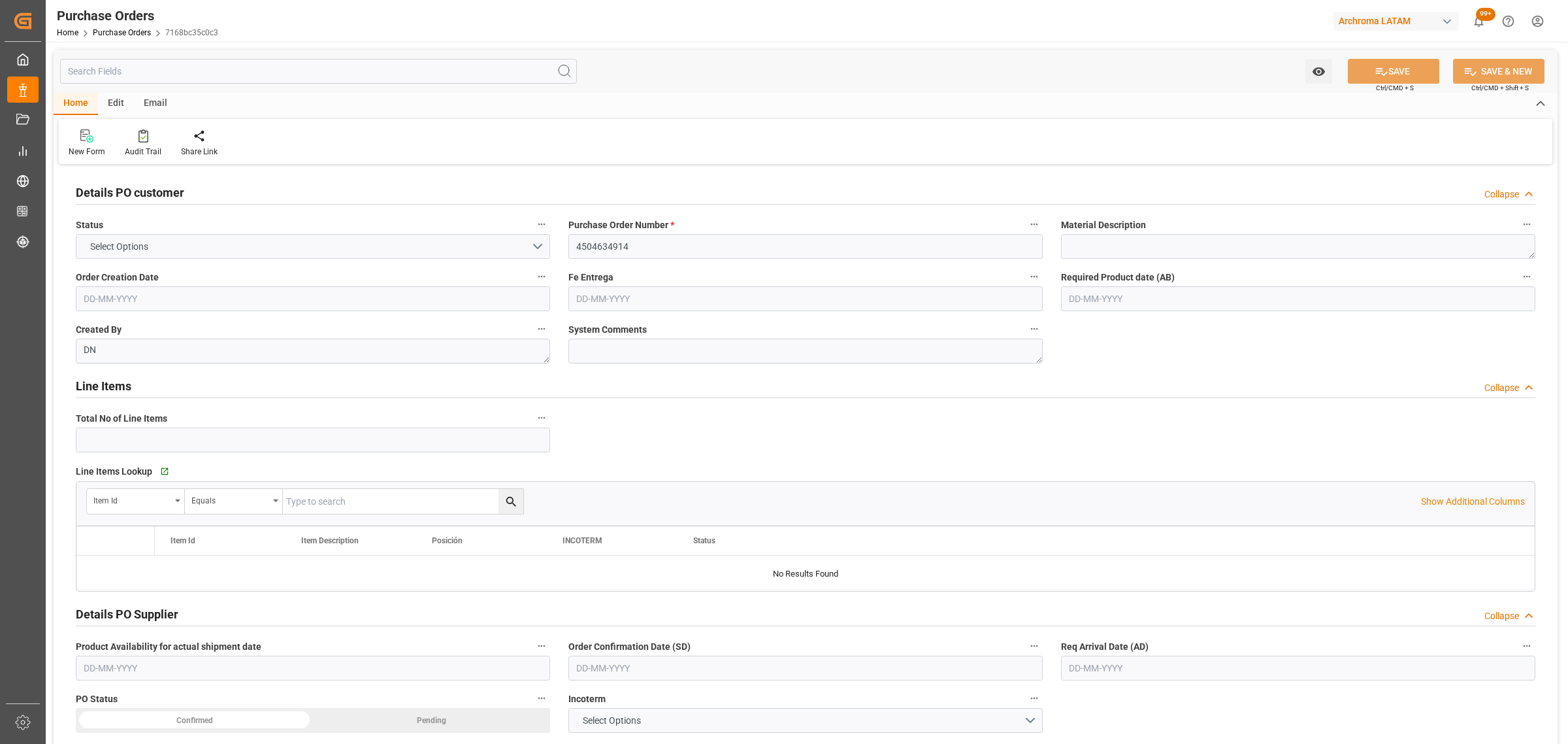
type input "3"
type input "24-06-2025"
type input "[DATE]"
type input "18-07-2025"
type input "[DATE]"
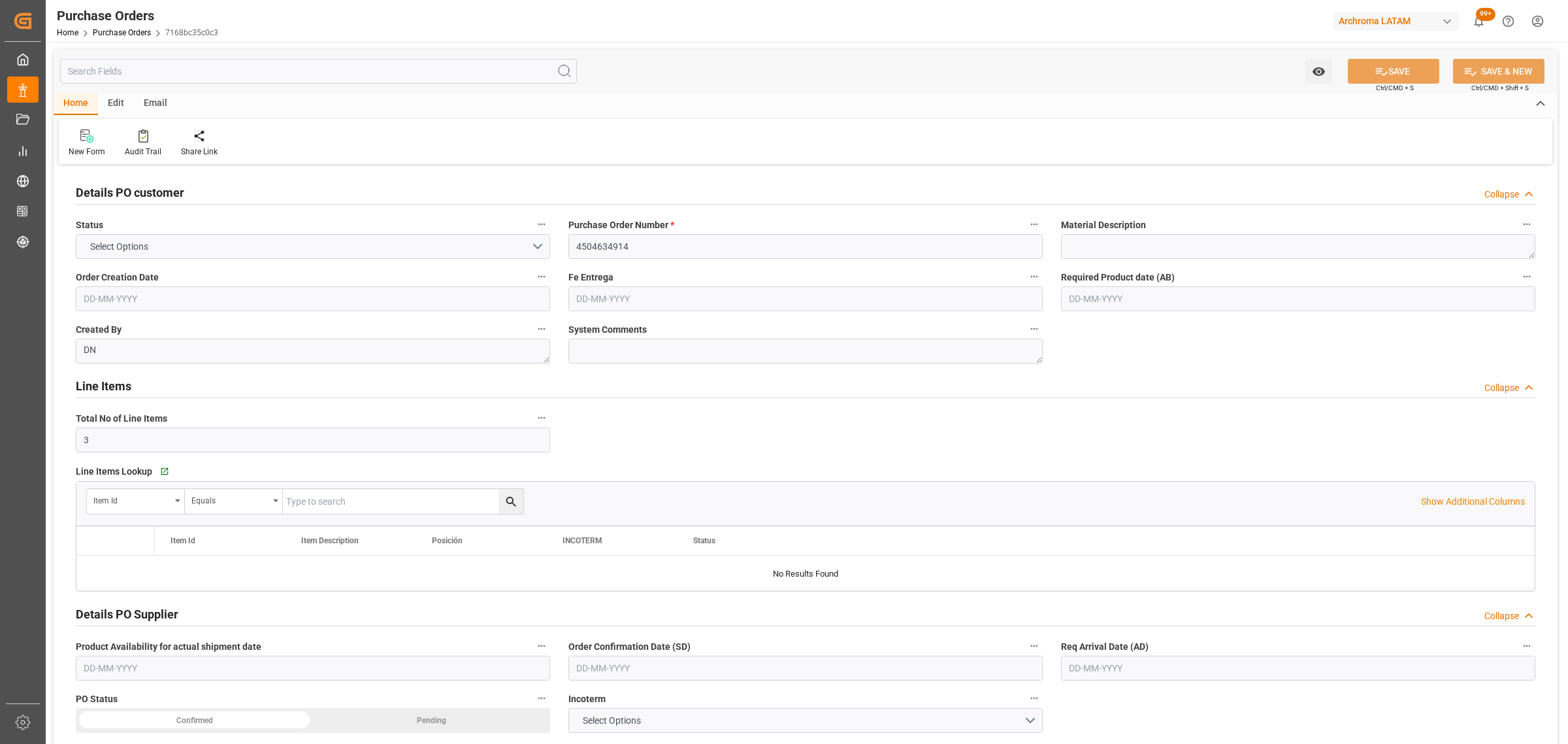
type input "[DATE]"
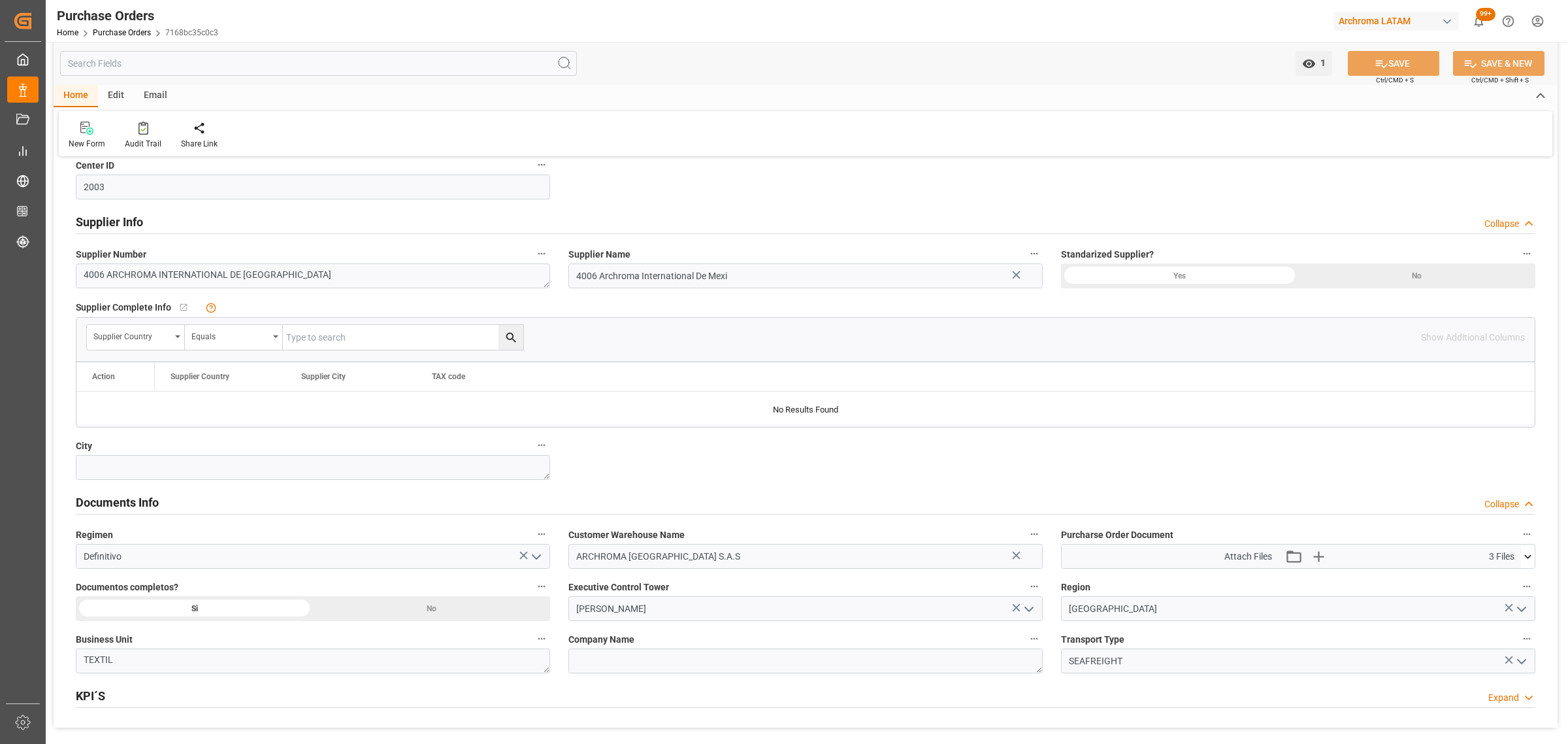
scroll to position [654, 0]
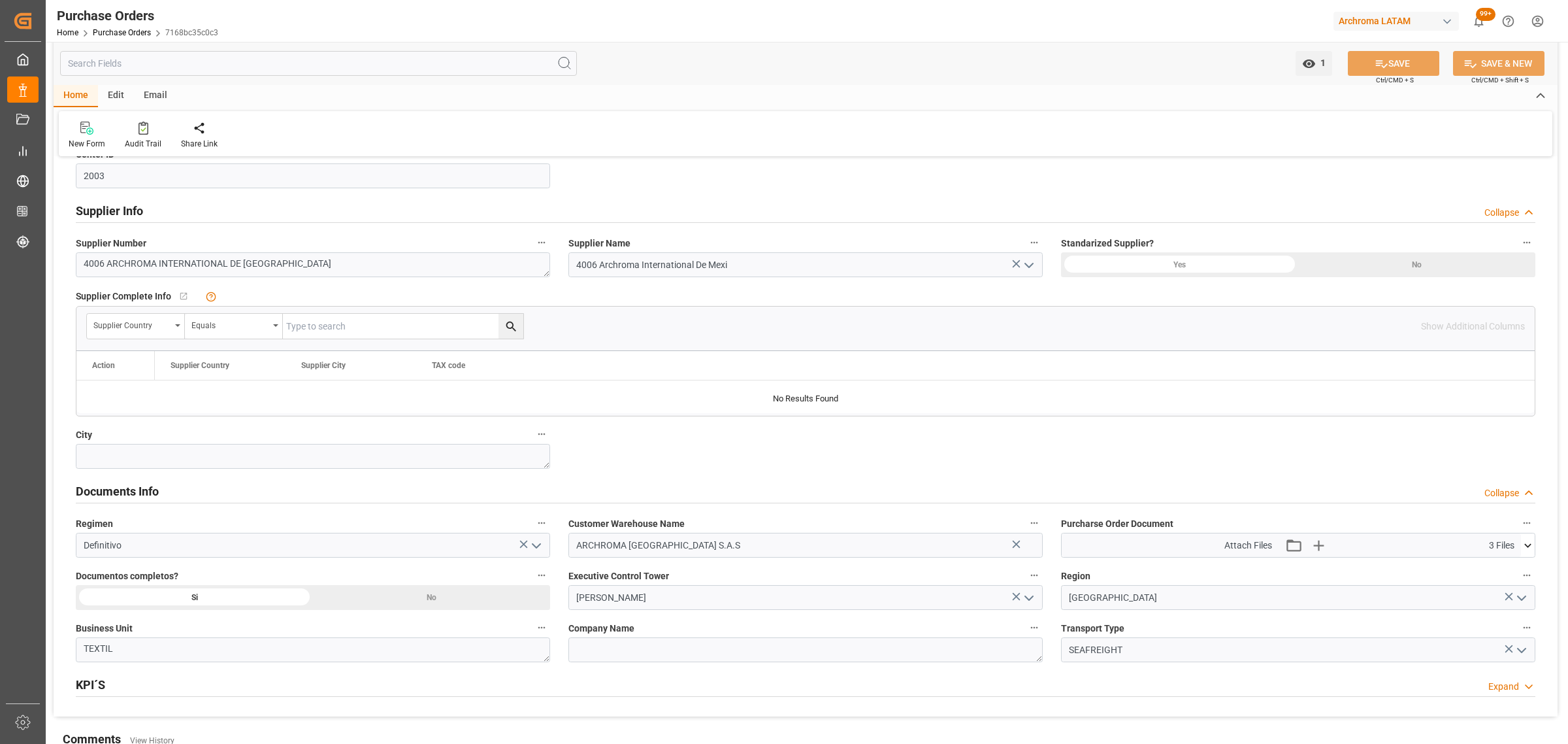
click at [1526, 546] on icon at bounding box center [1527, 545] width 14 height 14
click at [1524, 586] on icon at bounding box center [1520, 583] width 14 height 14
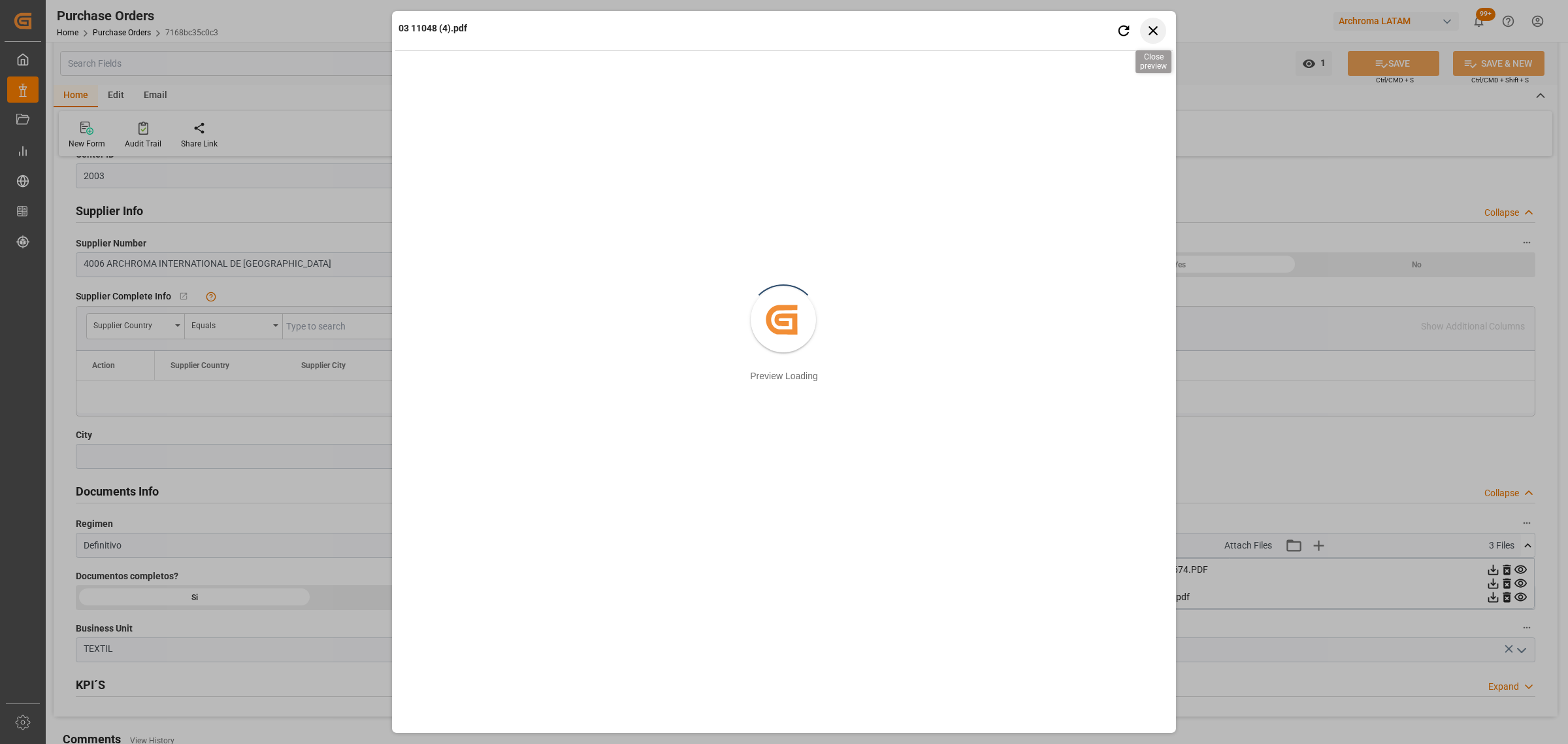
click at [1148, 27] on icon "button" at bounding box center [1153, 30] width 16 height 16
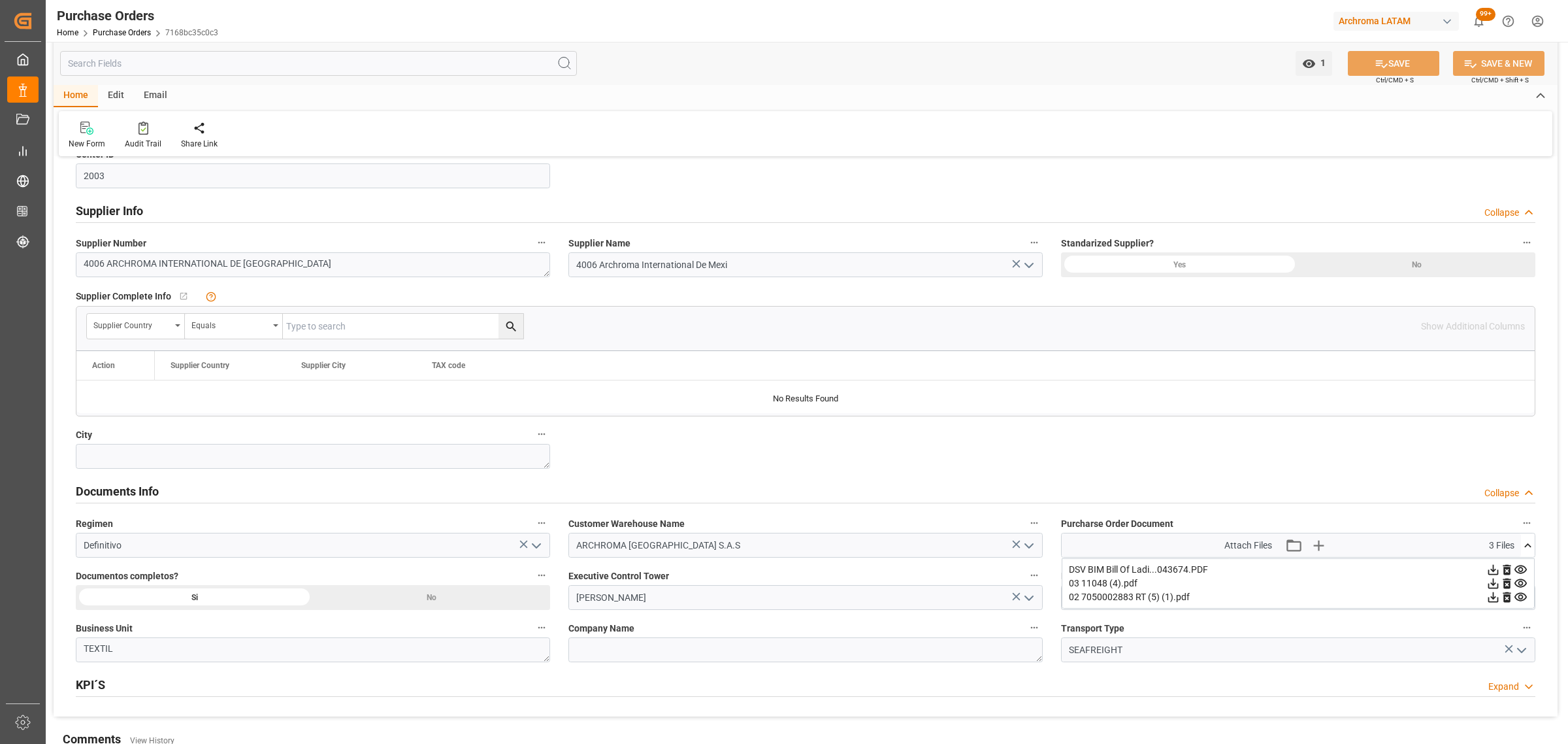
click at [1496, 586] on icon at bounding box center [1493, 583] width 14 height 14
